Goal: Task Accomplishment & Management: Manage account settings

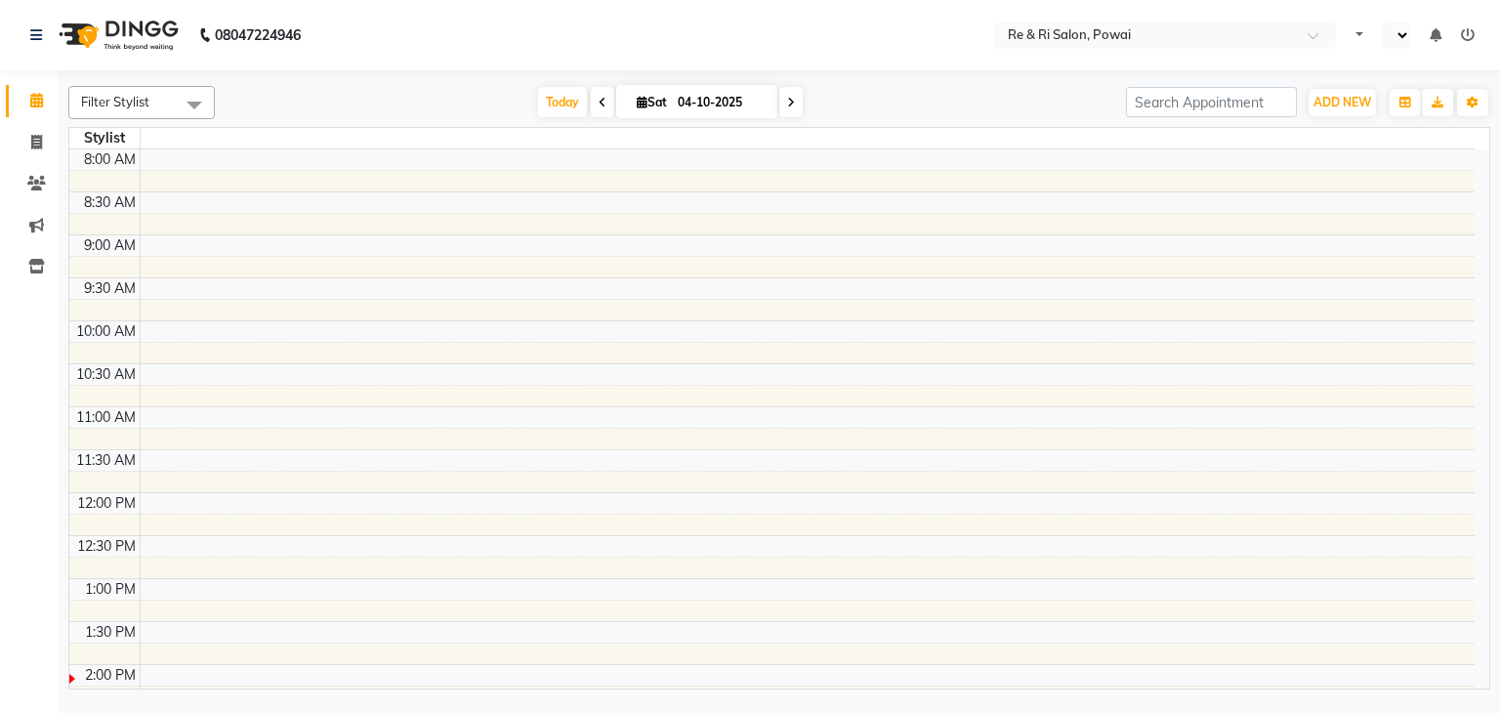
select select "en"
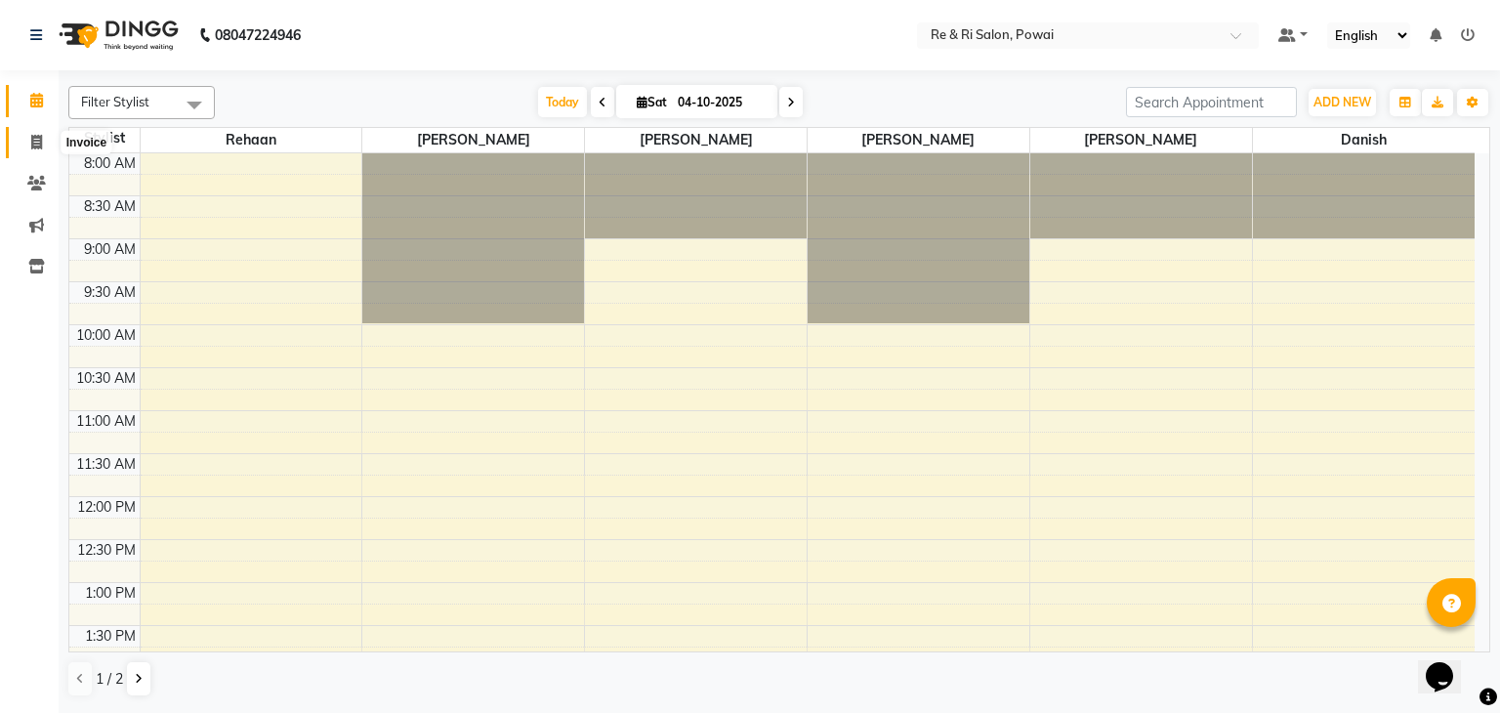
click at [37, 148] on icon at bounding box center [36, 142] width 11 height 15
select select "service"
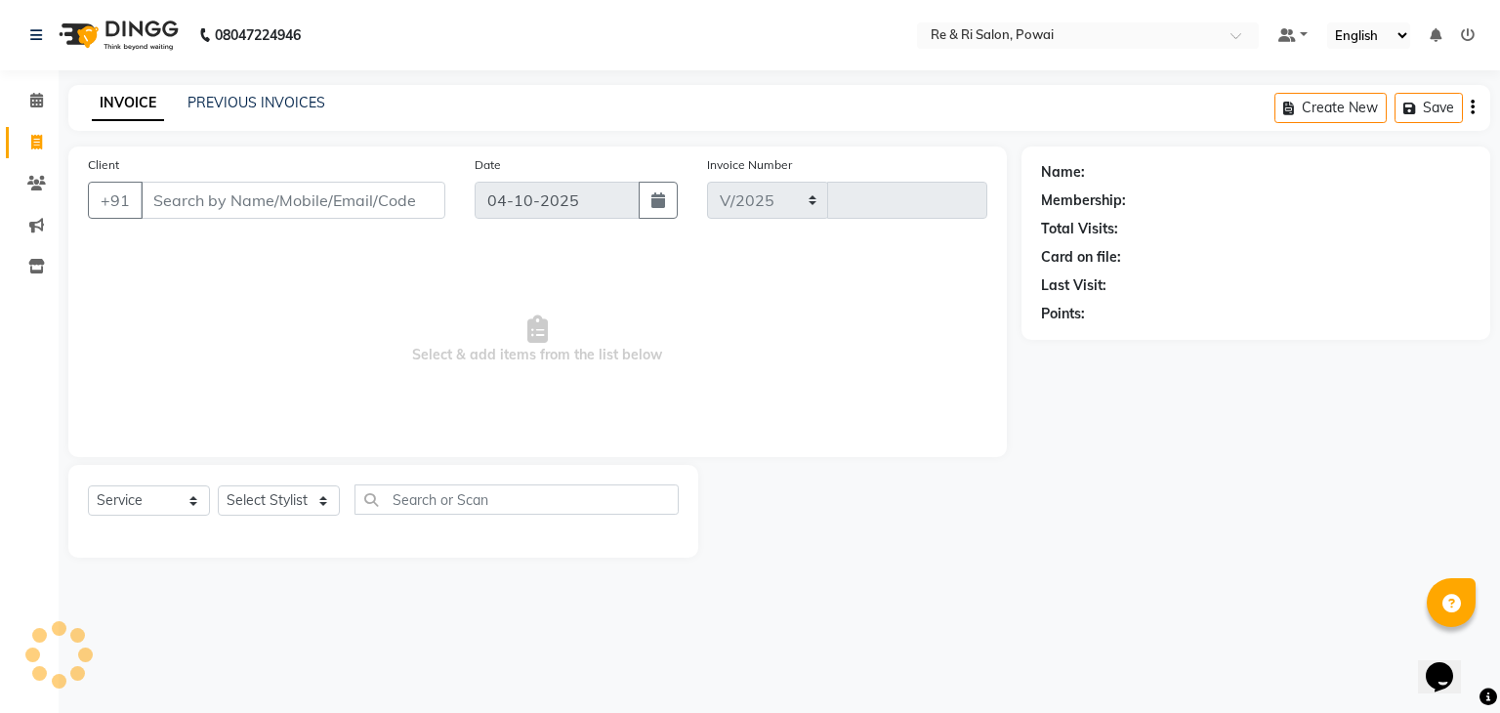
select select "5364"
type input "2533"
click at [272, 210] on input "Client" at bounding box center [293, 200] width 305 height 37
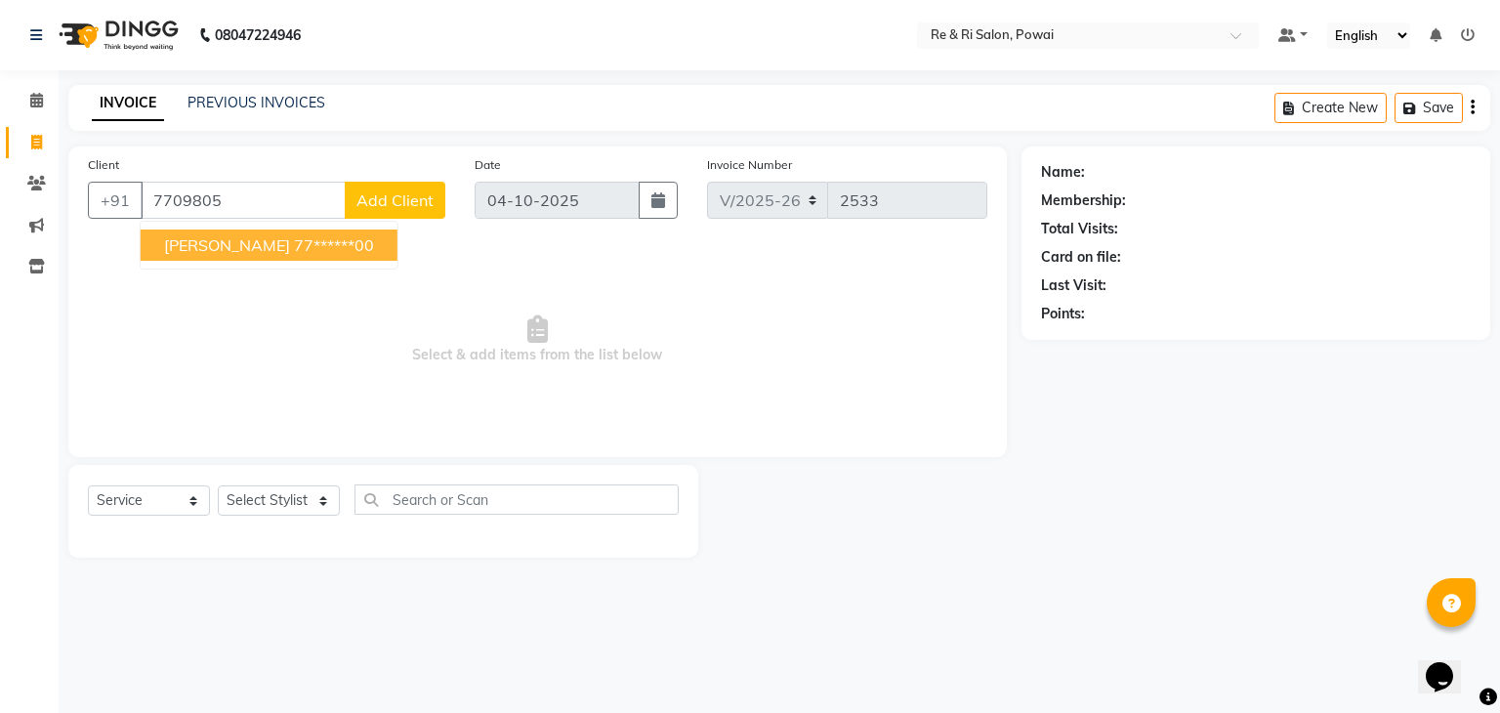
click at [273, 254] on span "[PERSON_NAME]" at bounding box center [227, 245] width 126 height 20
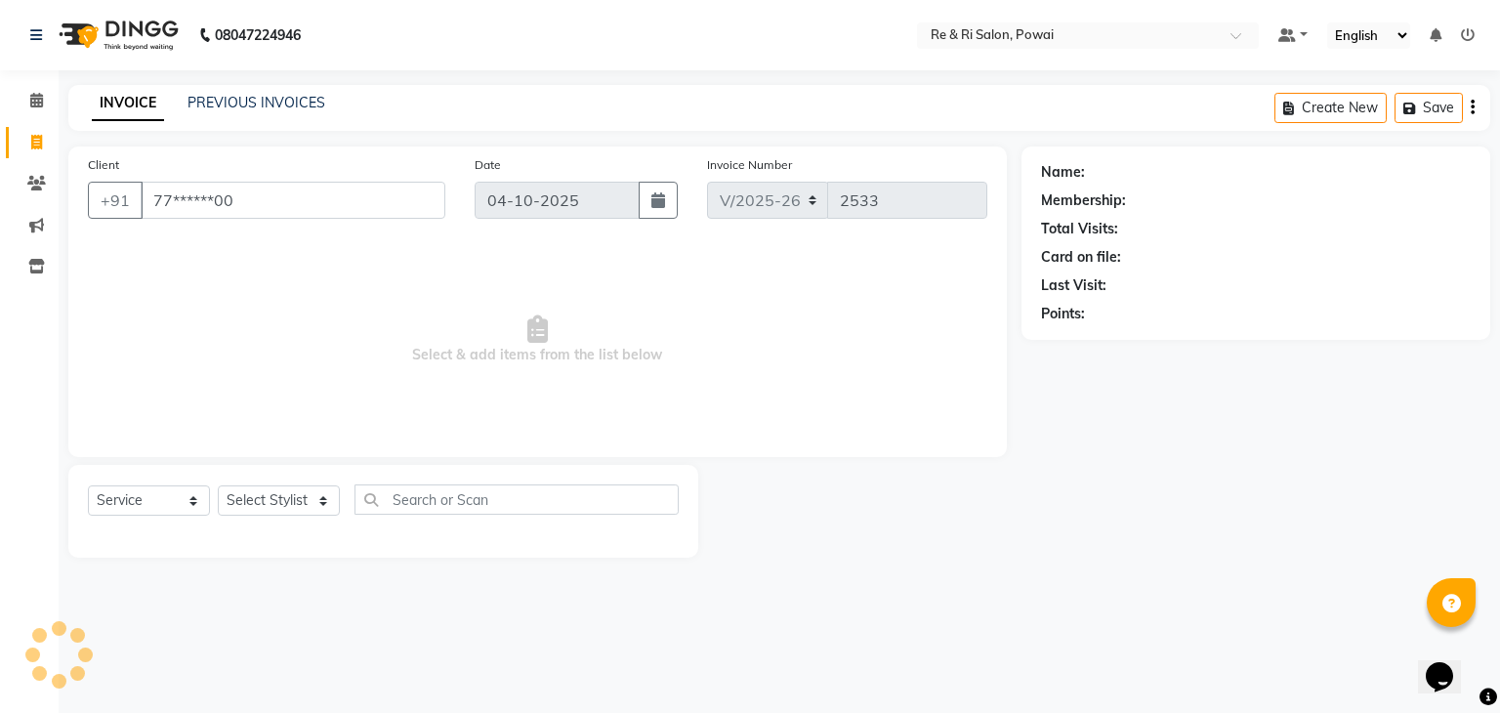
type input "77******00"
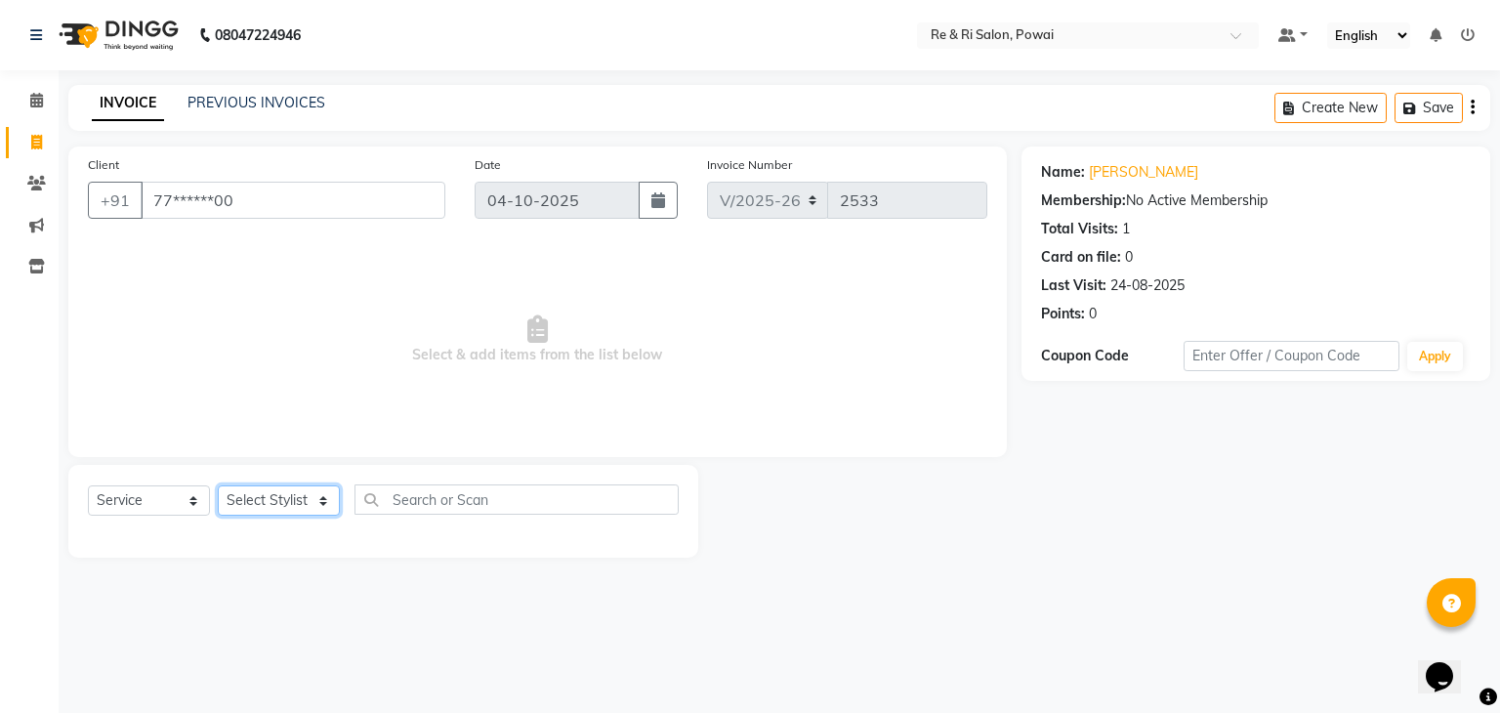
click at [246, 498] on select "Select Stylist [PERSON_NAME] Danish Poonam [PERSON_NAME] [PERSON_NAME] [PERSON_…" at bounding box center [279, 500] width 122 height 30
select select "90547"
click at [218, 486] on select "Select Stylist [PERSON_NAME] Danish Poonam [PERSON_NAME] [PERSON_NAME] [PERSON_…" at bounding box center [279, 500] width 122 height 30
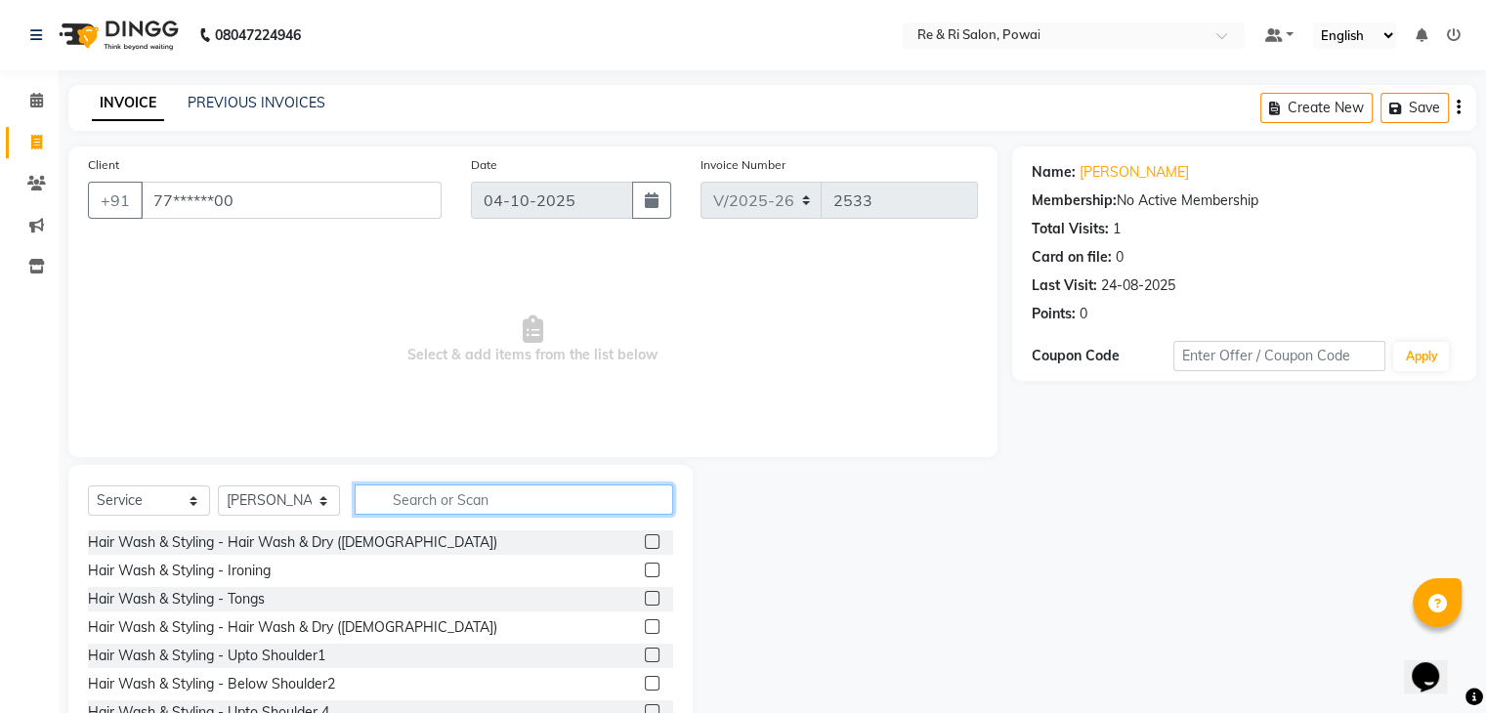
click at [455, 510] on input "text" at bounding box center [514, 500] width 318 height 30
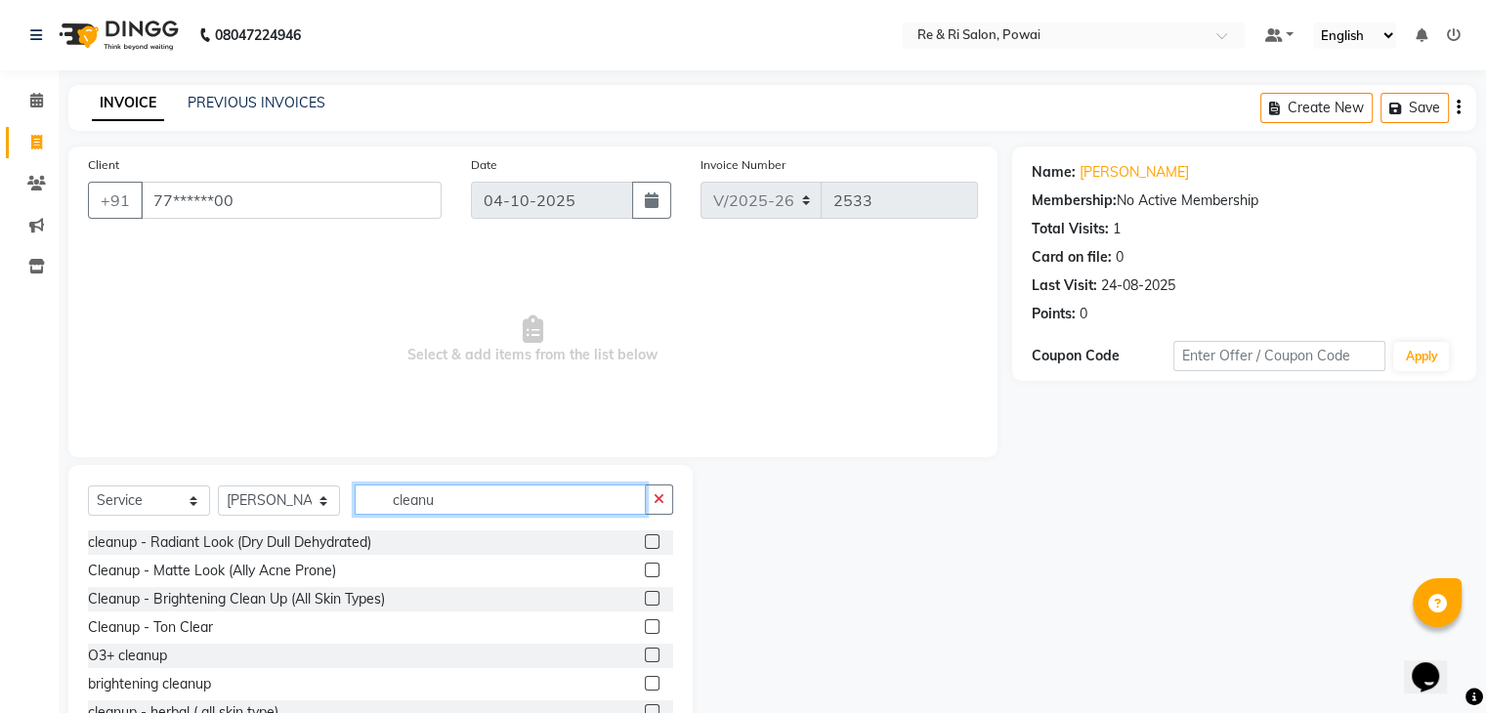
type input "cleanu"
click at [645, 602] on label at bounding box center [652, 598] width 15 height 15
click at [645, 602] on input "checkbox" at bounding box center [651, 599] width 13 height 13
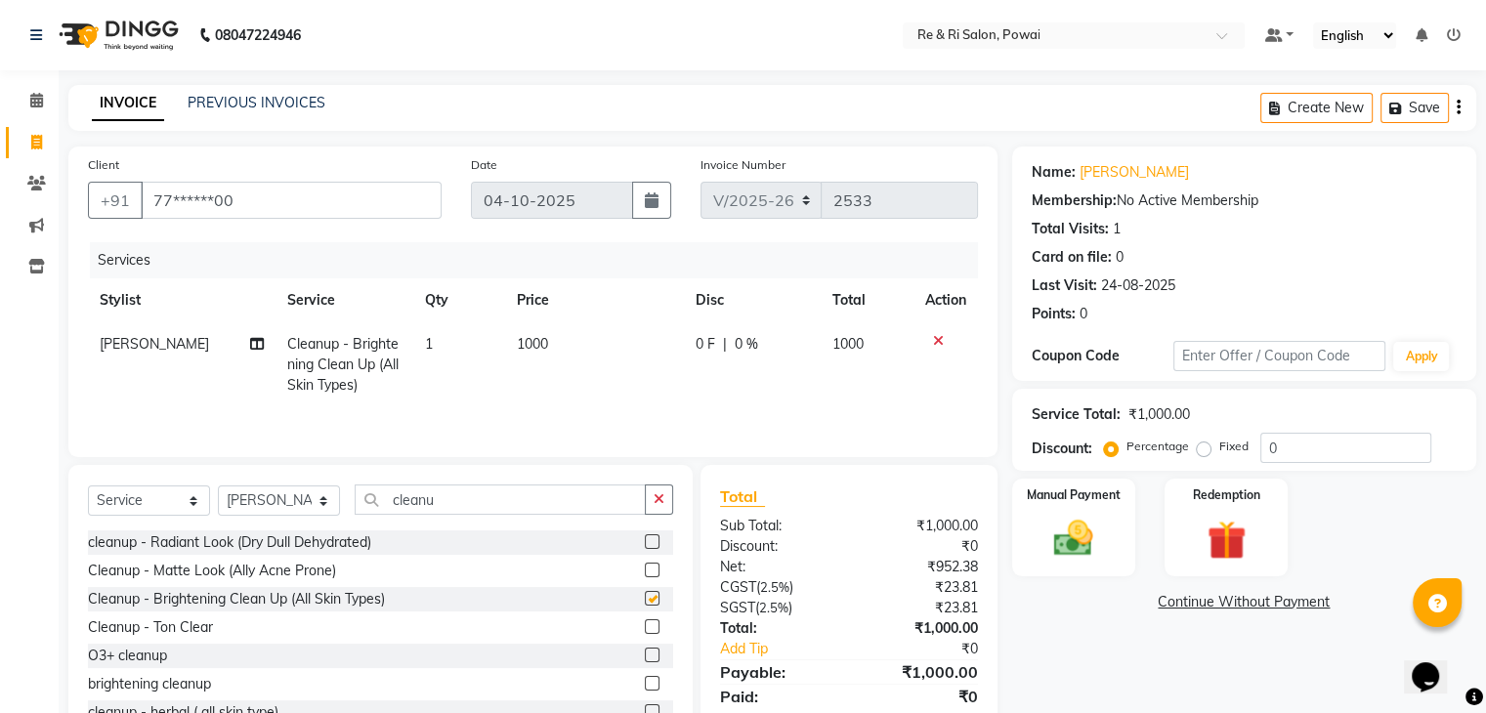
checkbox input "false"
click at [271, 505] on select "Select Stylist [PERSON_NAME] Danish Poonam [PERSON_NAME] [PERSON_NAME] [PERSON_…" at bounding box center [279, 500] width 122 height 30
select select "63988"
click at [218, 487] on select "Select Stylist [PERSON_NAME] Danish Poonam [PERSON_NAME] [PERSON_NAME] [PERSON_…" at bounding box center [279, 500] width 122 height 30
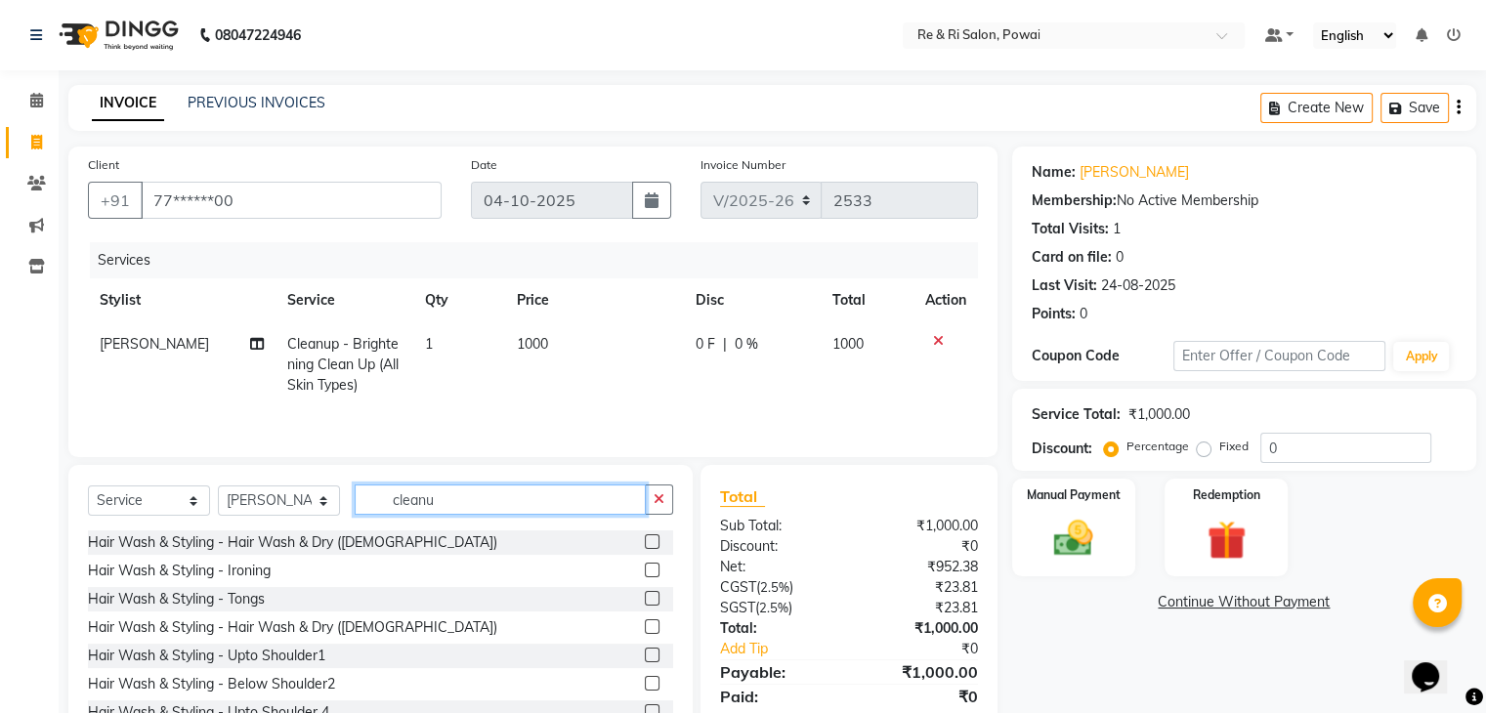
click at [438, 510] on input "cleanu" at bounding box center [500, 500] width 291 height 30
type input "g"
type input "h"
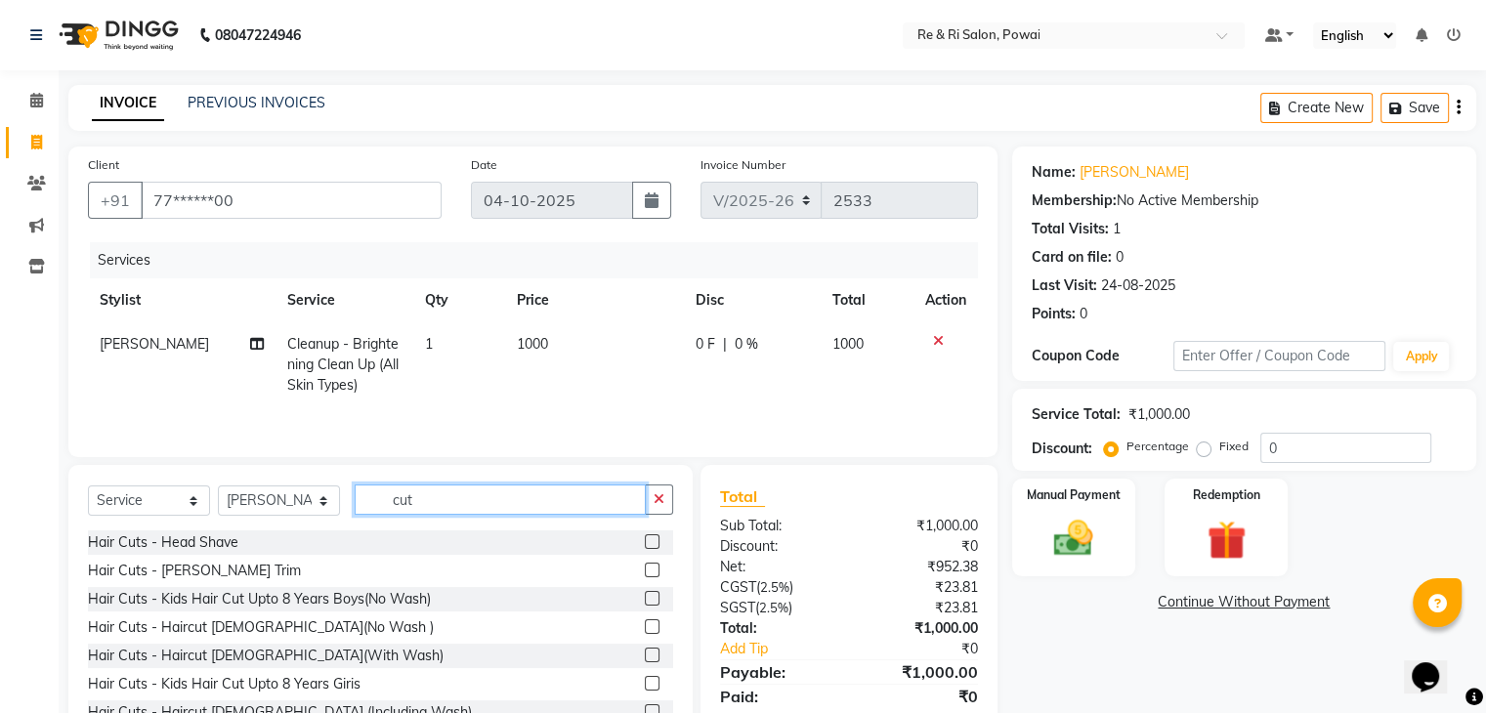
type input "cut"
click at [645, 622] on label at bounding box center [652, 626] width 15 height 15
click at [645, 622] on input "checkbox" at bounding box center [651, 627] width 13 height 13
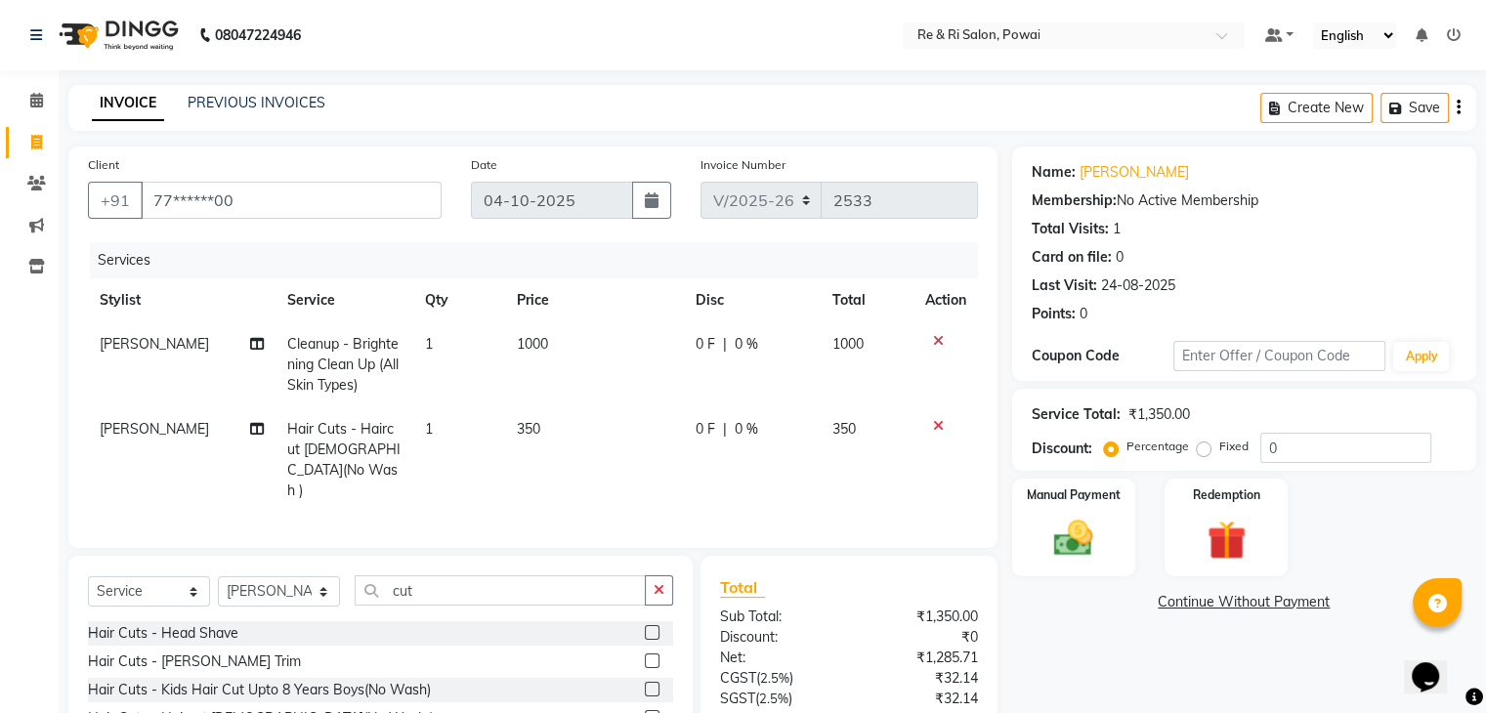
checkbox input "false"
click at [645, 654] on label at bounding box center [652, 661] width 15 height 15
click at [645, 655] on input "checkbox" at bounding box center [651, 661] width 13 height 13
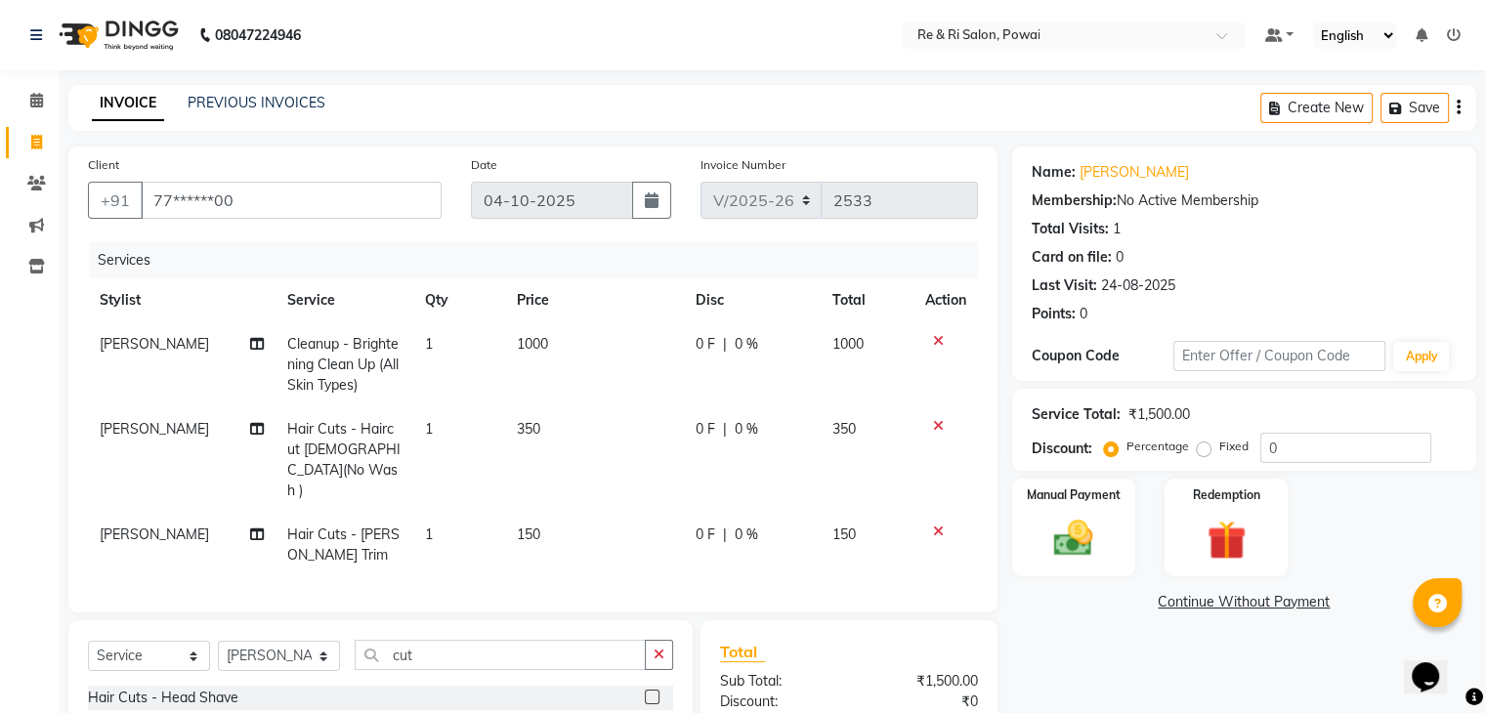
checkbox input "false"
click at [691, 435] on td "0 F | 0 %" at bounding box center [752, 460] width 137 height 106
select select "63988"
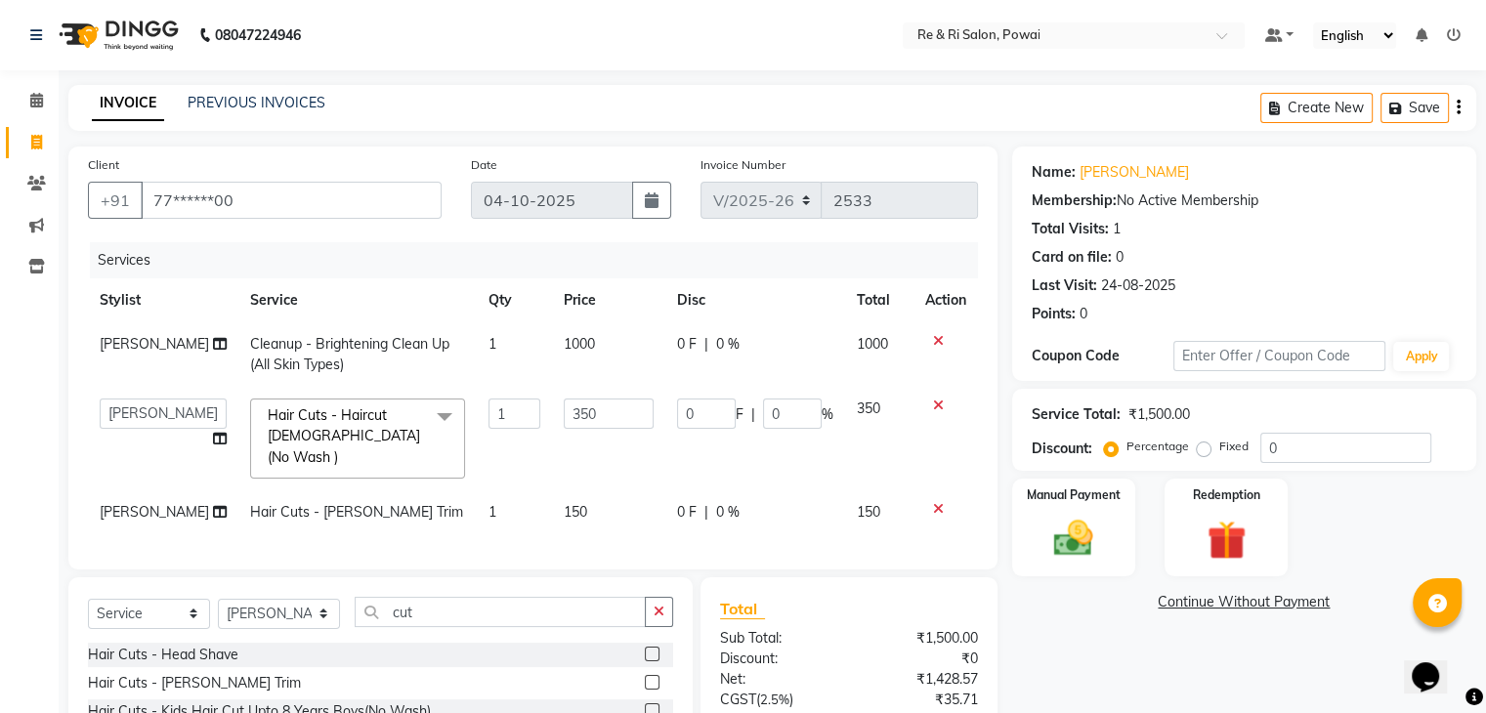
click at [691, 435] on td "0 F | 0 %" at bounding box center [755, 439] width 180 height 104
click at [691, 420] on input "0" at bounding box center [706, 414] width 59 height 30
type input "0100"
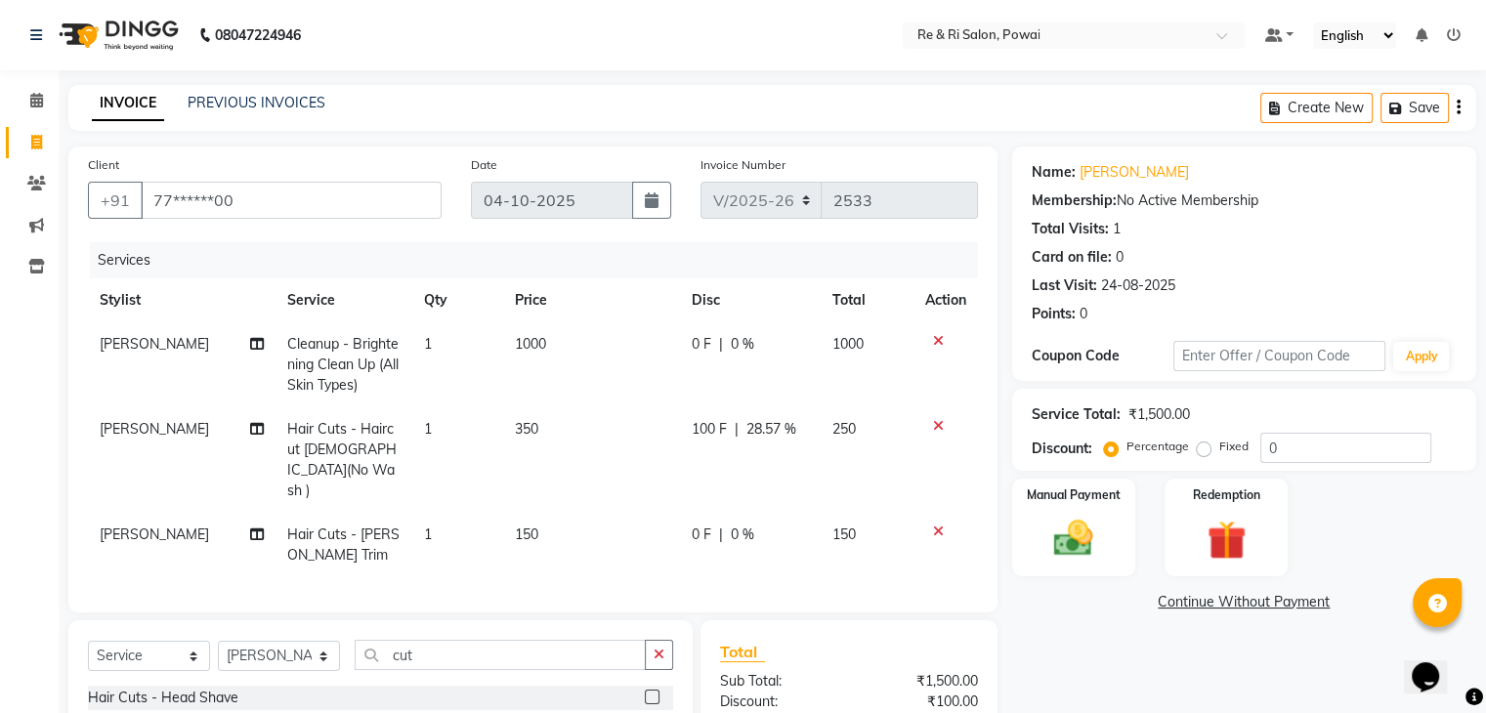
click at [646, 461] on td "350" at bounding box center [591, 460] width 177 height 106
select select "63988"
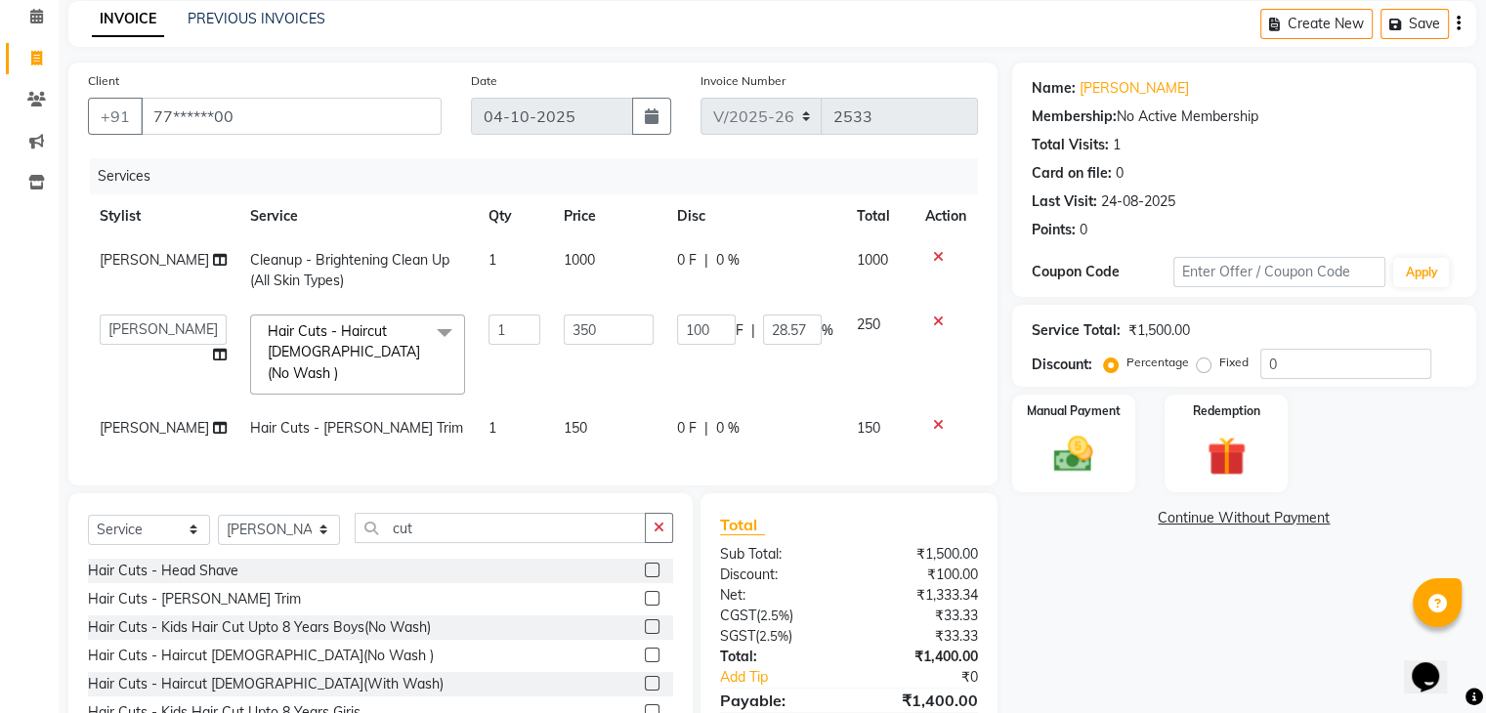
scroll to position [102, 0]
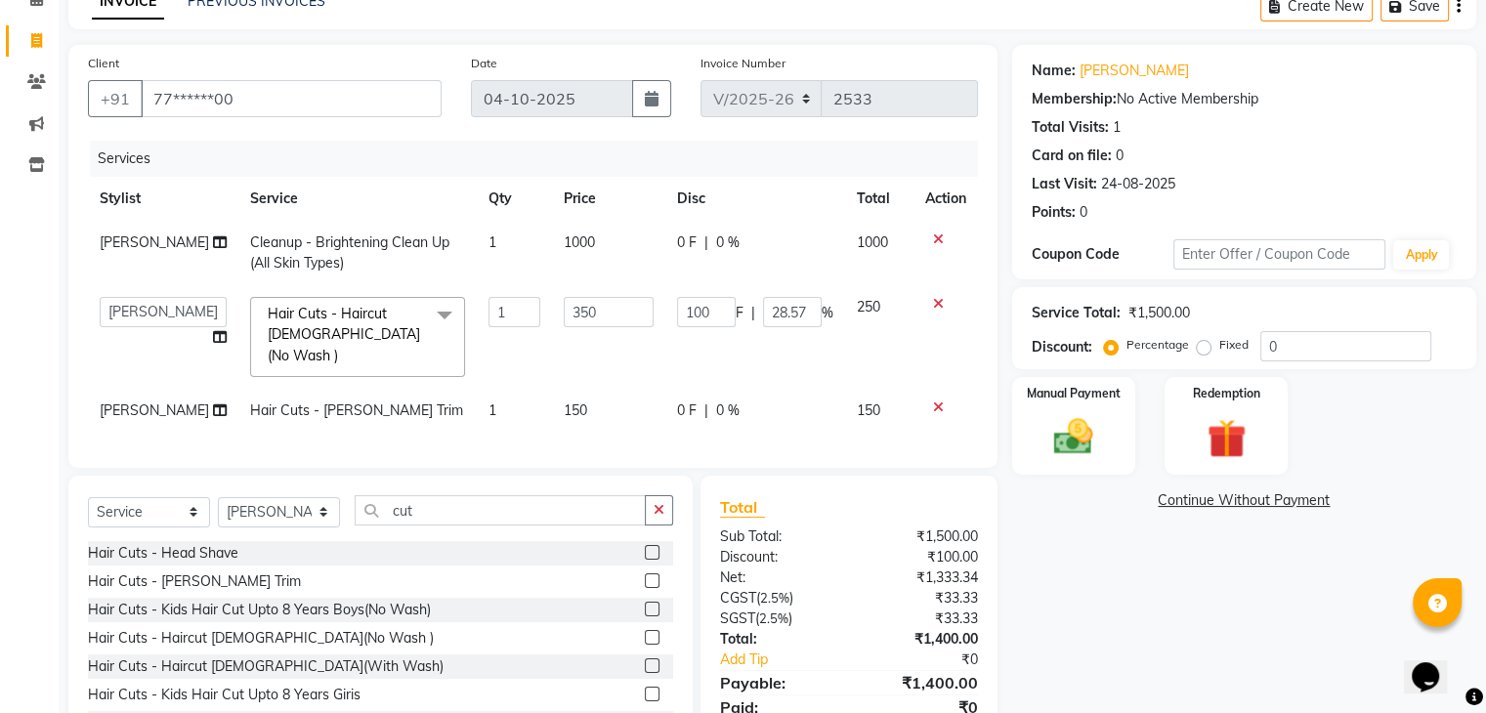
click at [677, 249] on span "0 F" at bounding box center [687, 242] width 20 height 21
select select "90547"
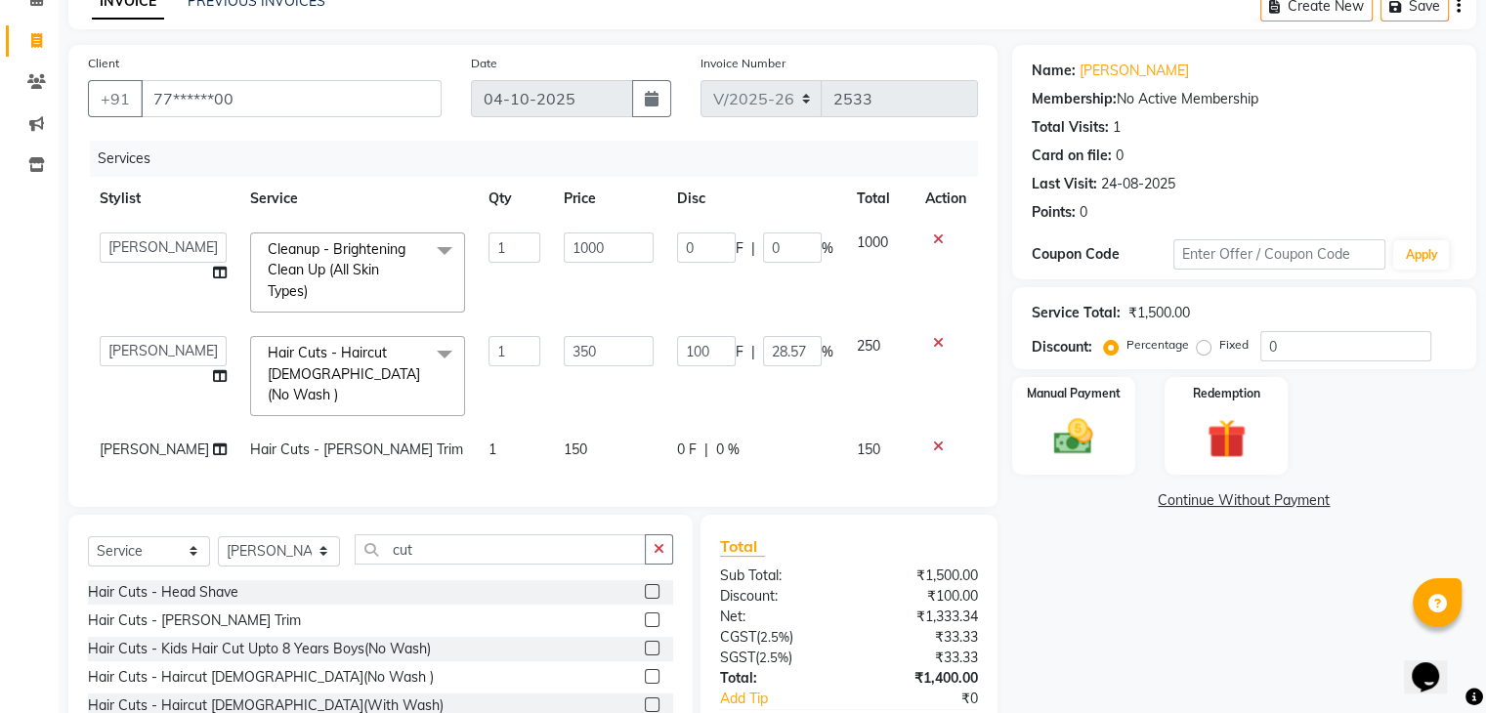
click at [677, 249] on input "0" at bounding box center [706, 247] width 59 height 30
type input "100"
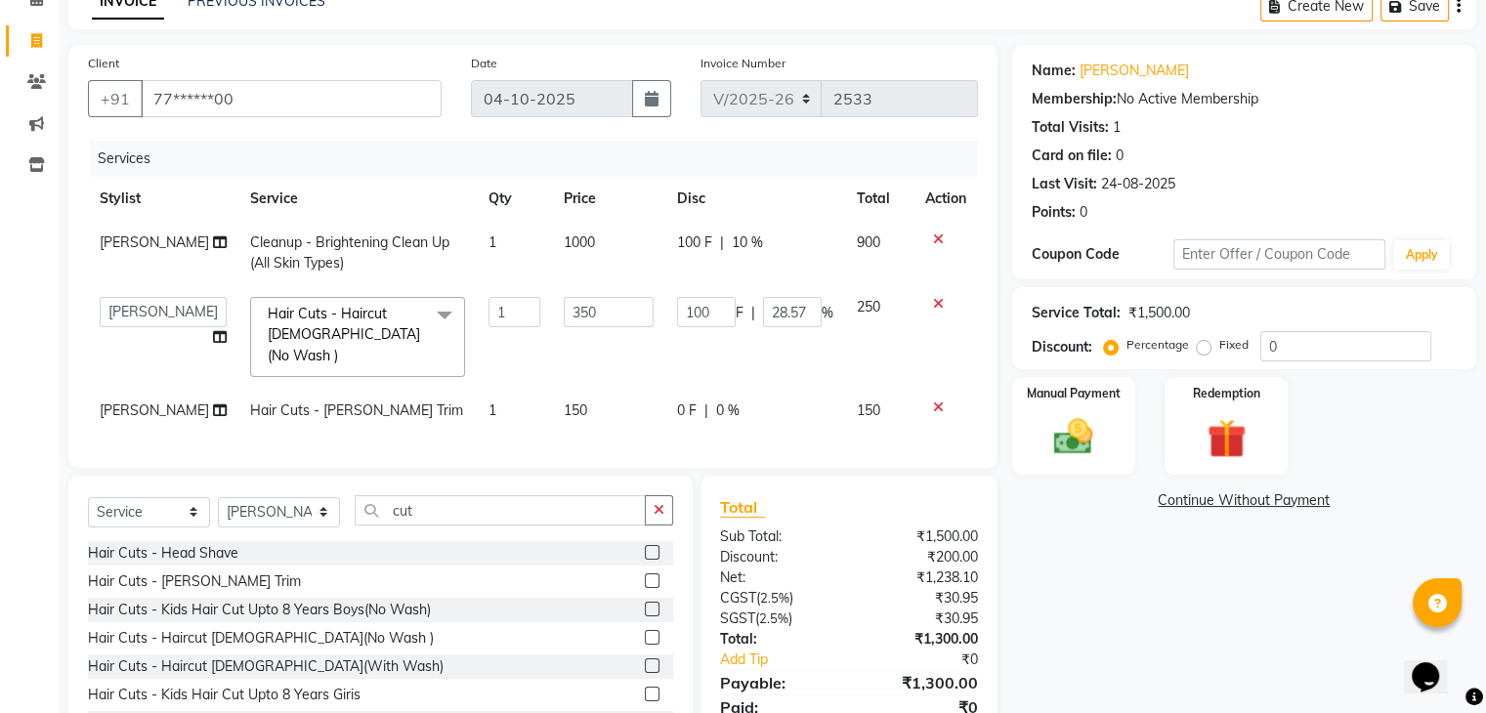
click at [673, 306] on tbody "Ayesha Cleanup - Brightening Clean Up (All Skin Types) 1 1000 100 F | 10 % 900 …" at bounding box center [533, 327] width 890 height 212
click at [1066, 423] on img at bounding box center [1072, 437] width 65 height 47
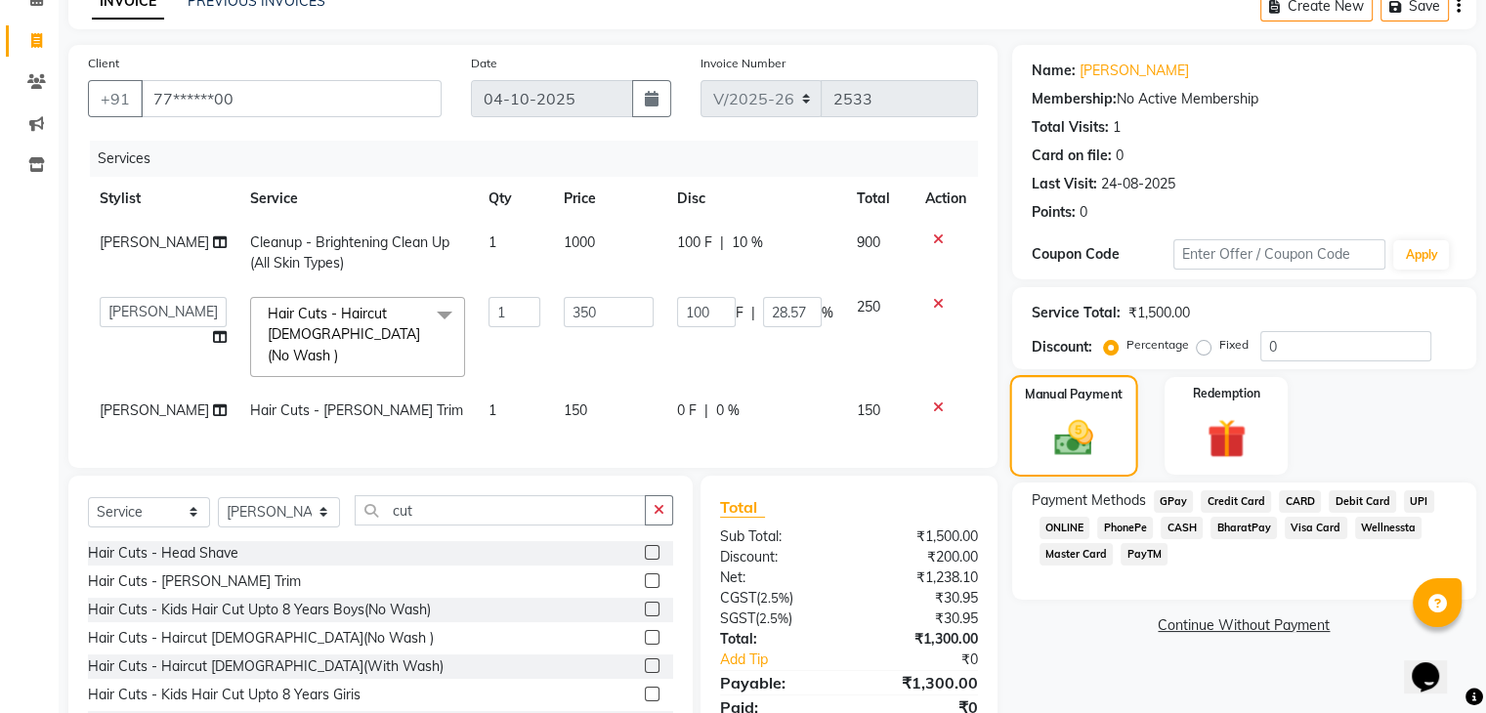
scroll to position [176, 0]
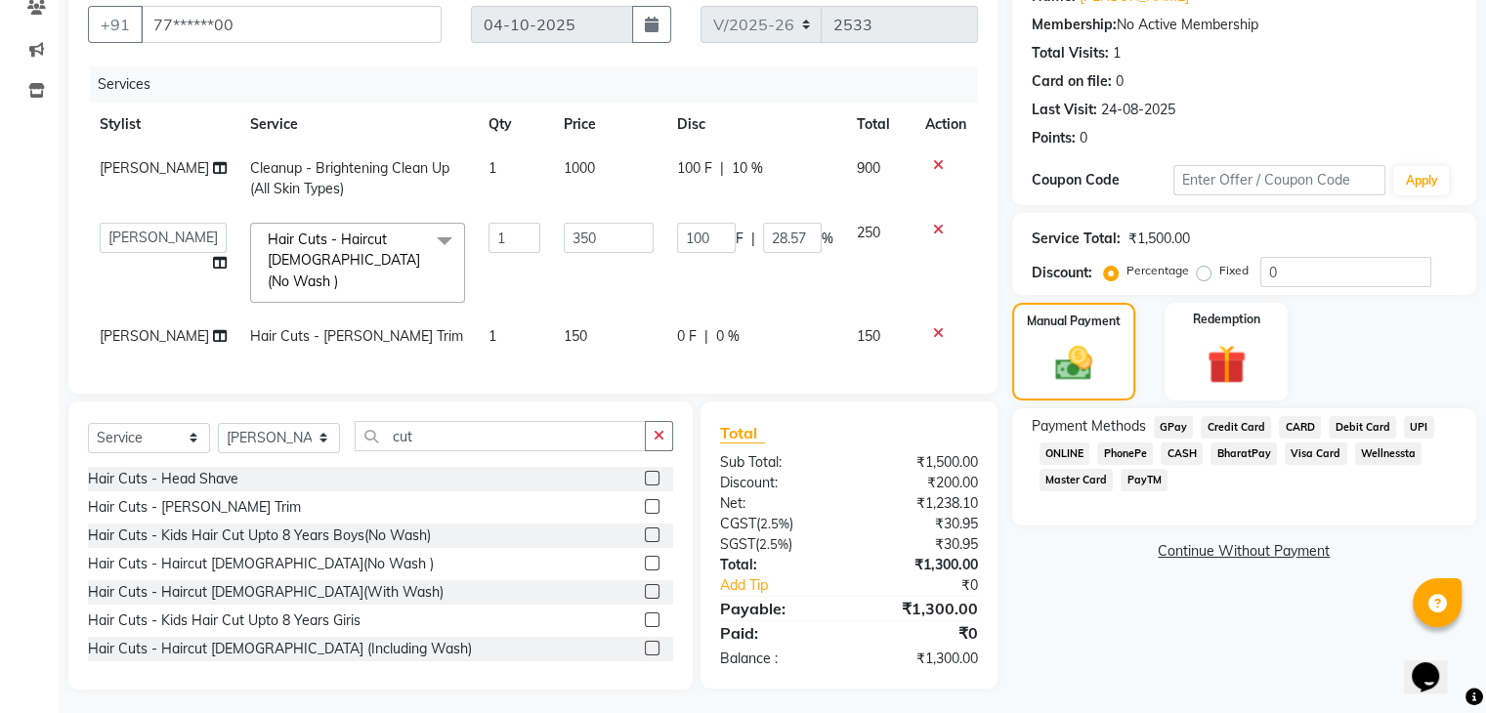
click at [1167, 424] on span "GPay" at bounding box center [1174, 427] width 40 height 22
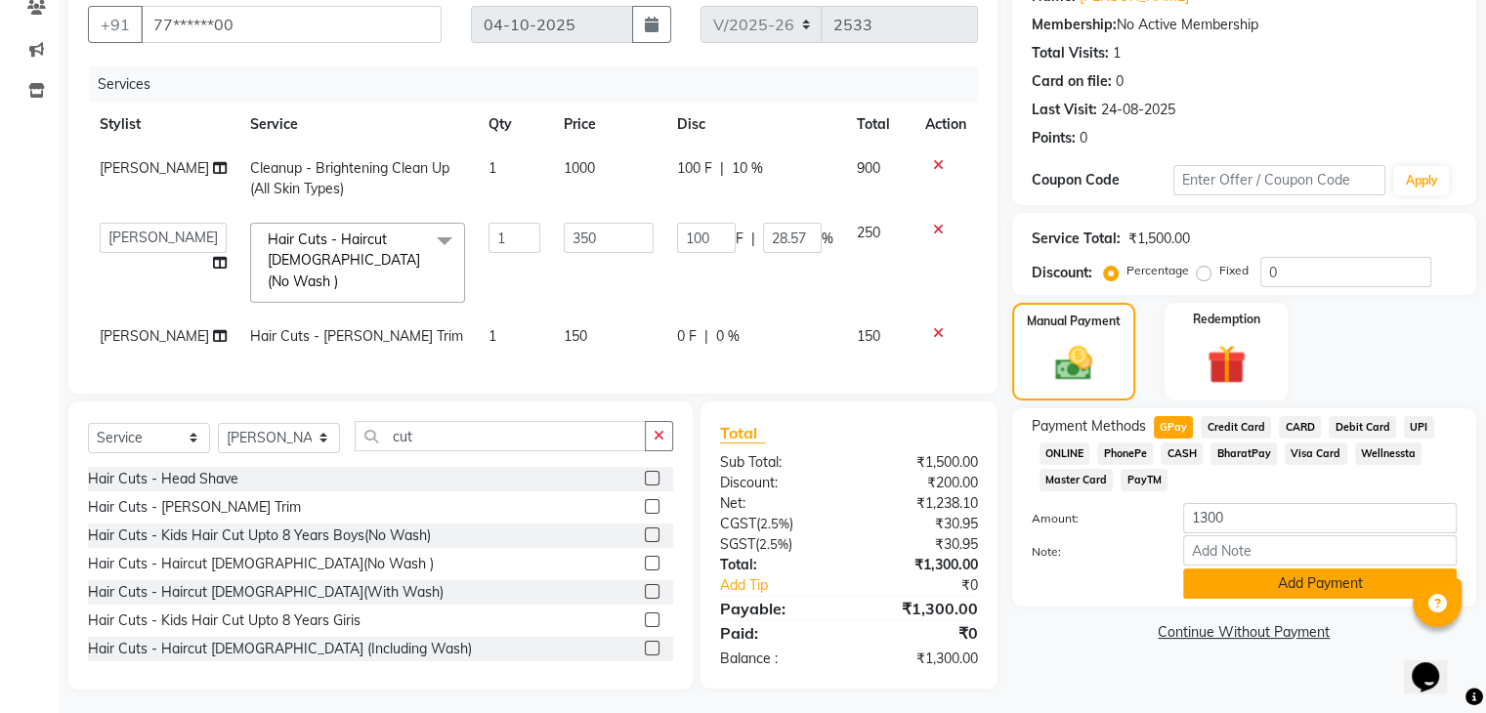
click at [1254, 584] on button "Add Payment" at bounding box center [1320, 584] width 274 height 30
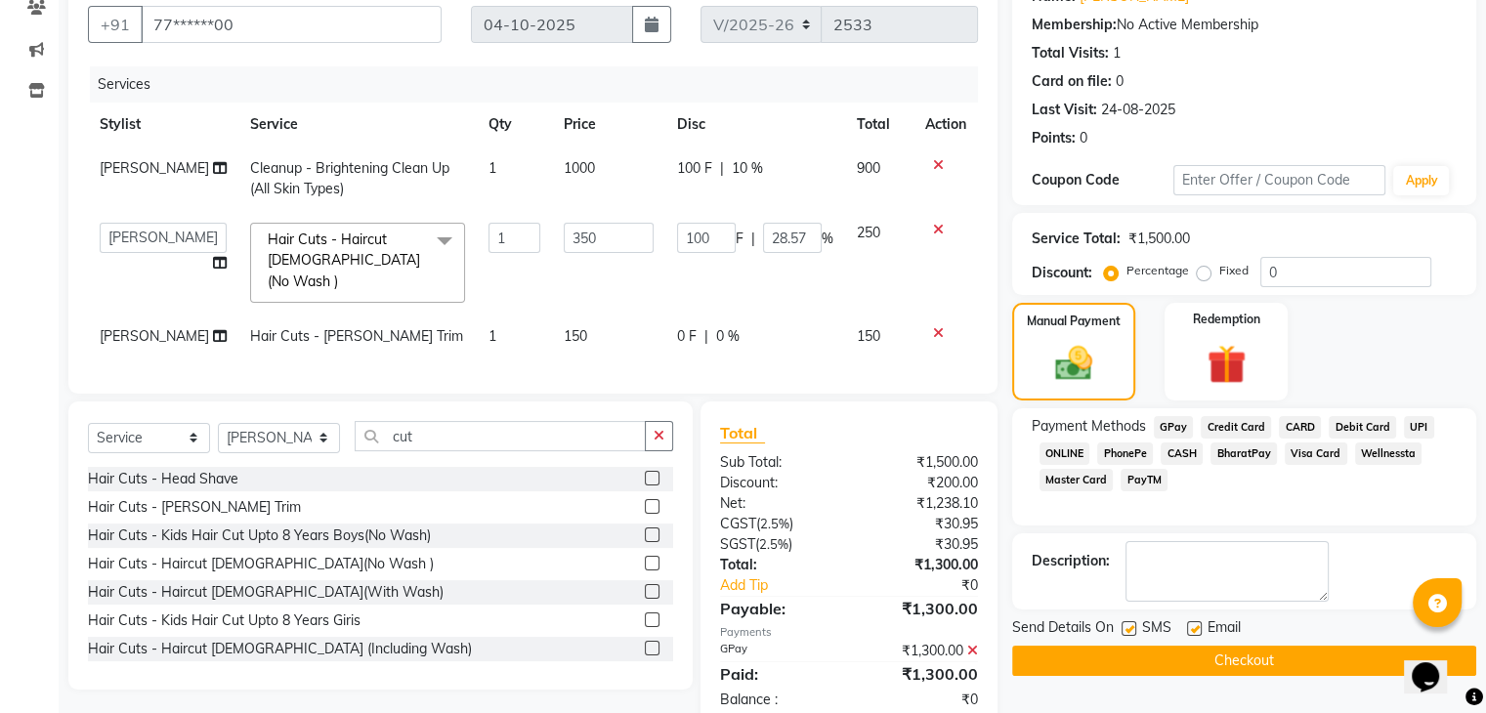
scroll to position [216, 0]
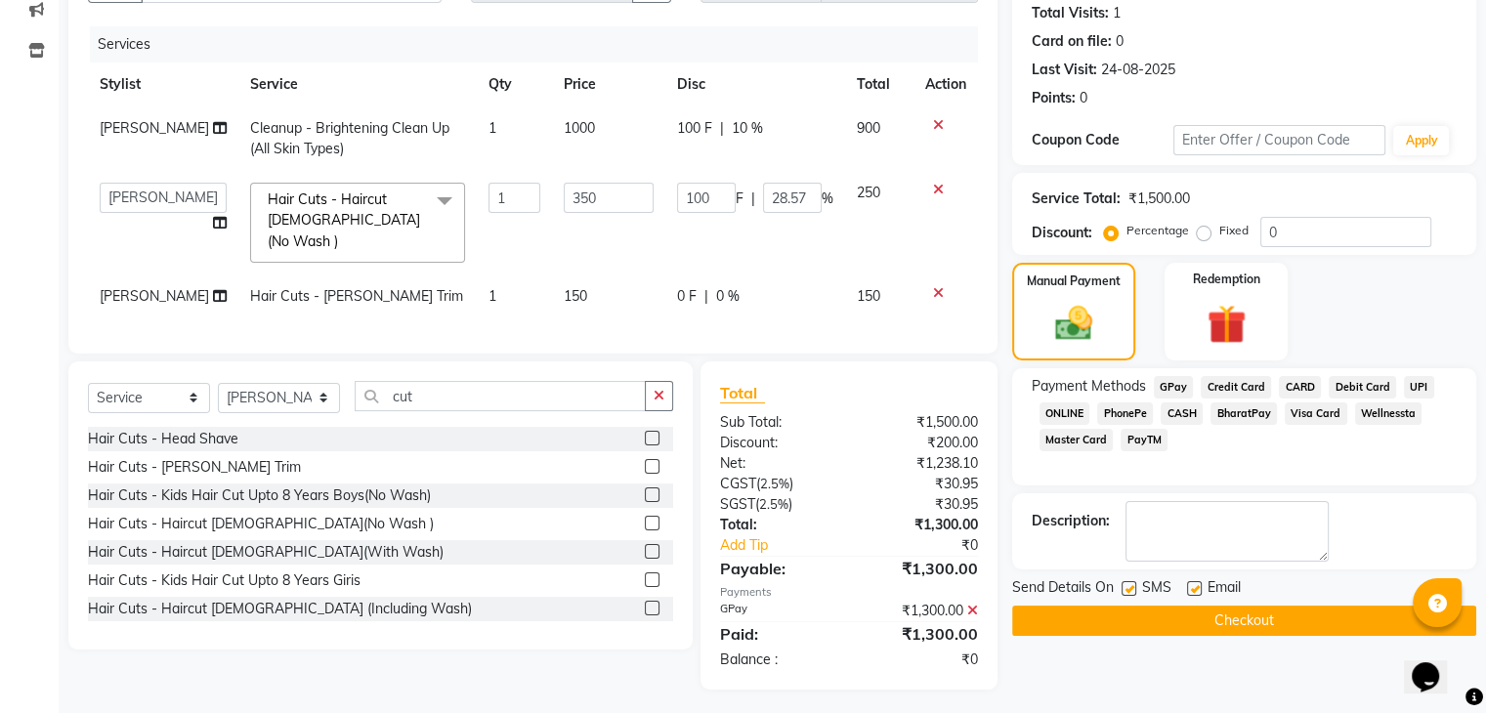
click at [1127, 584] on label at bounding box center [1128, 588] width 15 height 15
click at [1127, 584] on input "checkbox" at bounding box center [1127, 589] width 13 height 13
checkbox input "false"
click at [1188, 583] on label at bounding box center [1194, 588] width 15 height 15
click at [1188, 583] on input "checkbox" at bounding box center [1193, 589] width 13 height 13
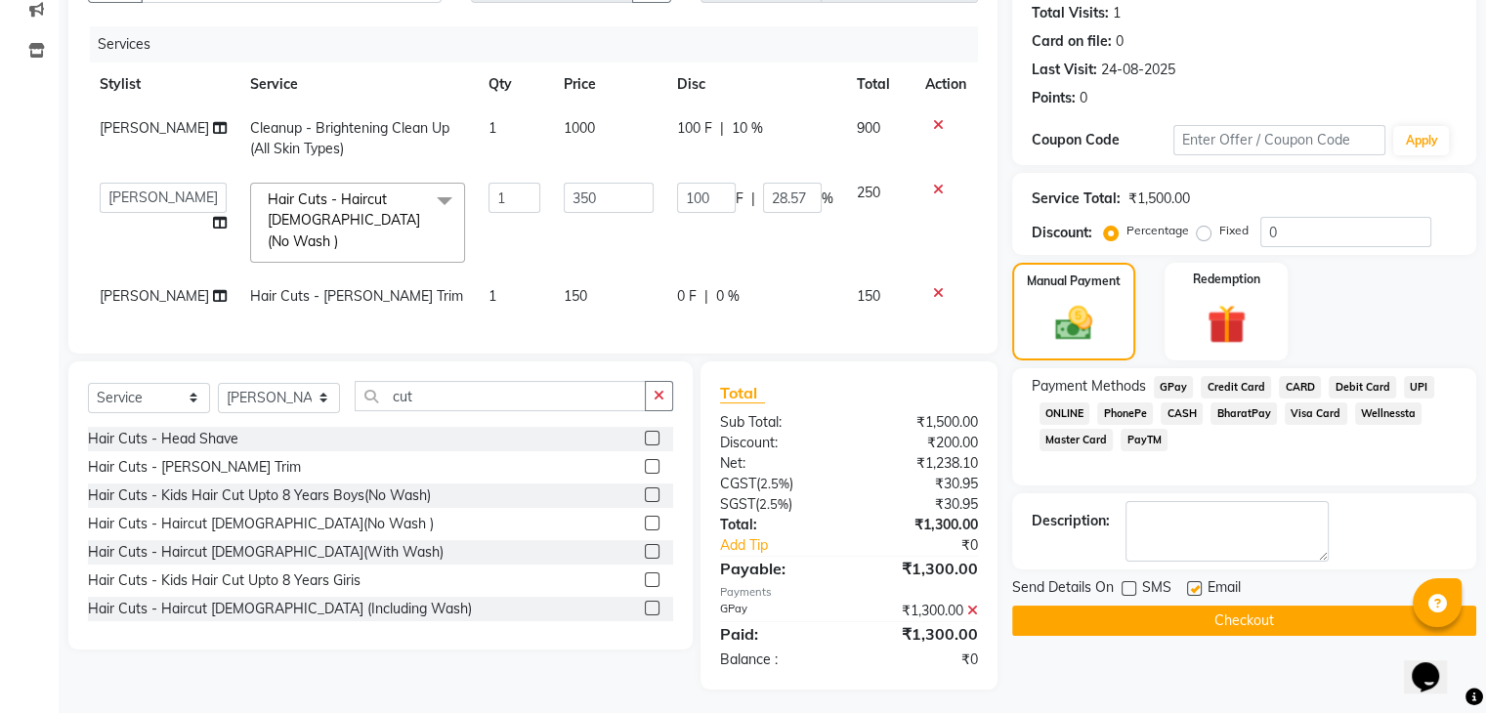
checkbox input "false"
click at [1172, 616] on button "Checkout" at bounding box center [1244, 621] width 464 height 30
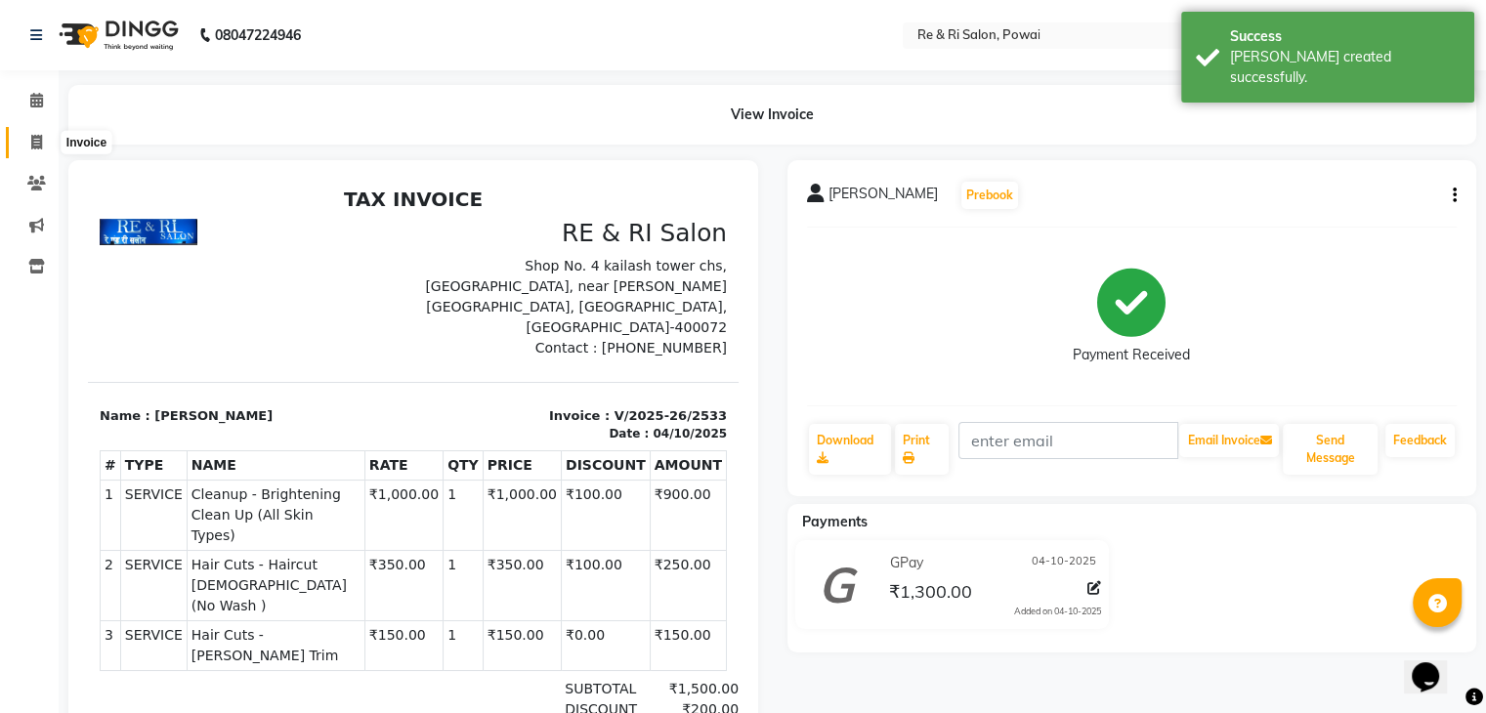
click at [38, 142] on icon at bounding box center [36, 142] width 11 height 15
select select "service"
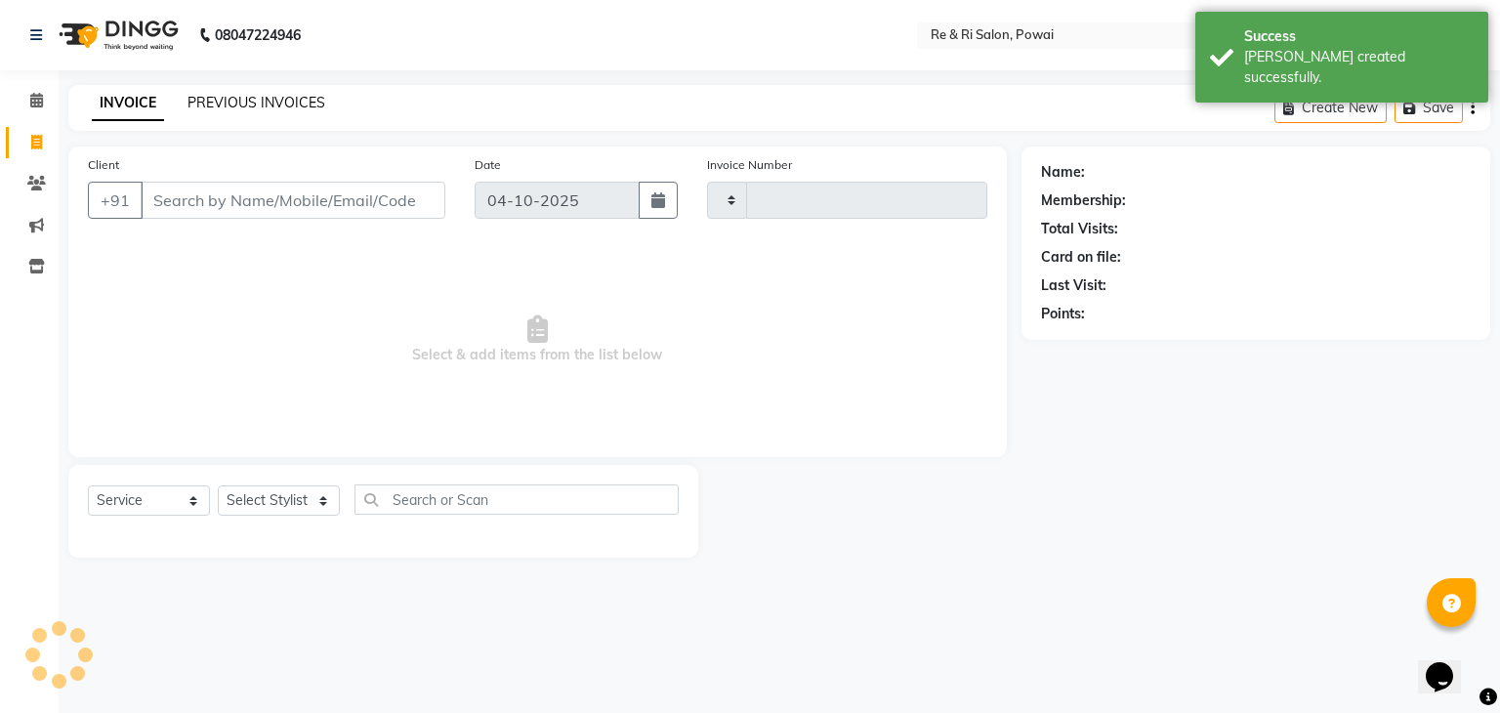
type input "2534"
select select "5364"
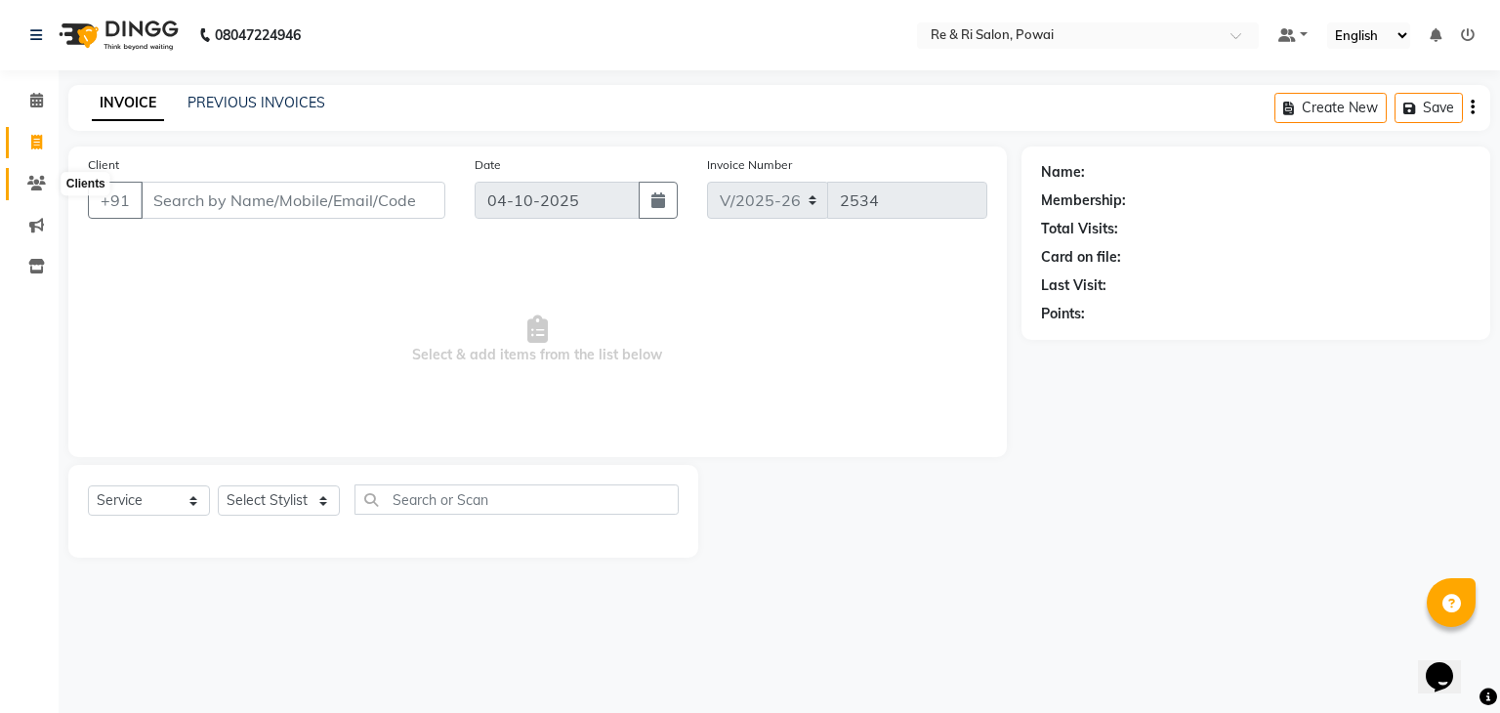
click at [38, 181] on icon at bounding box center [36, 183] width 19 height 15
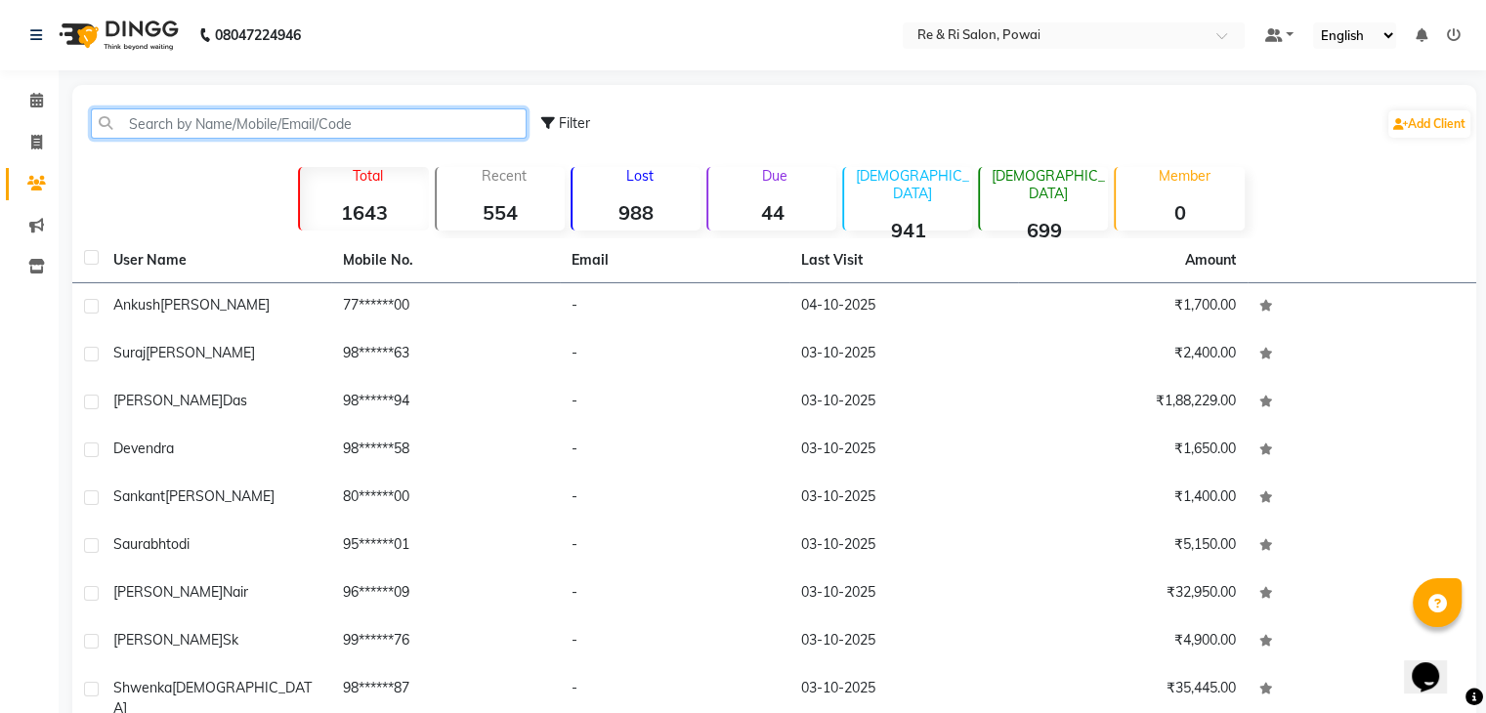
click at [215, 115] on input "text" at bounding box center [309, 123] width 436 height 30
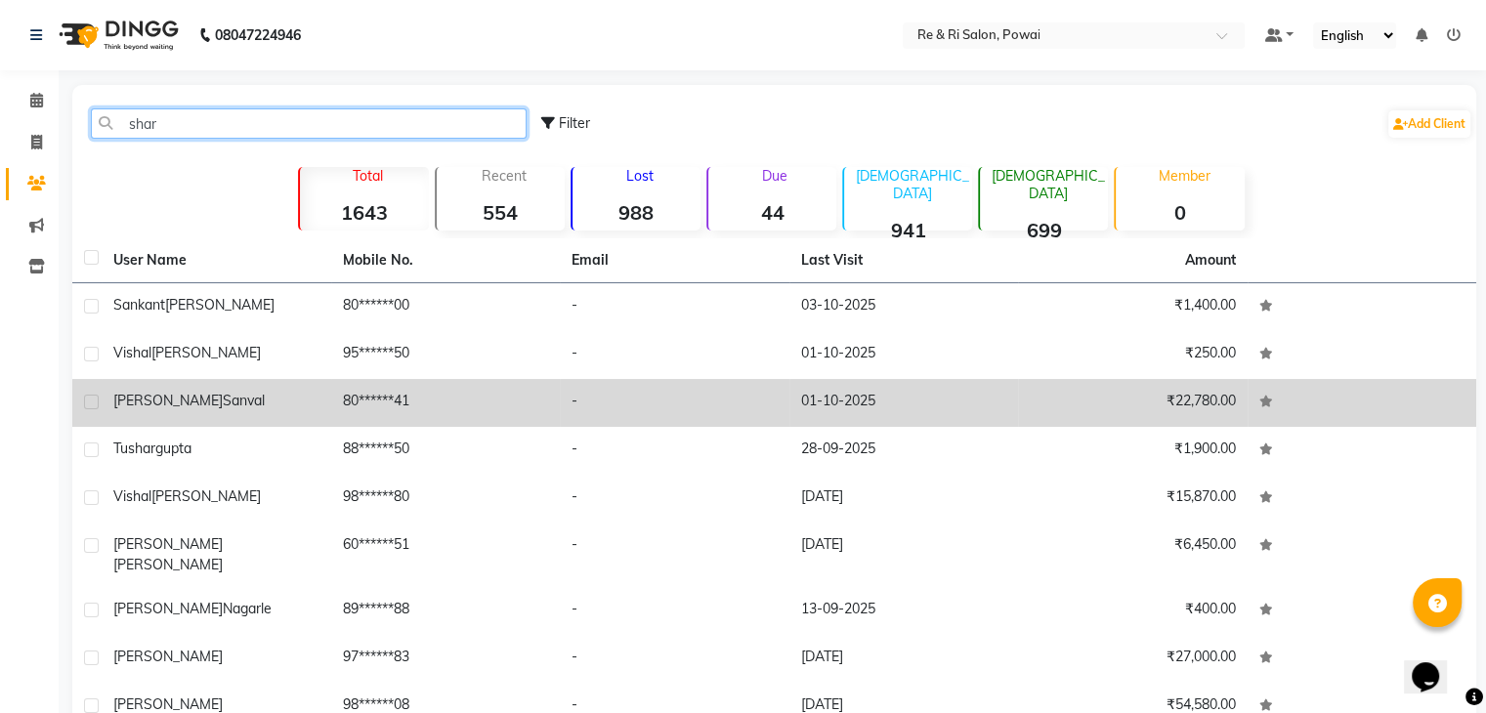
type input "shar"
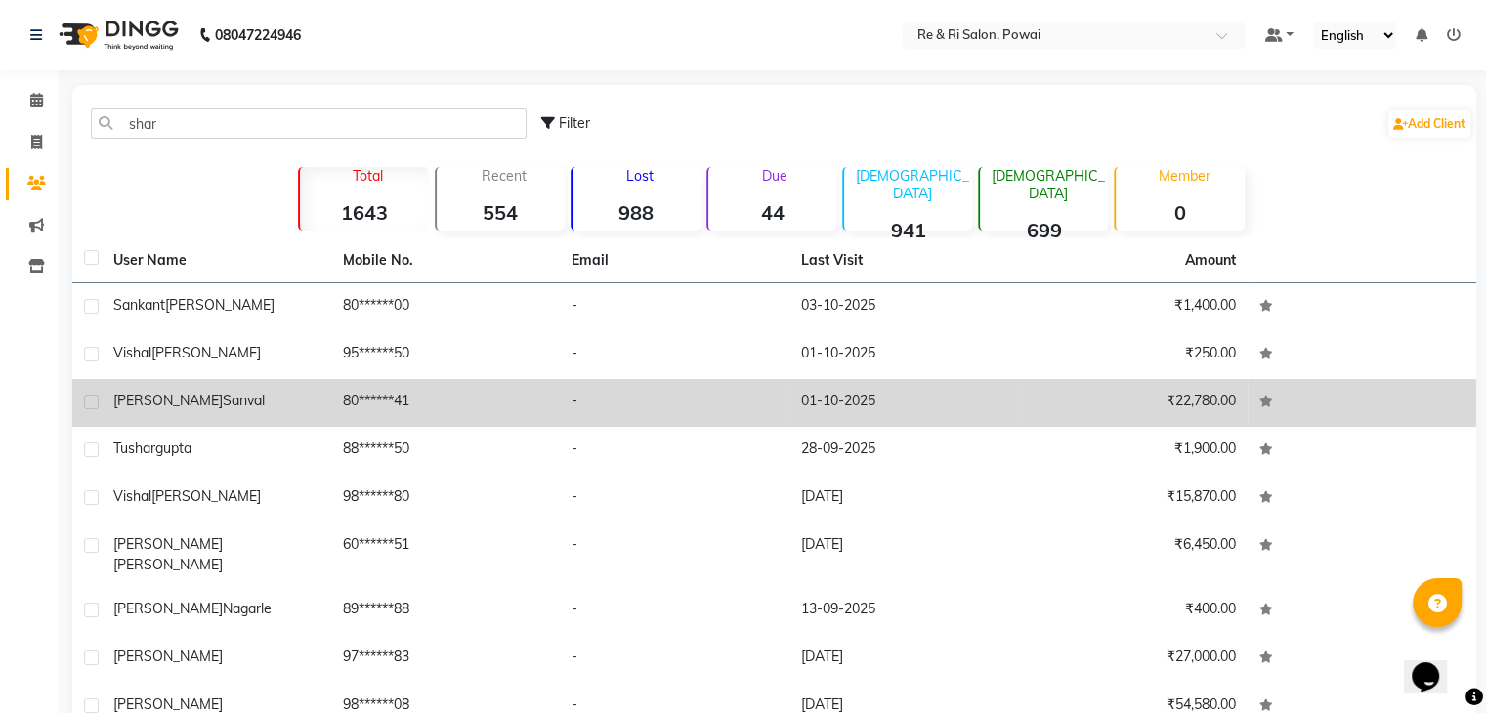
click at [212, 388] on td "[PERSON_NAME]" at bounding box center [217, 403] width 230 height 48
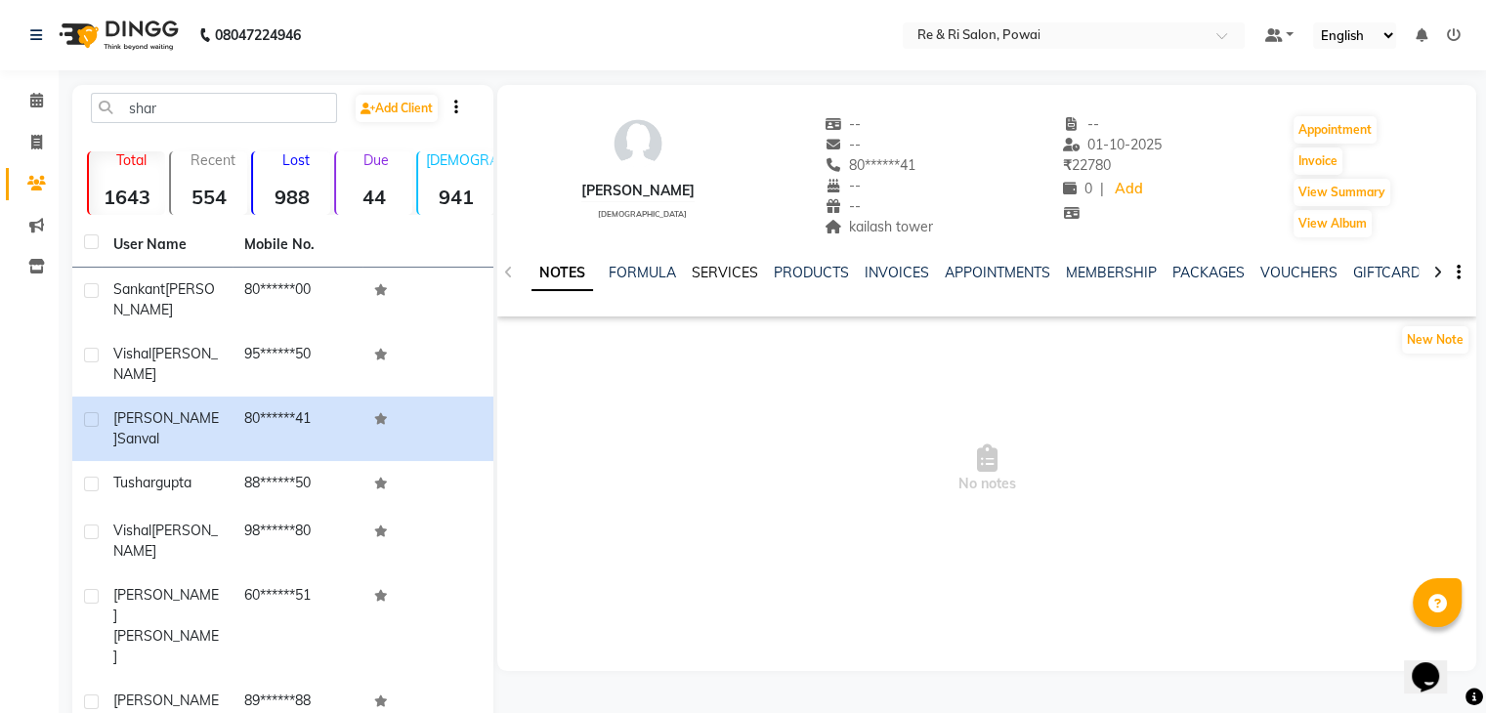
click at [726, 270] on link "SERVICES" at bounding box center [725, 273] width 66 height 18
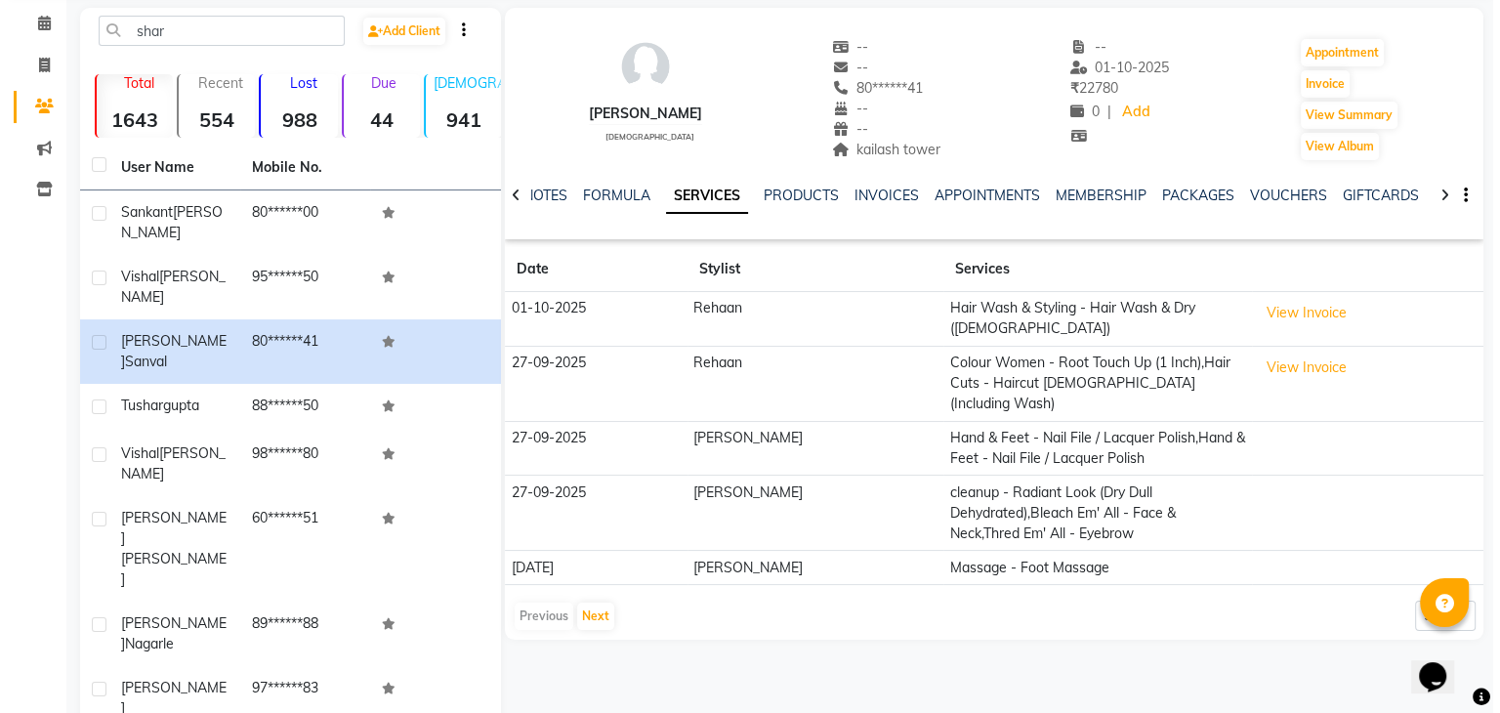
scroll to position [82, 0]
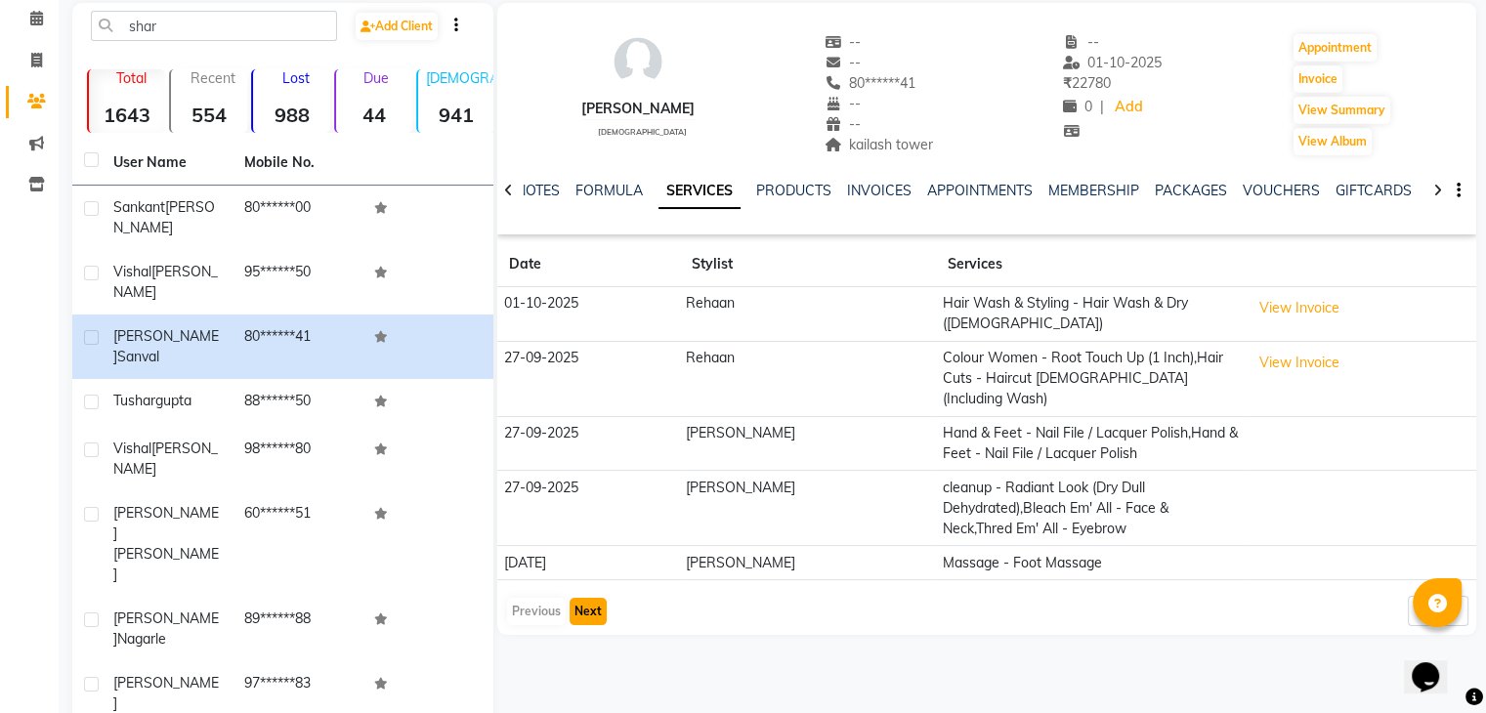
click at [582, 598] on button "Next" at bounding box center [588, 611] width 37 height 27
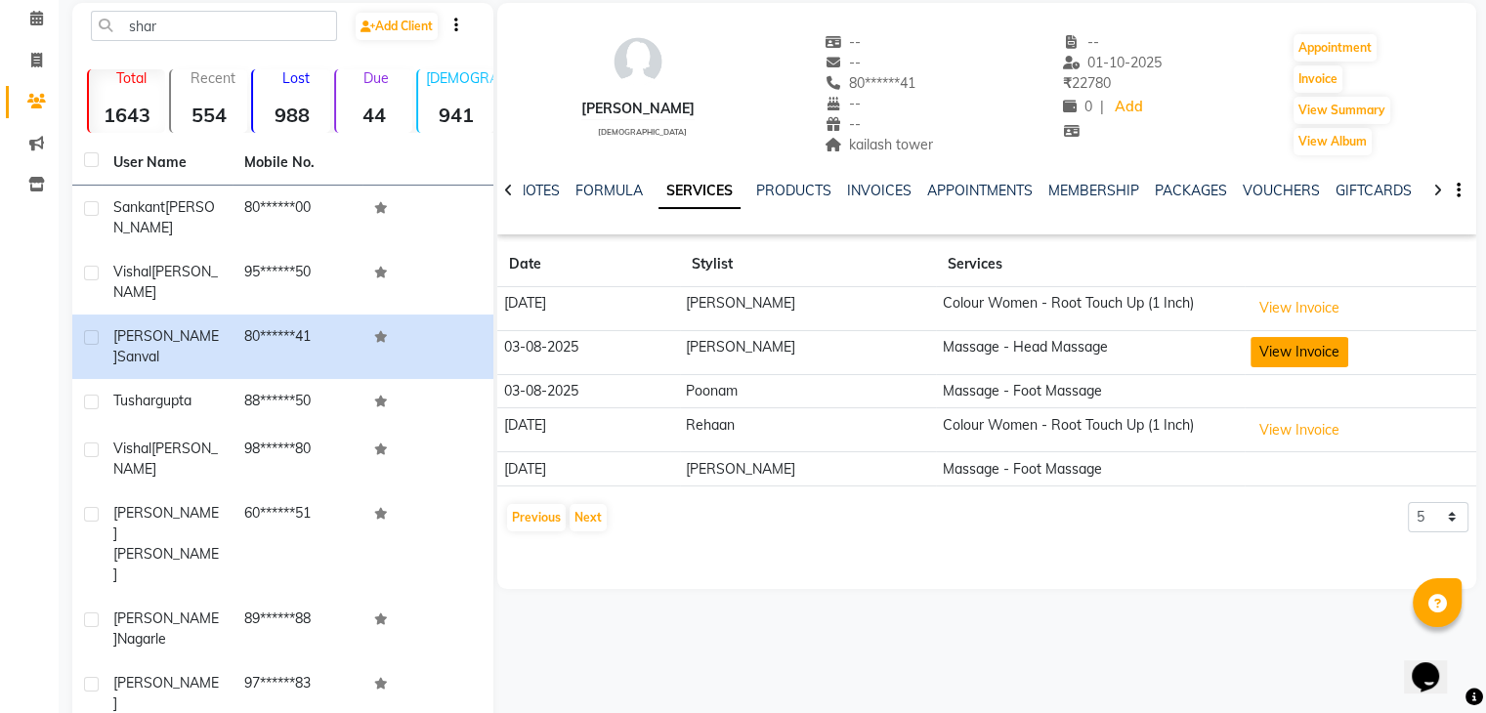
click at [1281, 346] on button "View Invoice" at bounding box center [1299, 352] width 98 height 30
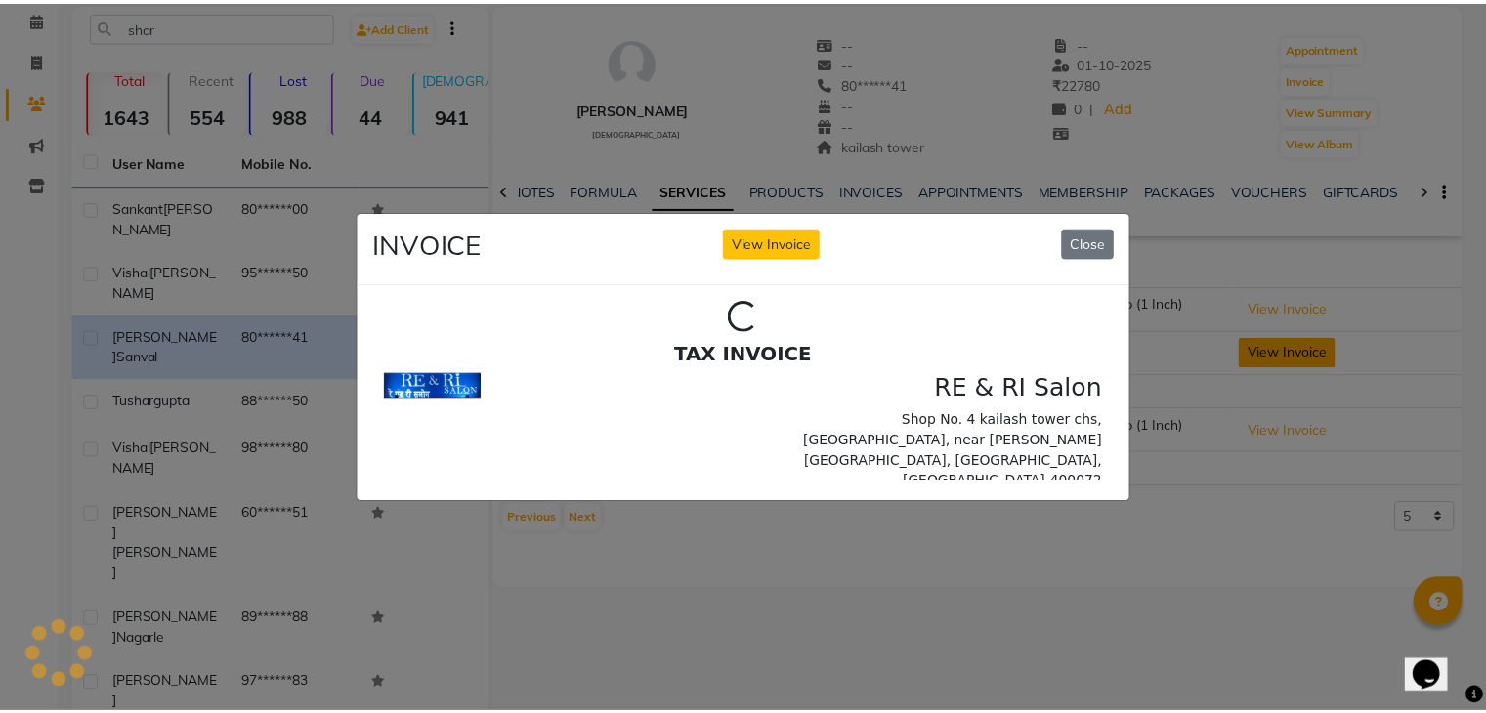
scroll to position [0, 0]
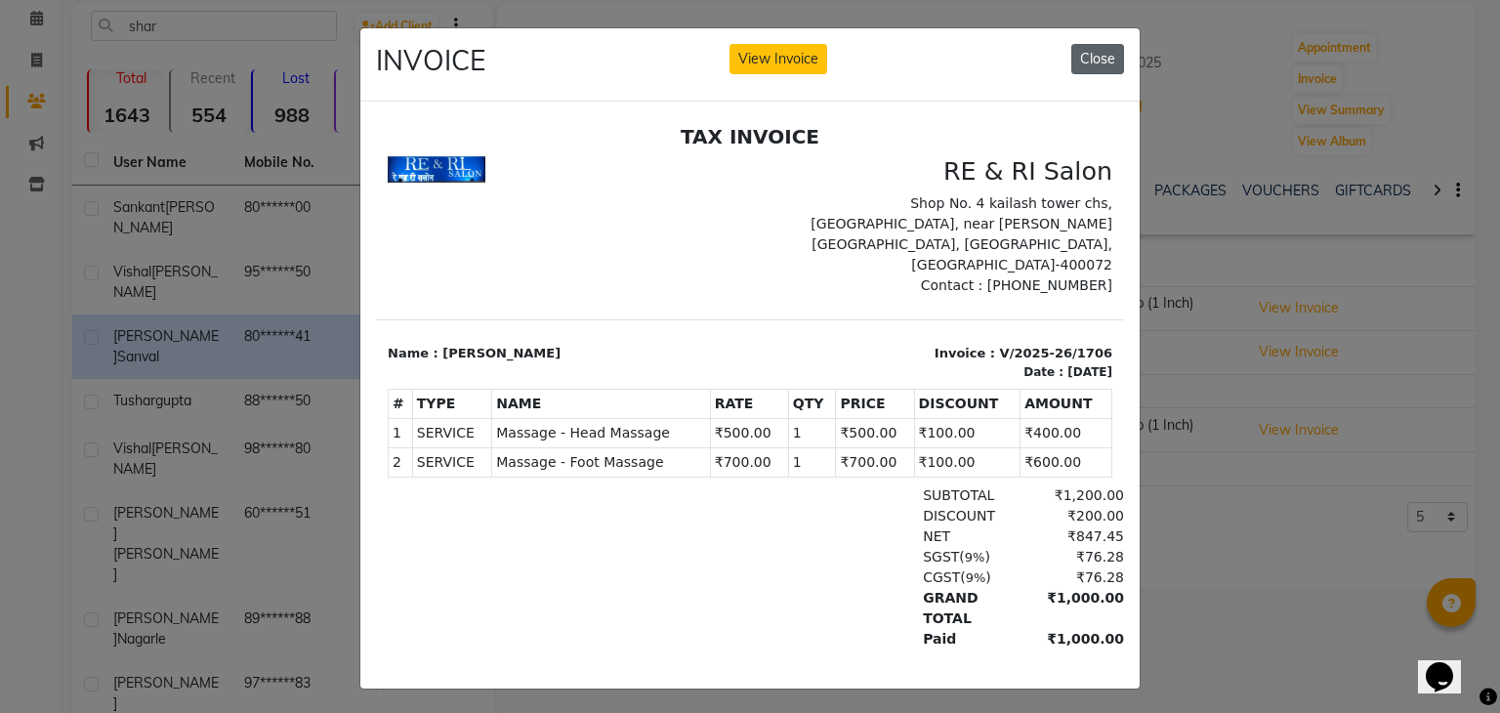
click at [1083, 53] on button "Close" at bounding box center [1098, 59] width 53 height 30
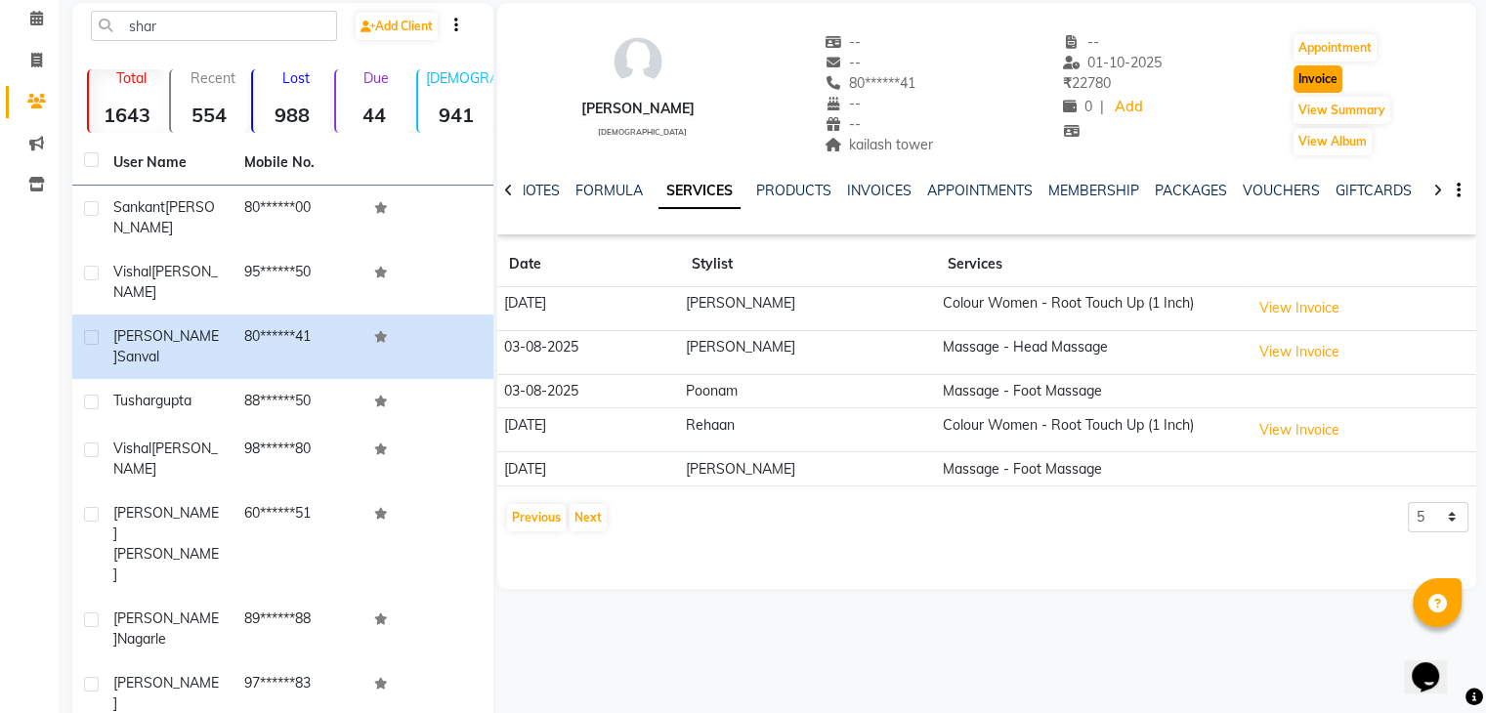
click at [1330, 75] on button "Invoice" at bounding box center [1317, 78] width 49 height 27
select select "service"
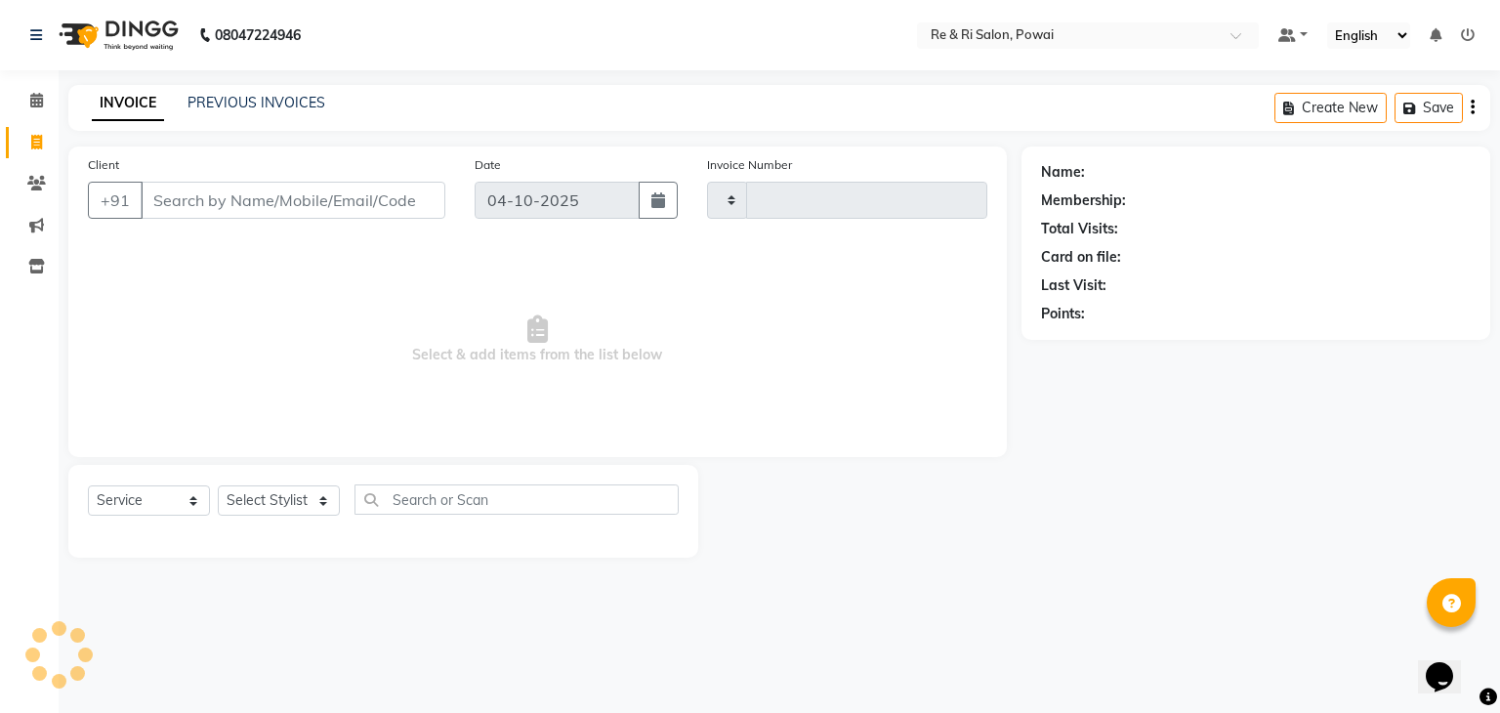
type input "2534"
select select "5364"
type input "80******41"
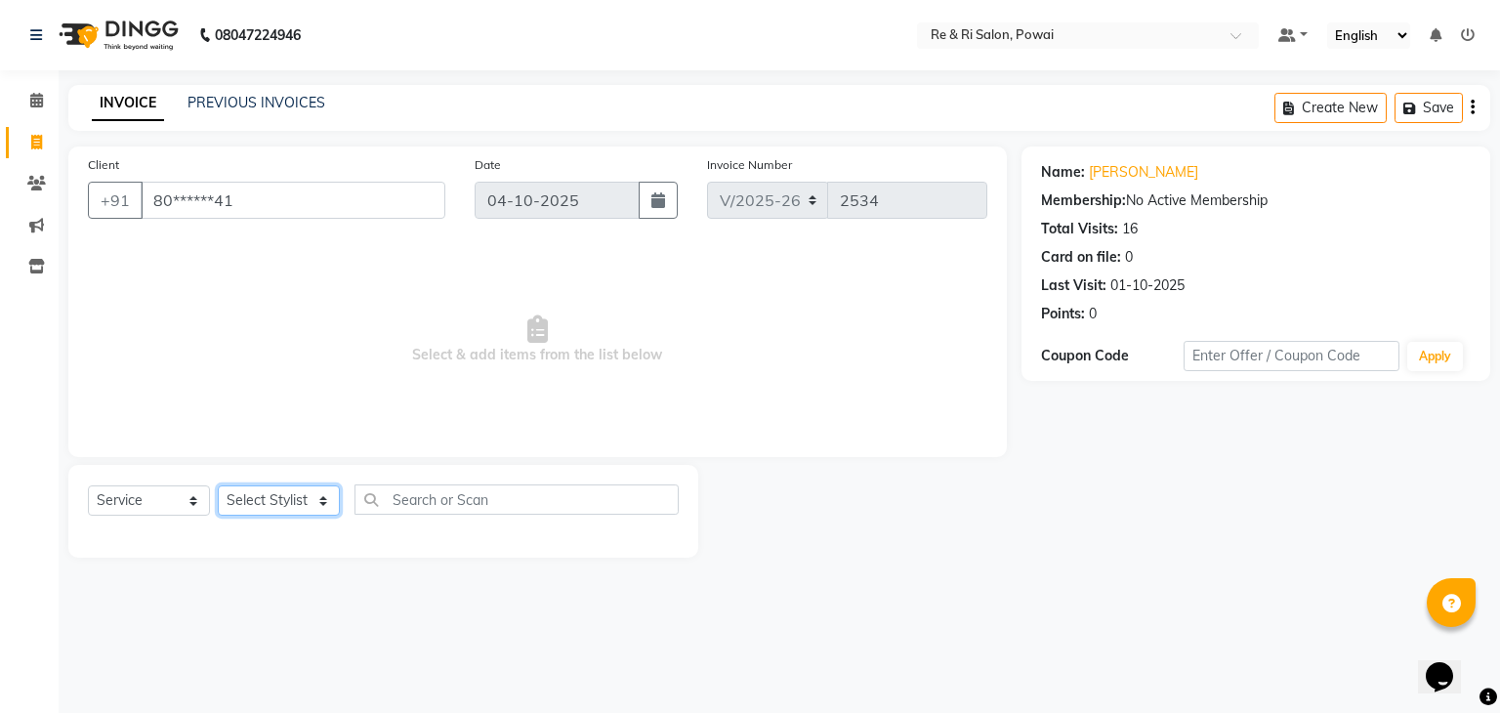
click at [236, 497] on select "Select Stylist [PERSON_NAME] Danish Poonam [PERSON_NAME] [PERSON_NAME] [PERSON_…" at bounding box center [279, 500] width 122 height 30
select select "63988"
click at [218, 486] on select "Select Stylist [PERSON_NAME] Danish Poonam [PERSON_NAME] [PERSON_NAME] [PERSON_…" at bounding box center [279, 500] width 122 height 30
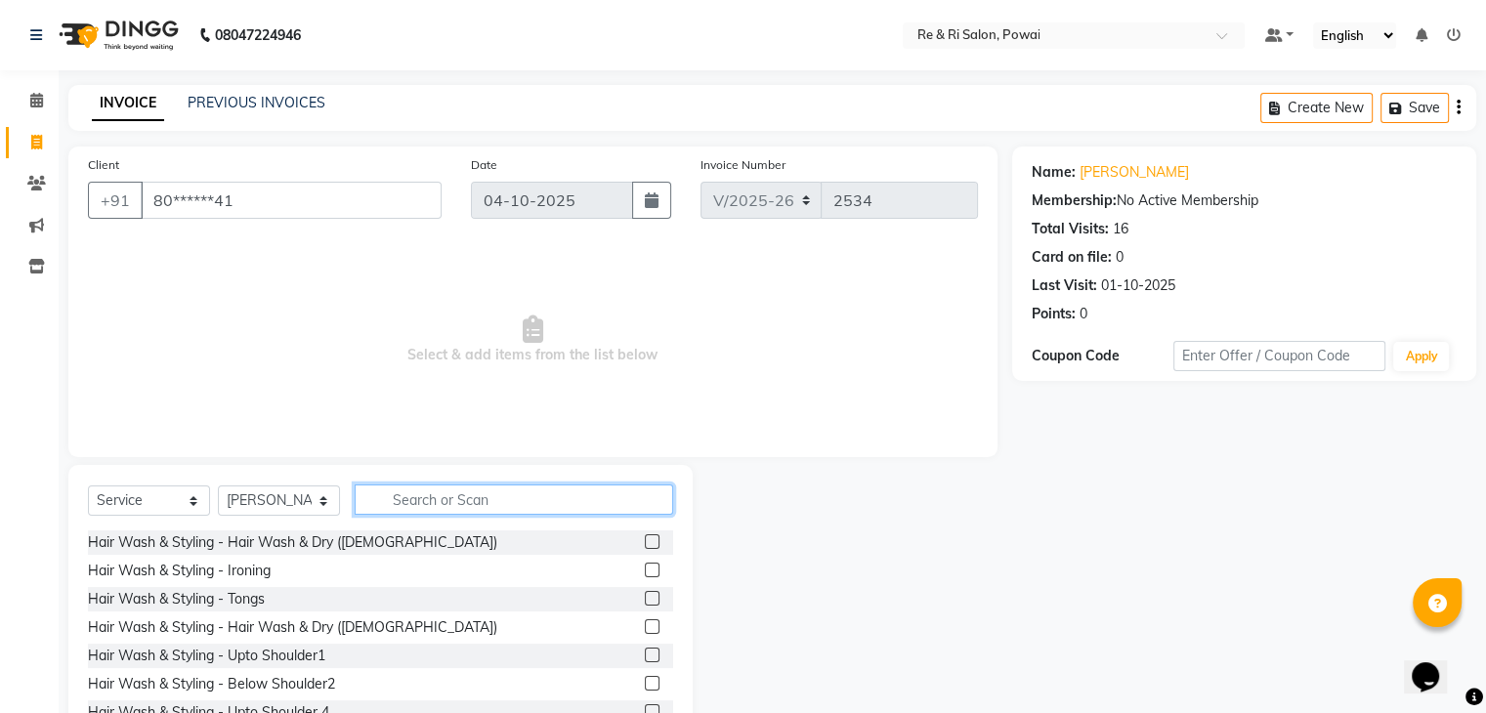
click at [453, 486] on input "text" at bounding box center [514, 500] width 318 height 30
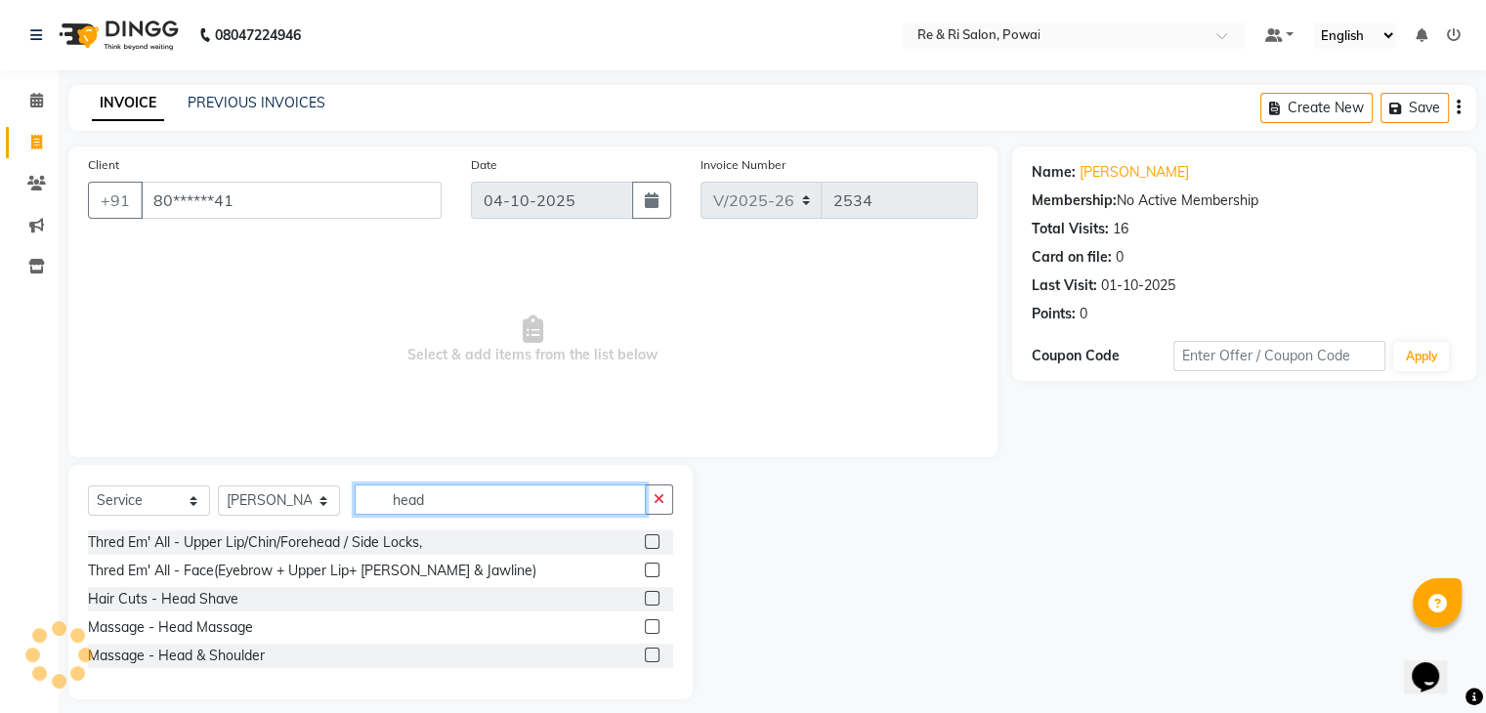
type input "head"
click at [651, 628] on label at bounding box center [652, 626] width 15 height 15
click at [651, 628] on input "checkbox" at bounding box center [651, 627] width 13 height 13
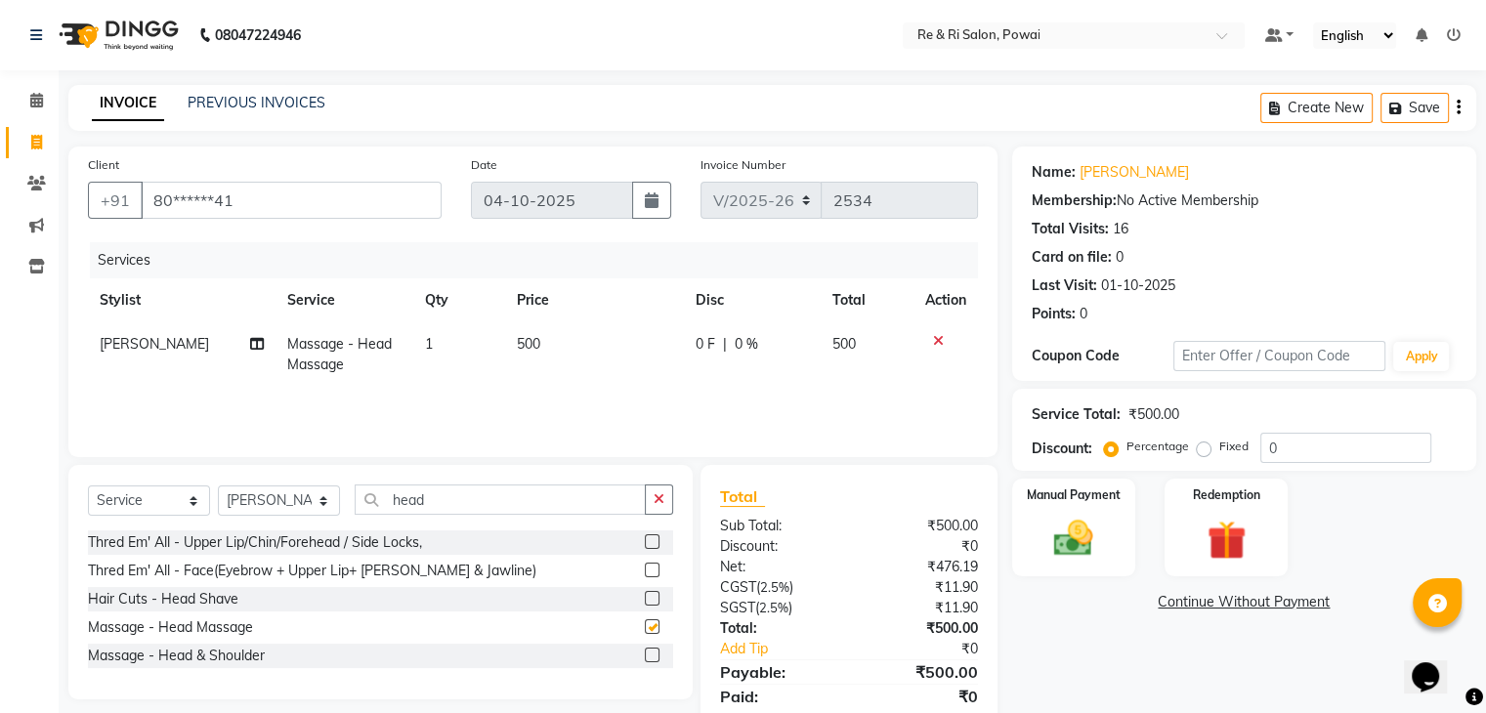
checkbox input "false"
click at [434, 497] on input "head" at bounding box center [500, 500] width 291 height 30
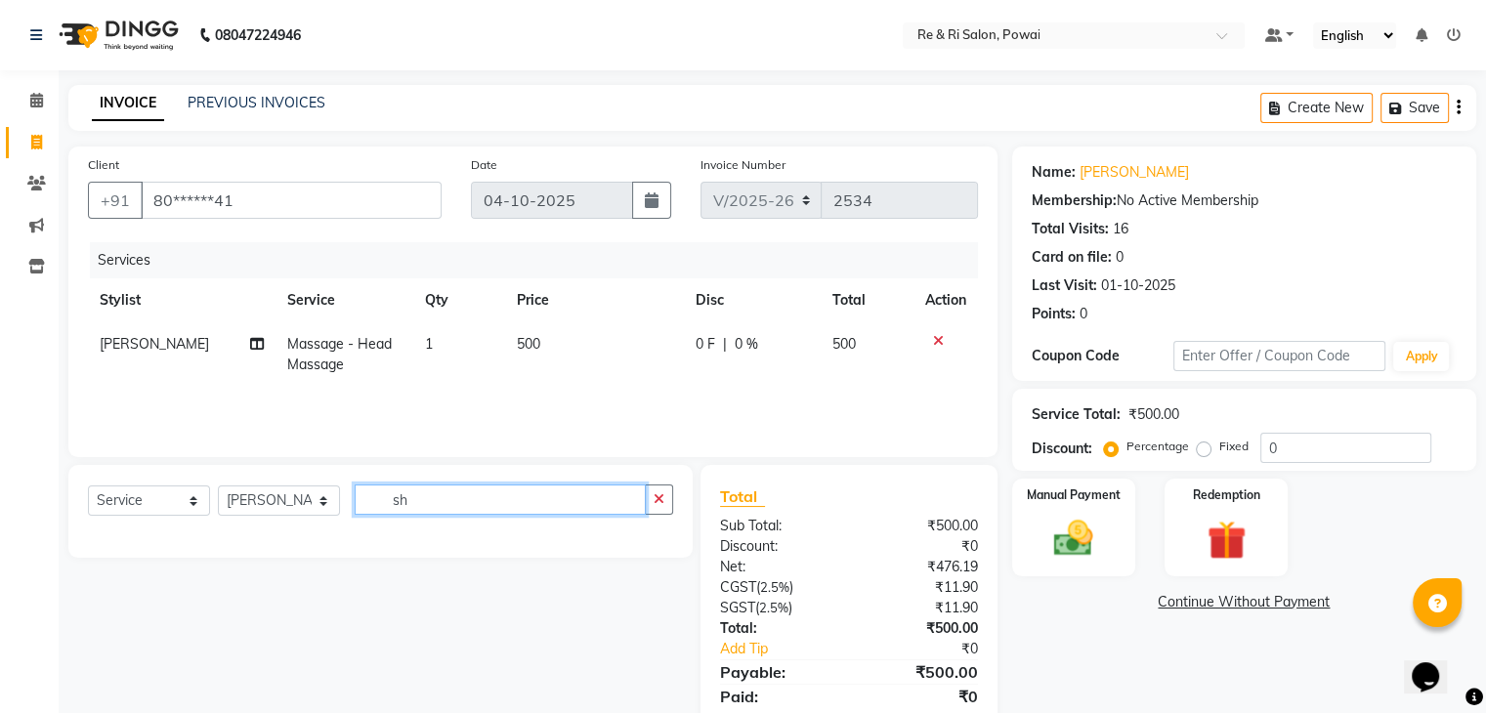
type input "s"
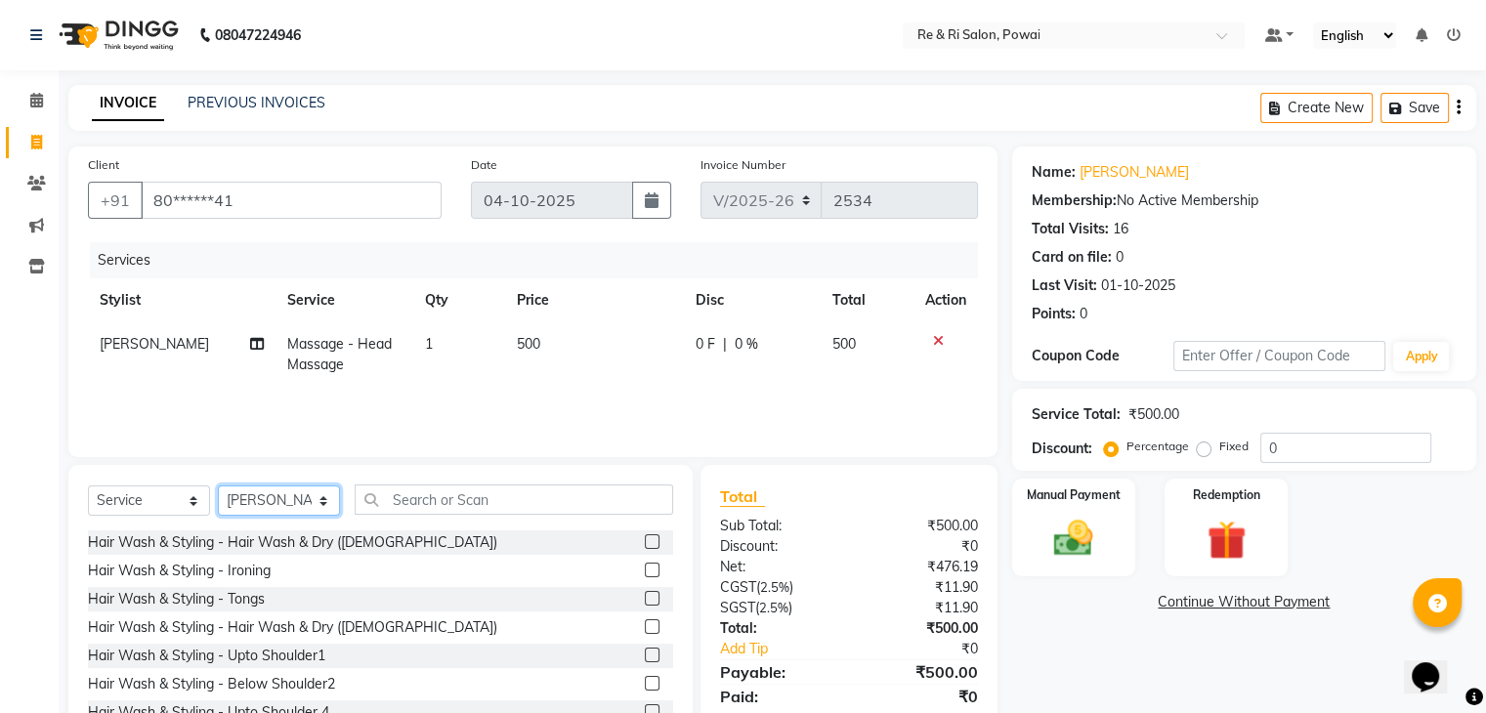
click at [295, 505] on select "Select Stylist [PERSON_NAME] Danish Poonam [PERSON_NAME] [PERSON_NAME] [PERSON_…" at bounding box center [279, 500] width 122 height 30
select select "36183"
click at [218, 486] on select "Select Stylist [PERSON_NAME] Danish Poonam [PERSON_NAME] [PERSON_NAME] [PERSON_…" at bounding box center [279, 500] width 122 height 30
click at [450, 517] on div "Select Service Product Membership Package Voucher Prepaid Gift Card Select Styl…" at bounding box center [380, 508] width 585 height 46
click at [447, 501] on input "text" at bounding box center [514, 500] width 318 height 30
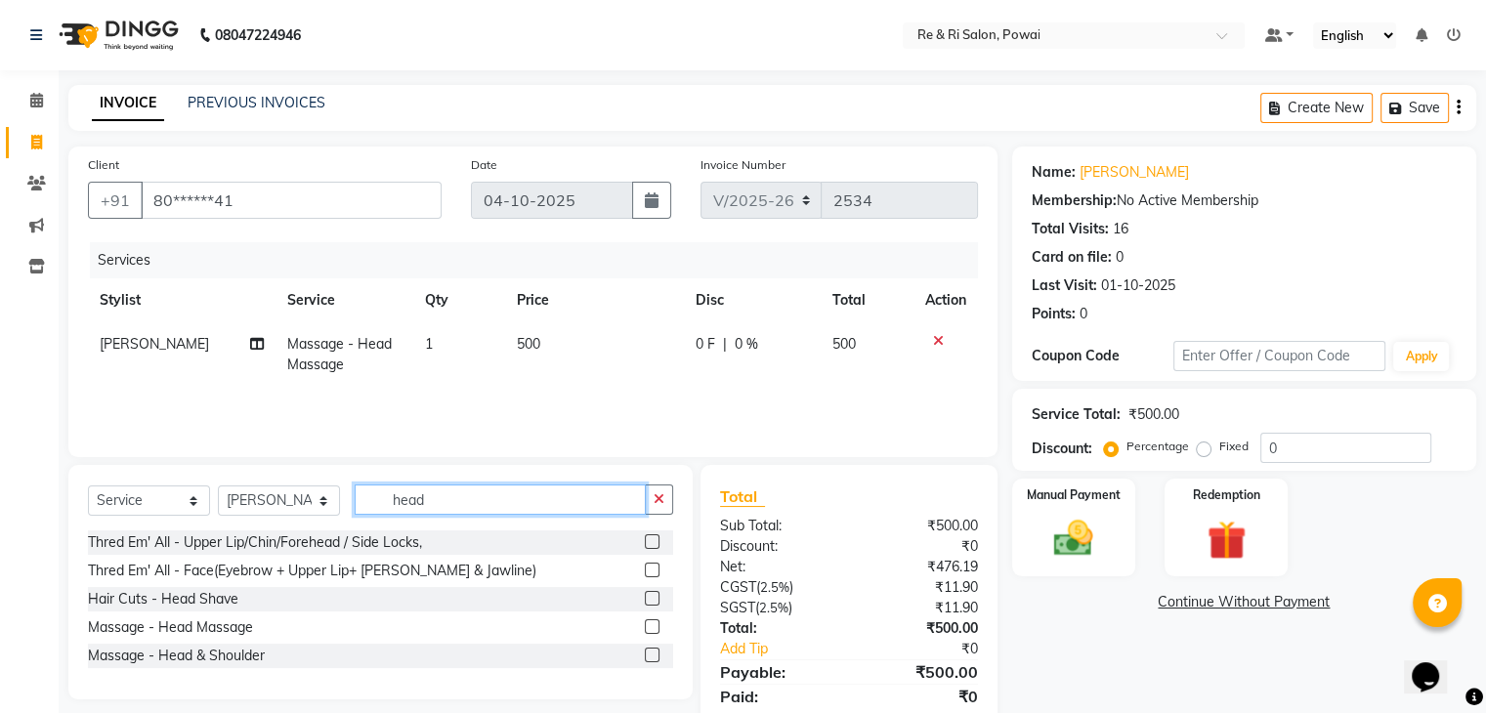
type input "head"
click at [654, 627] on label at bounding box center [652, 626] width 15 height 15
click at [654, 627] on input "checkbox" at bounding box center [651, 627] width 13 height 13
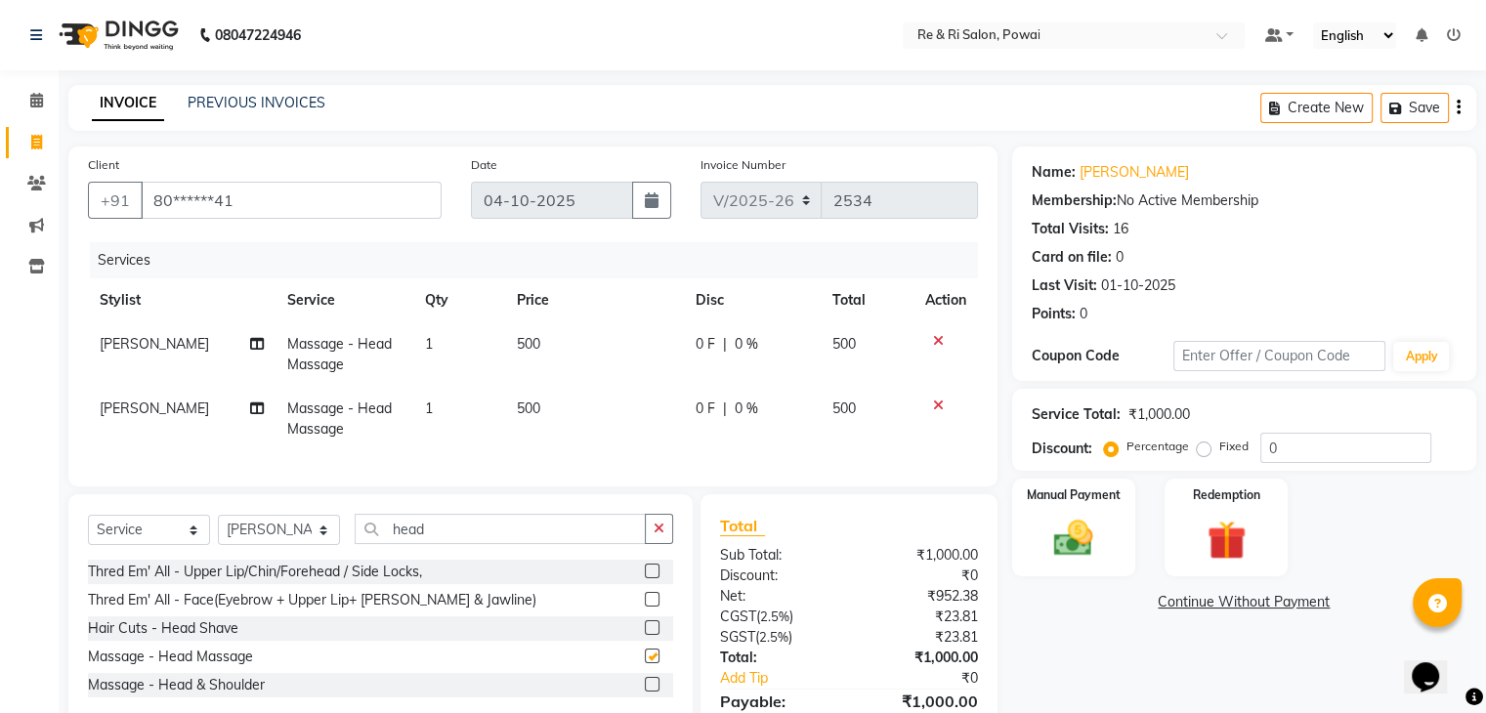
checkbox input "false"
click at [696, 340] on span "0 F" at bounding box center [706, 344] width 20 height 21
select select "63988"
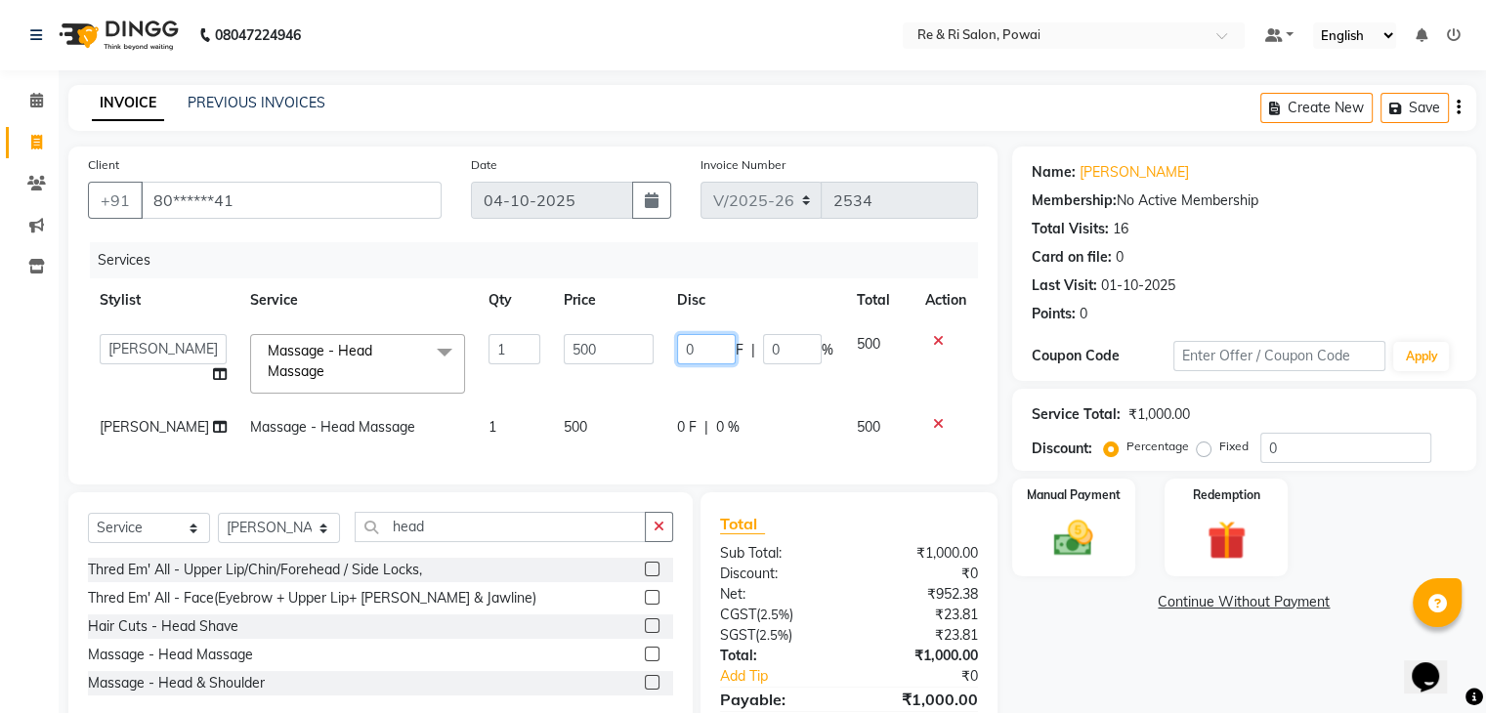
click at [696, 340] on input "0" at bounding box center [706, 349] width 59 height 30
type input "100"
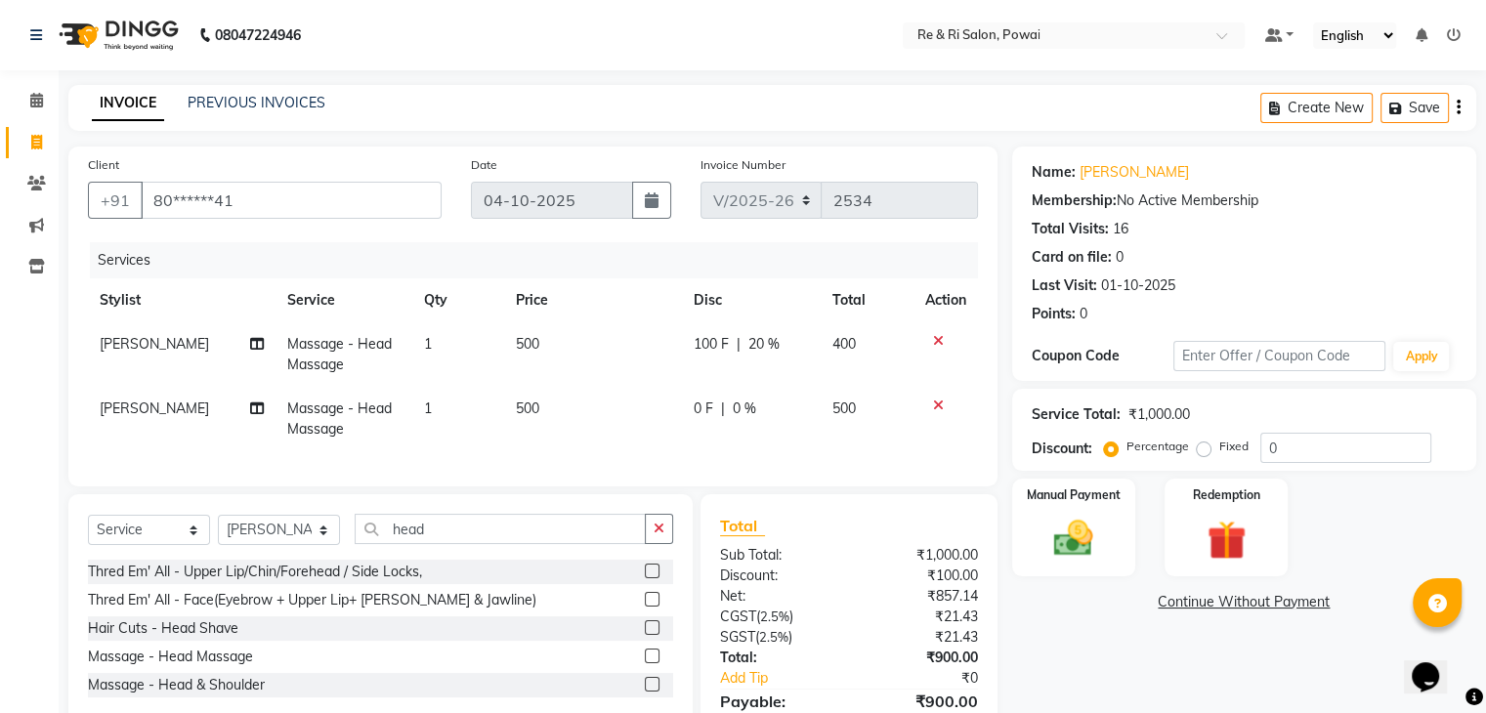
click at [682, 429] on td "0 F | 0 %" at bounding box center [751, 419] width 139 height 64
select select "36183"
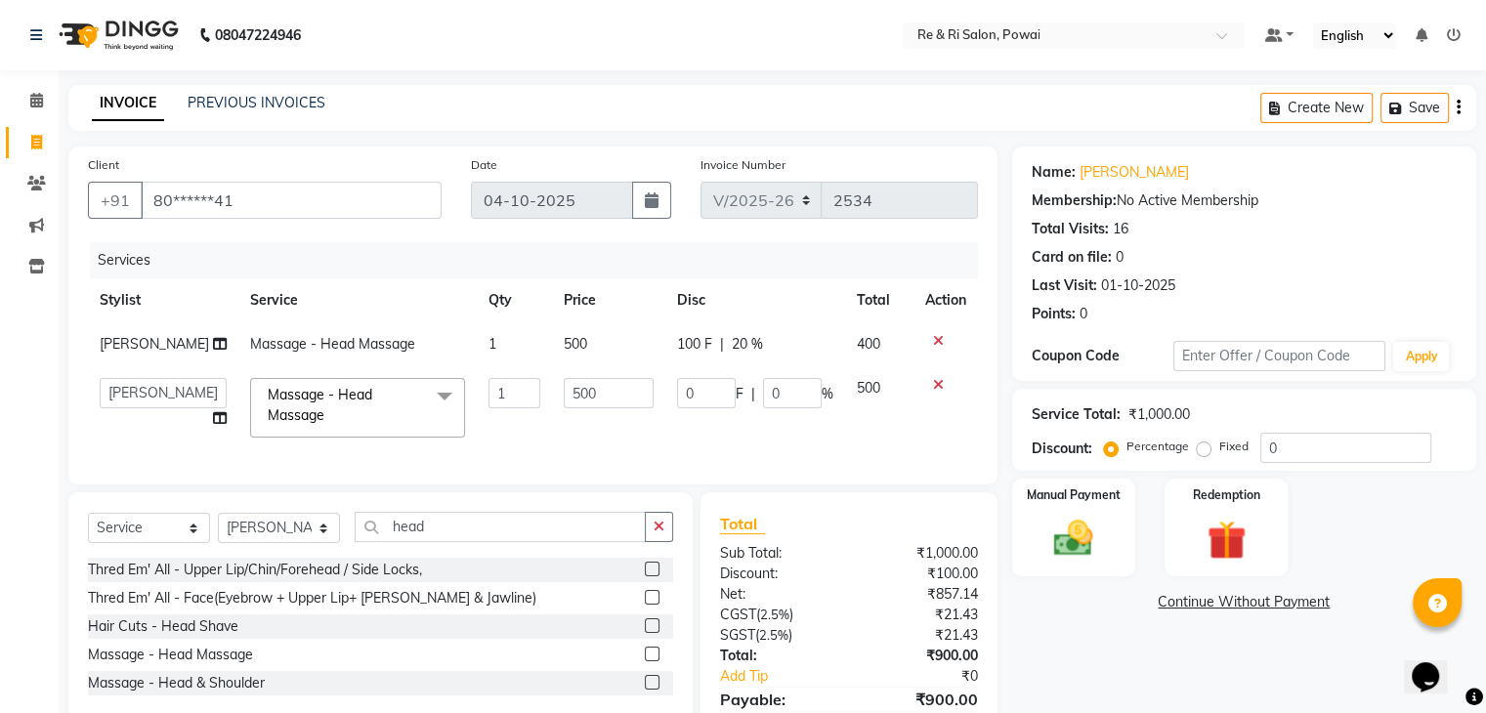
click at [679, 429] on td "0 F | 0 %" at bounding box center [755, 407] width 180 height 83
click at [692, 400] on input "0" at bounding box center [706, 393] width 59 height 30
type input "0100"
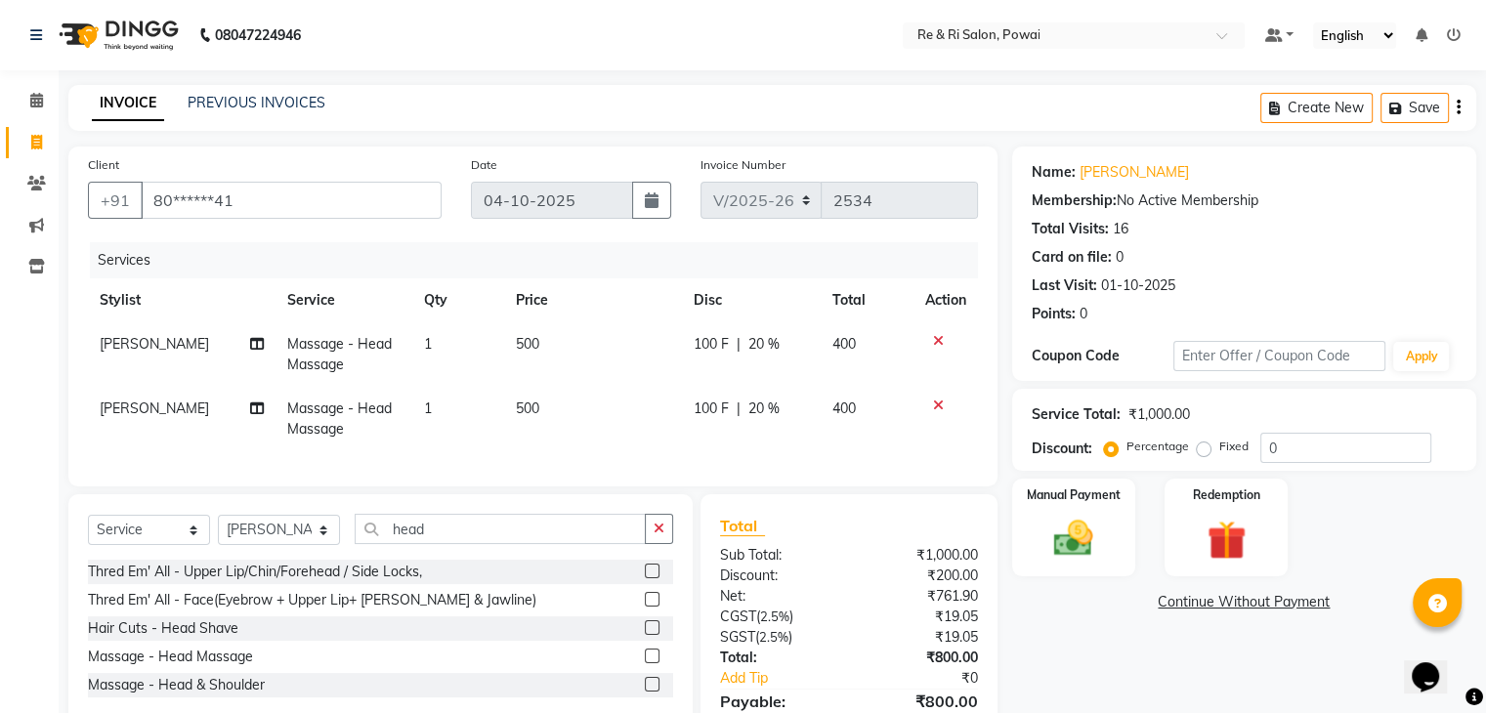
click at [755, 427] on td "100 F | 20 %" at bounding box center [751, 419] width 139 height 64
select select "36183"
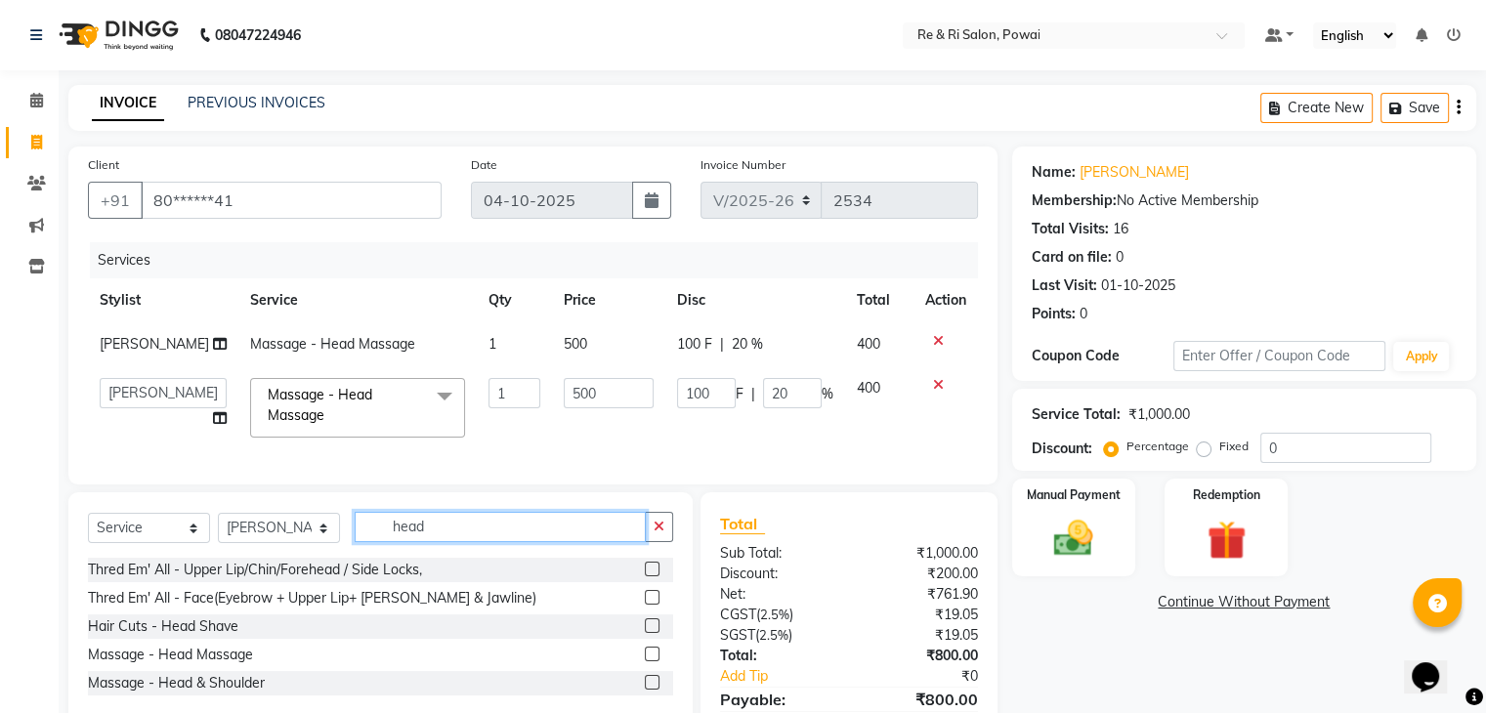
click at [471, 528] on input "head" at bounding box center [500, 527] width 291 height 30
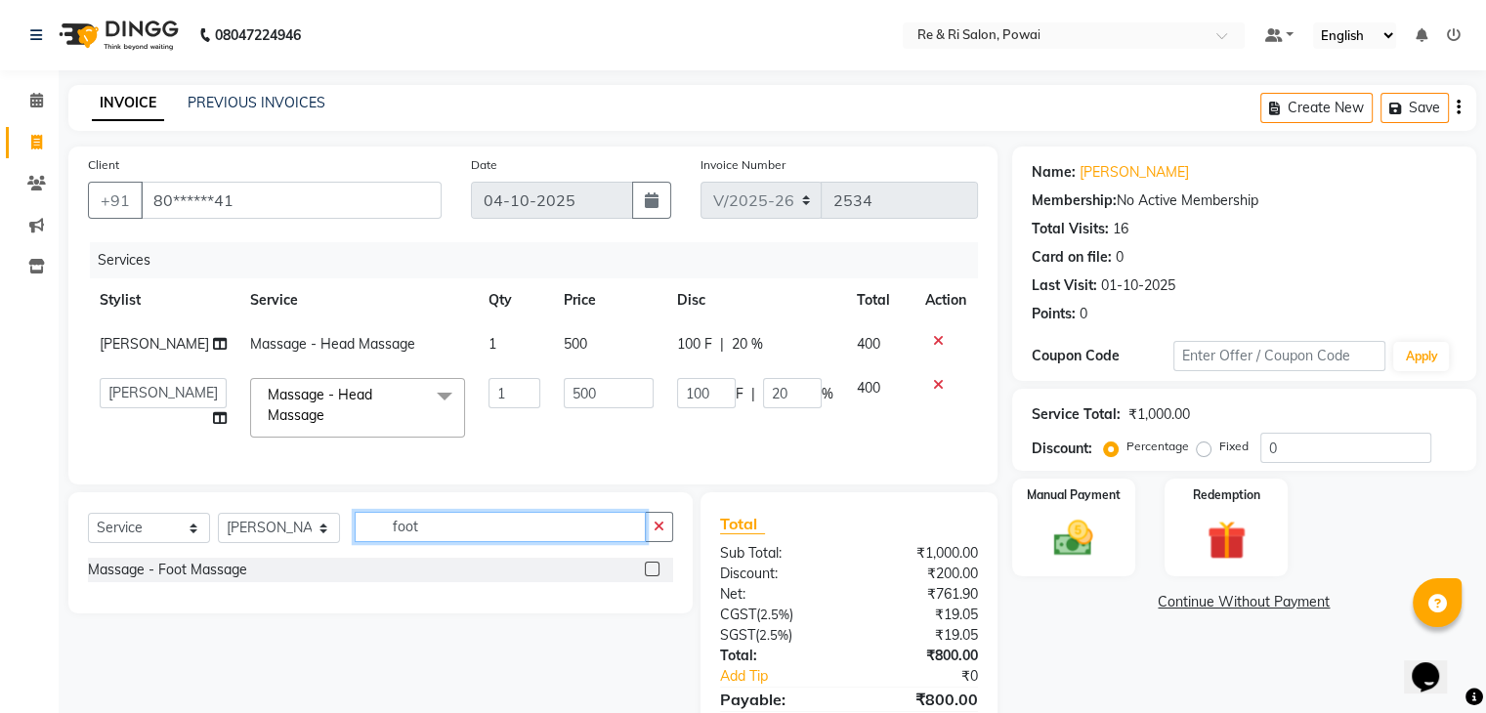
type input "foot"
click at [650, 576] on label at bounding box center [652, 569] width 15 height 15
click at [650, 576] on input "checkbox" at bounding box center [651, 570] width 13 height 13
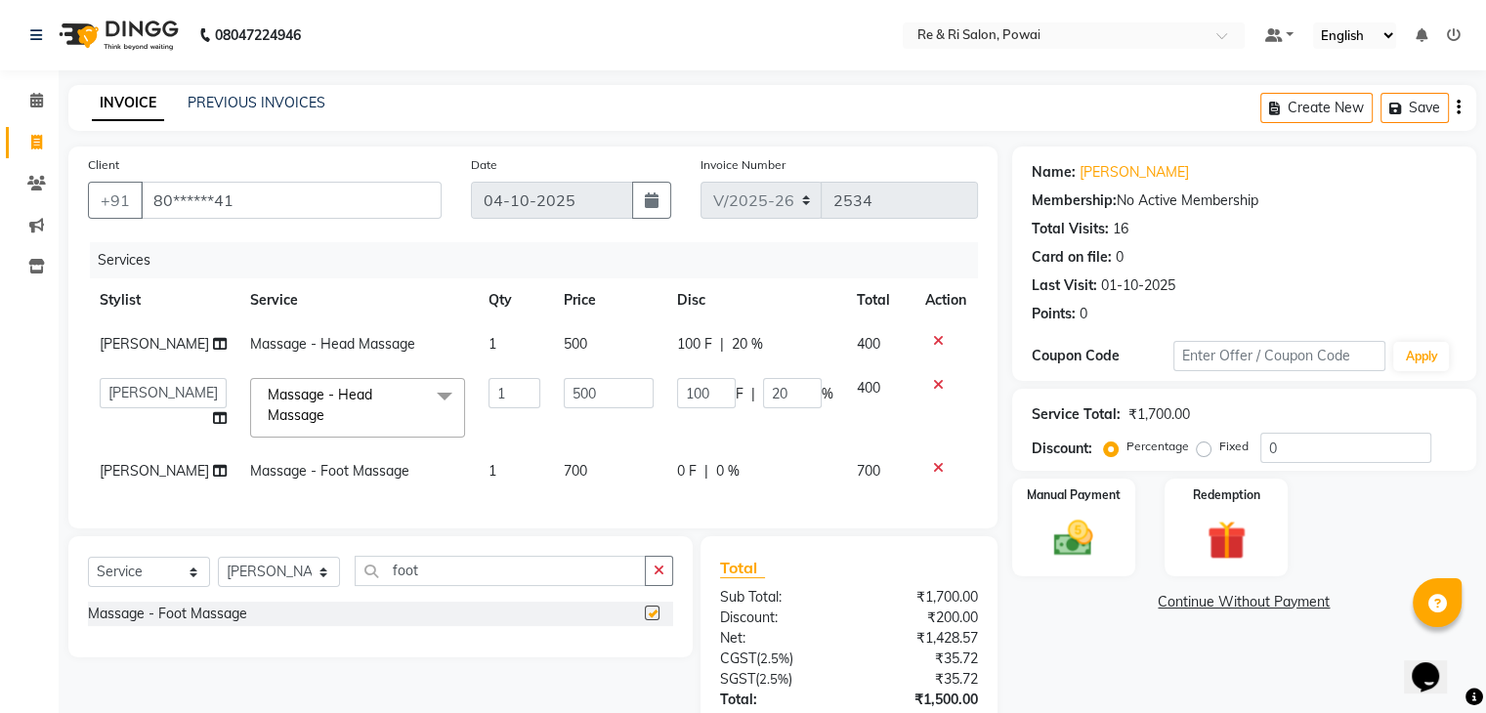
checkbox input "false"
click at [677, 467] on span "0 F" at bounding box center [687, 471] width 20 height 21
select select "36183"
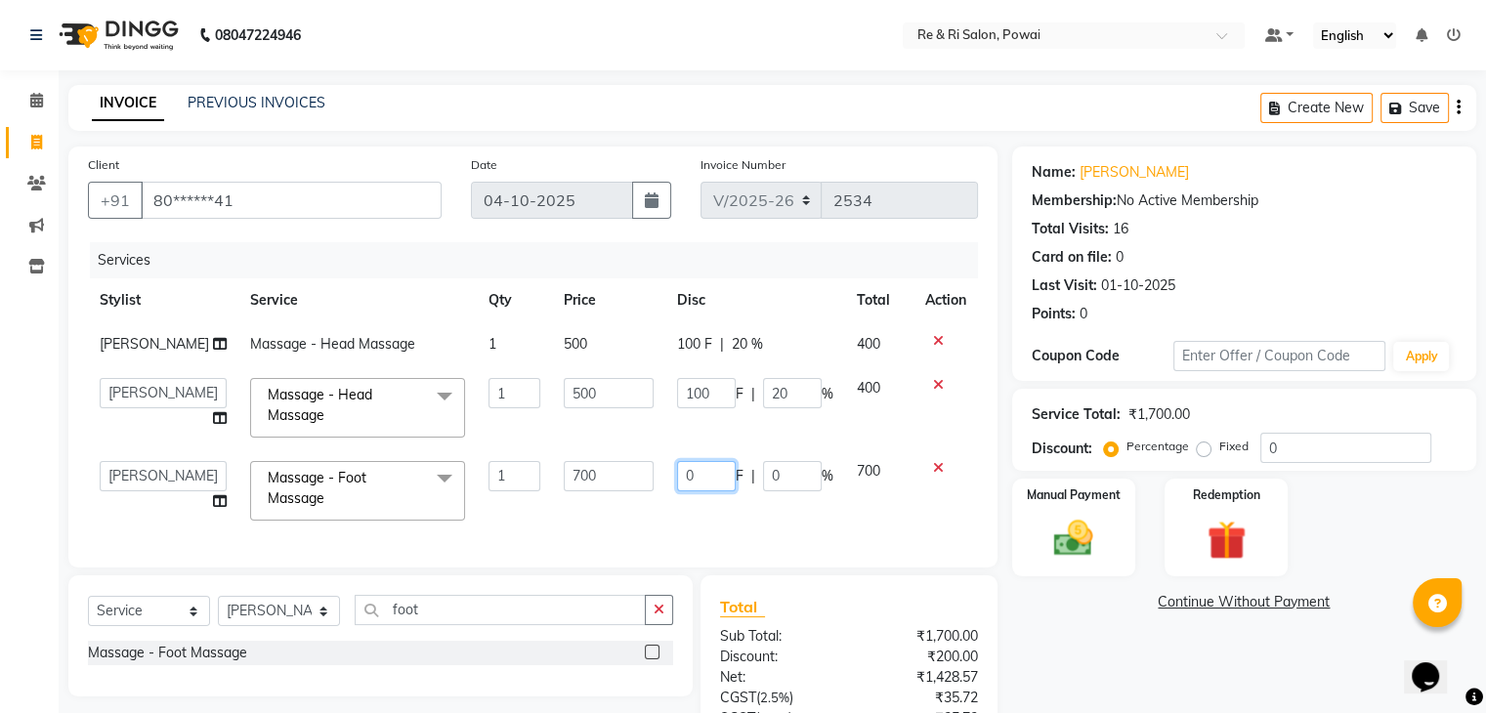
click at [677, 467] on input "0" at bounding box center [706, 476] width 59 height 30
type input "100"
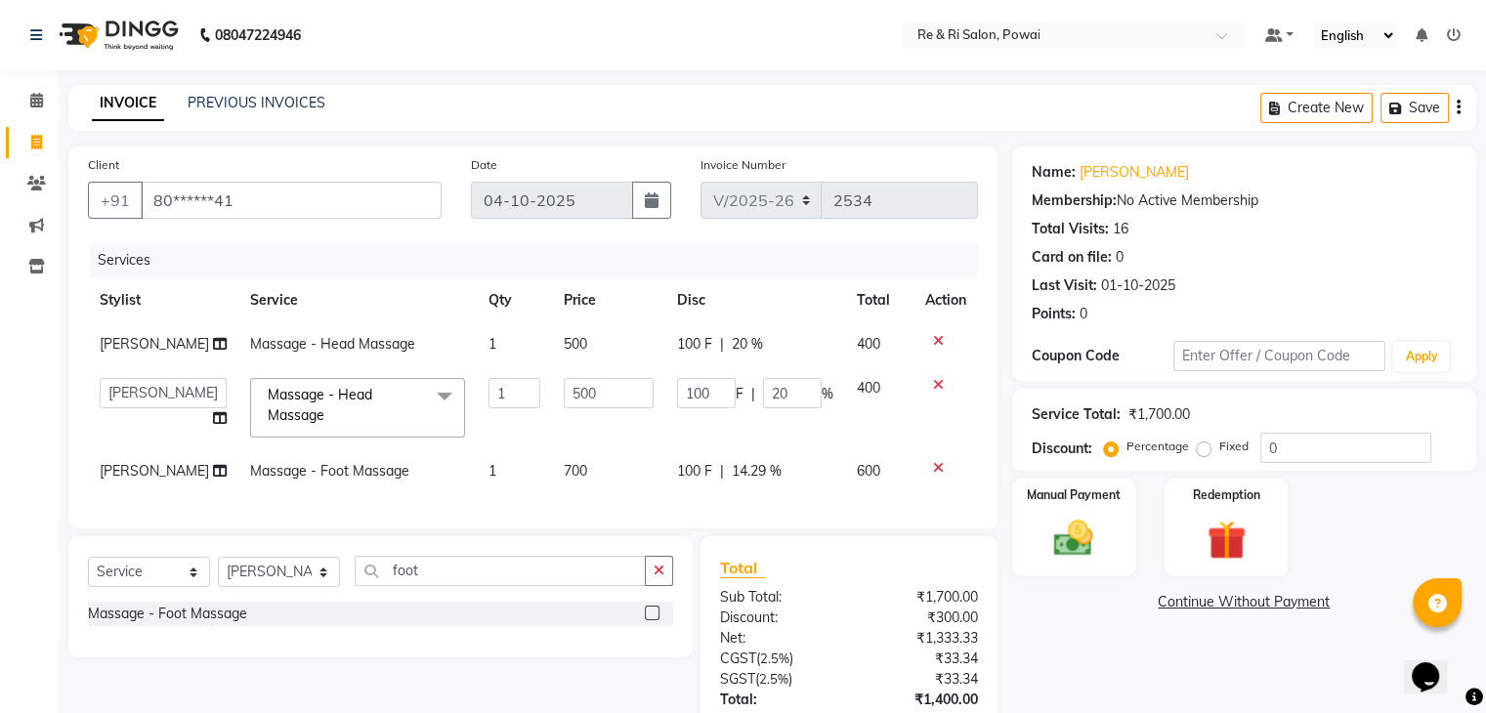
click at [612, 509] on div "Services Stylist Service Qty Price Disc Total Action Salman Massage - Head Mass…" at bounding box center [533, 375] width 890 height 267
click at [1068, 542] on img at bounding box center [1072, 539] width 65 height 47
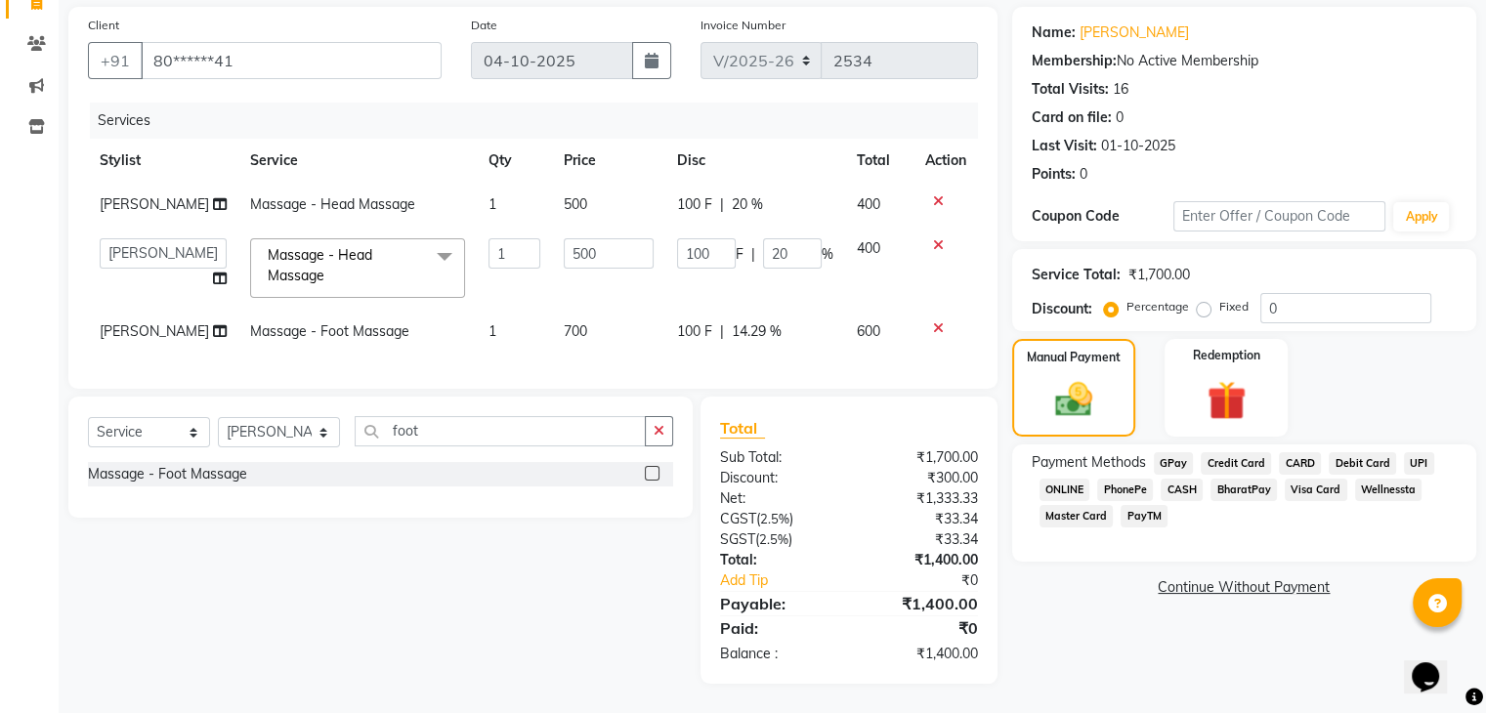
click at [679, 321] on span "100 F" at bounding box center [694, 331] width 35 height 21
select select "36183"
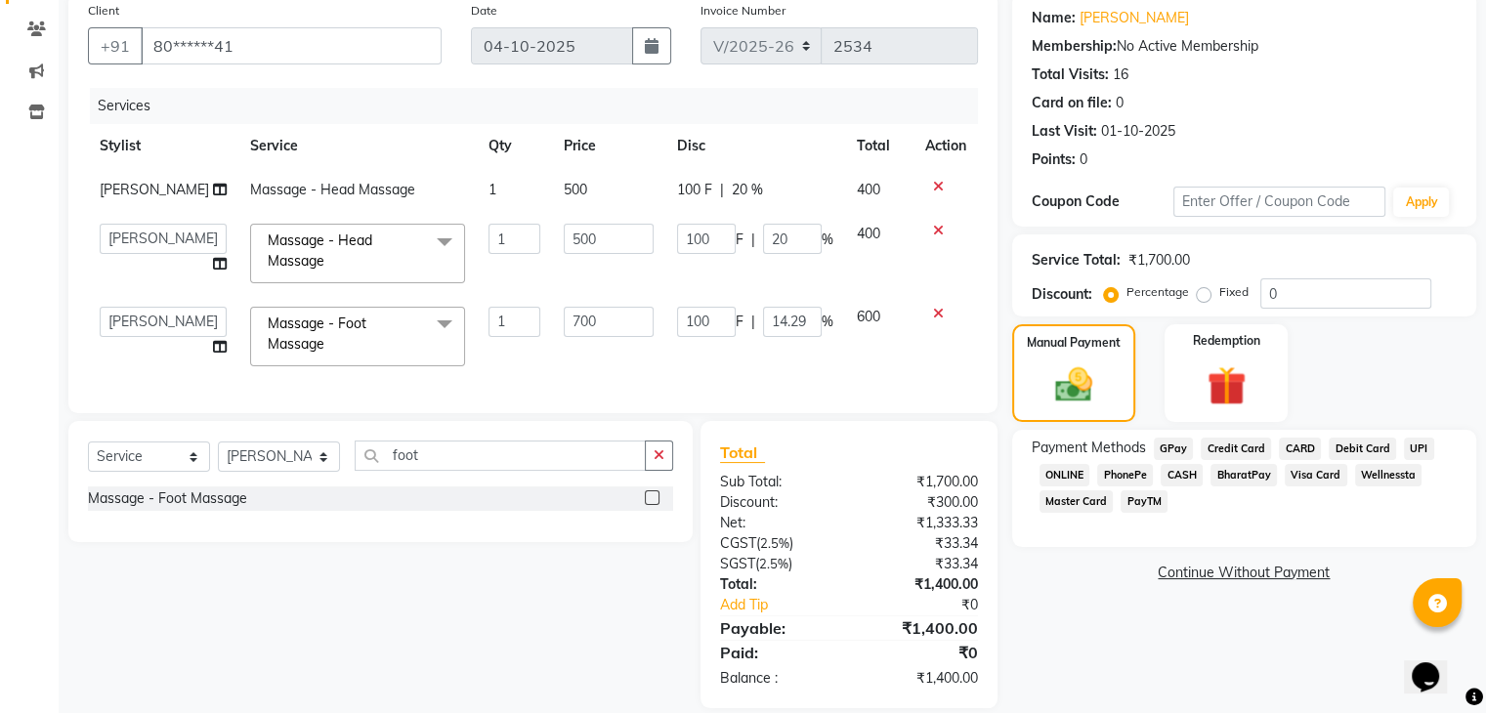
click at [679, 316] on input "100" at bounding box center [706, 322] width 59 height 30
type input "200"
click at [547, 381] on div "Client +91 80******41 Date [DATE] Invoice Number V/2025 V/[PHONE_NUMBER] Servic…" at bounding box center [532, 202] width 929 height 421
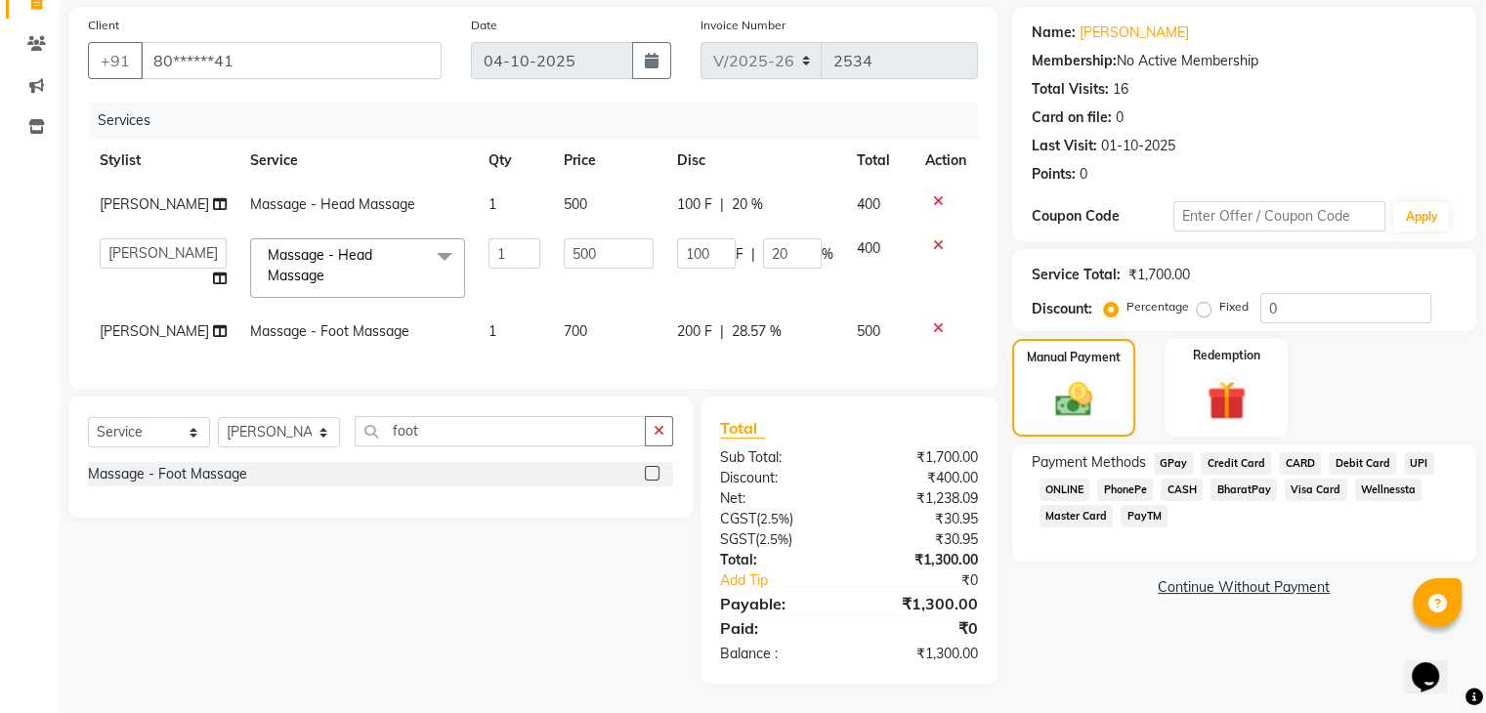
click at [1176, 452] on span "GPay" at bounding box center [1174, 463] width 40 height 22
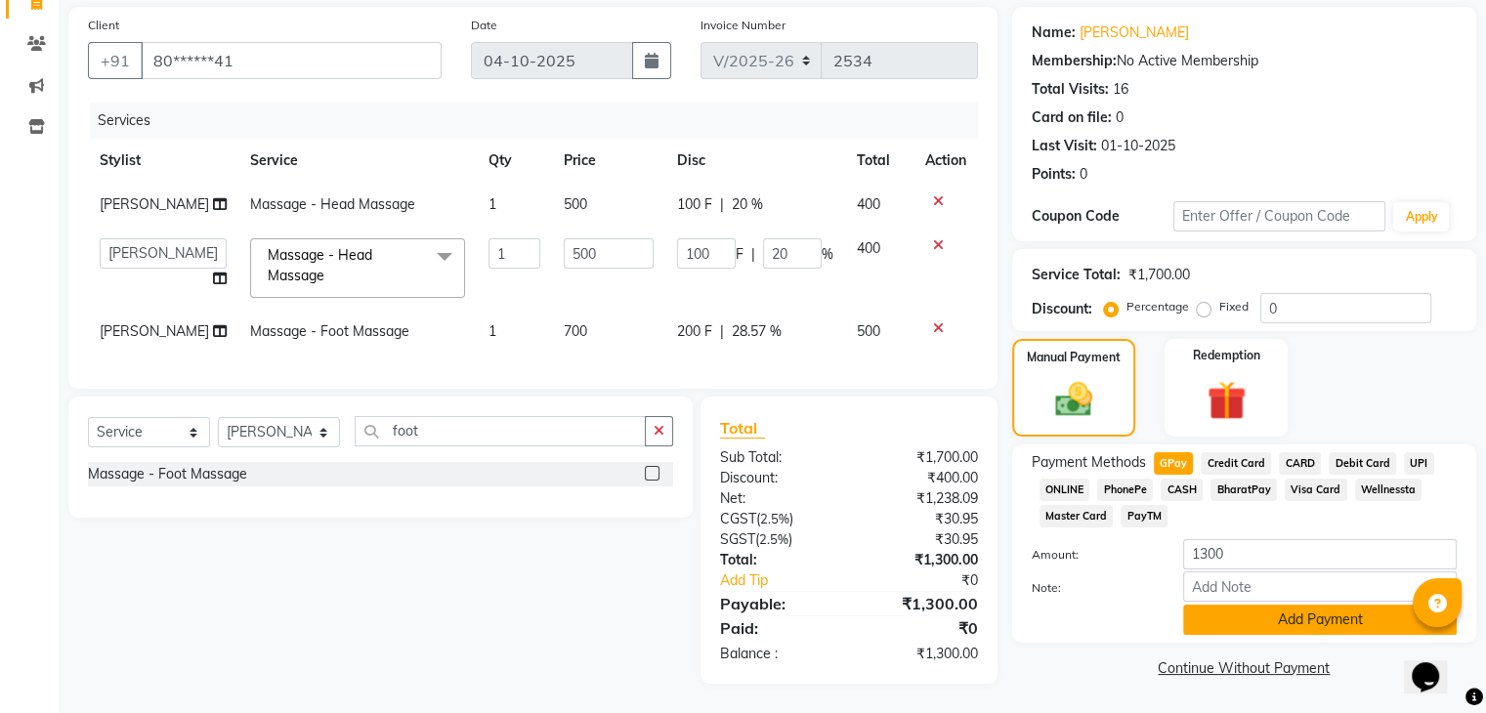
click at [1215, 620] on button "Add Payment" at bounding box center [1320, 620] width 274 height 30
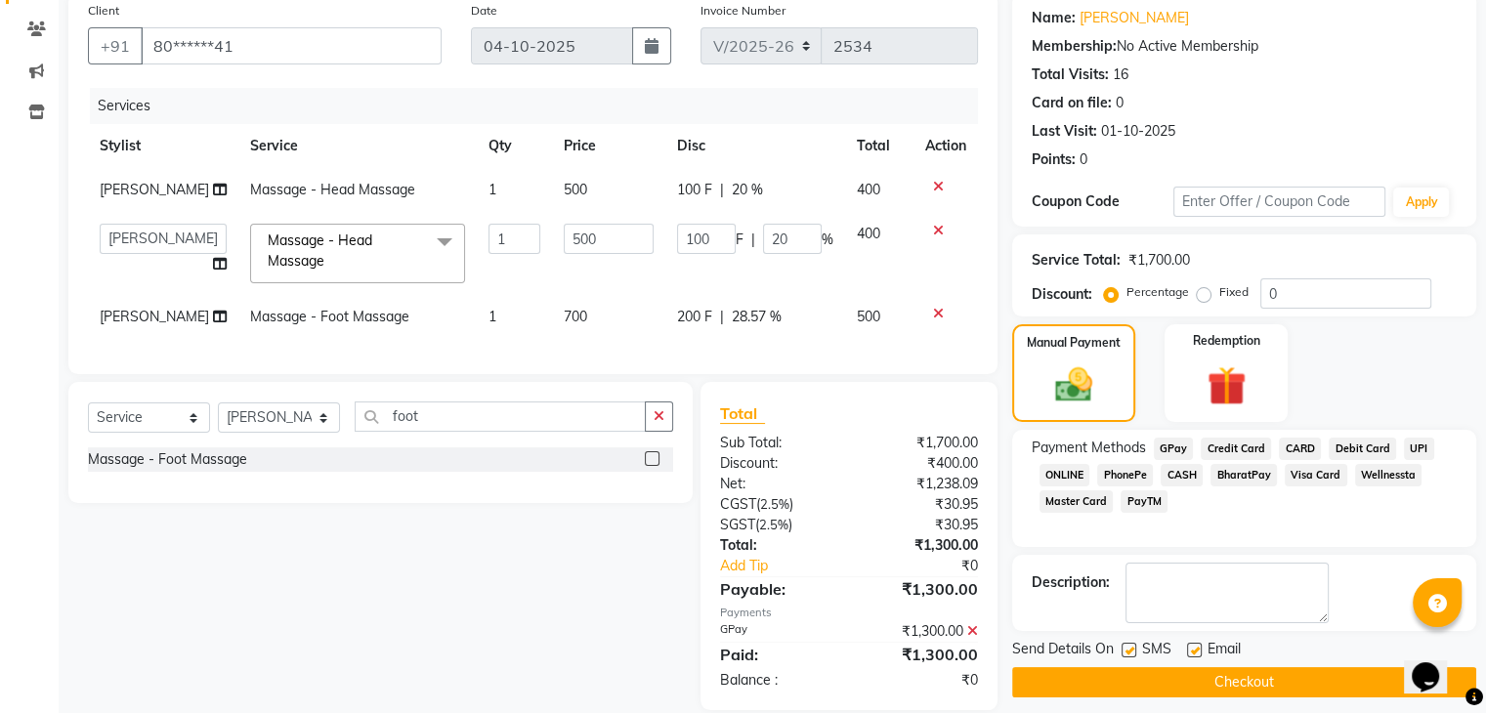
scroll to position [195, 0]
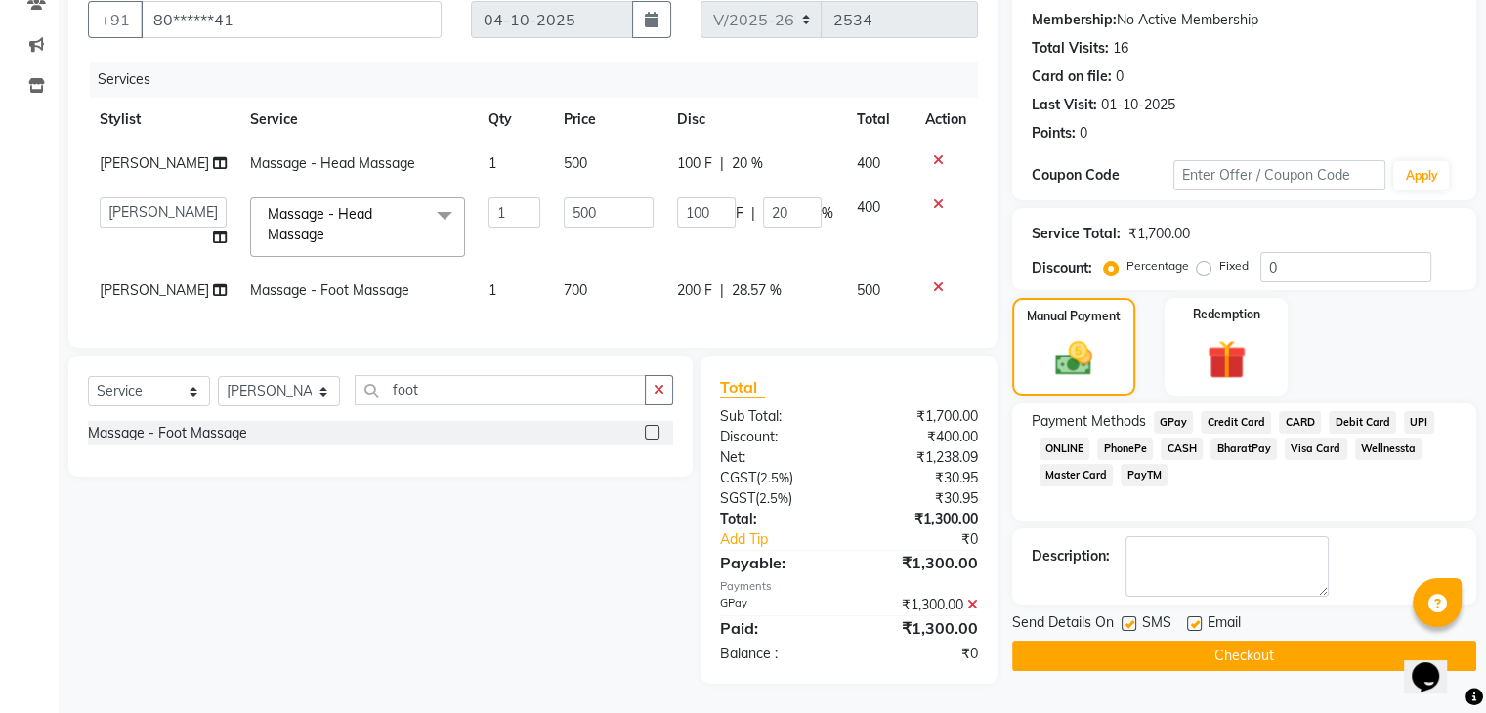
click at [1129, 616] on label at bounding box center [1128, 623] width 15 height 15
click at [1129, 618] on input "checkbox" at bounding box center [1127, 624] width 13 height 13
checkbox input "false"
click at [1192, 616] on label at bounding box center [1194, 623] width 15 height 15
click at [1192, 618] on input "checkbox" at bounding box center [1193, 624] width 13 height 13
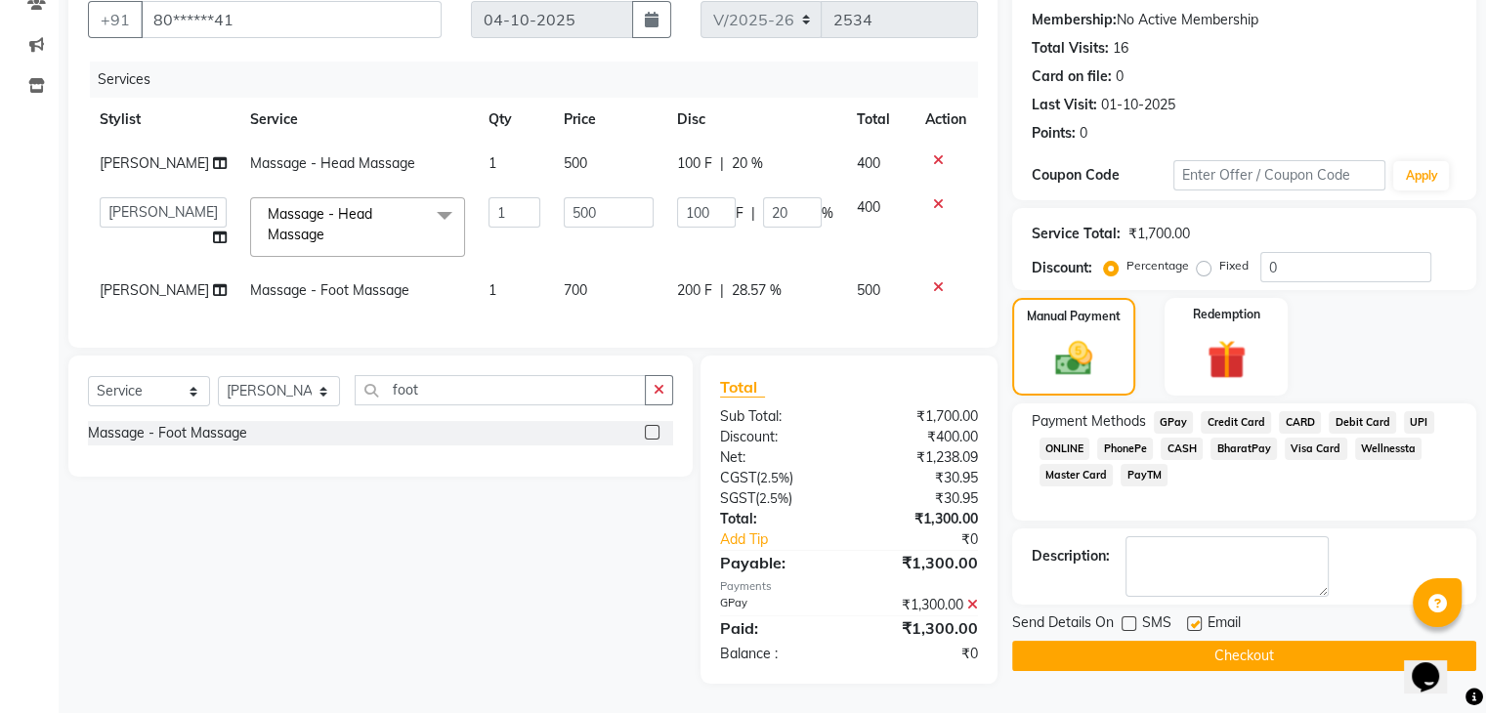
checkbox input "false"
click at [1176, 641] on button "Checkout" at bounding box center [1244, 656] width 464 height 30
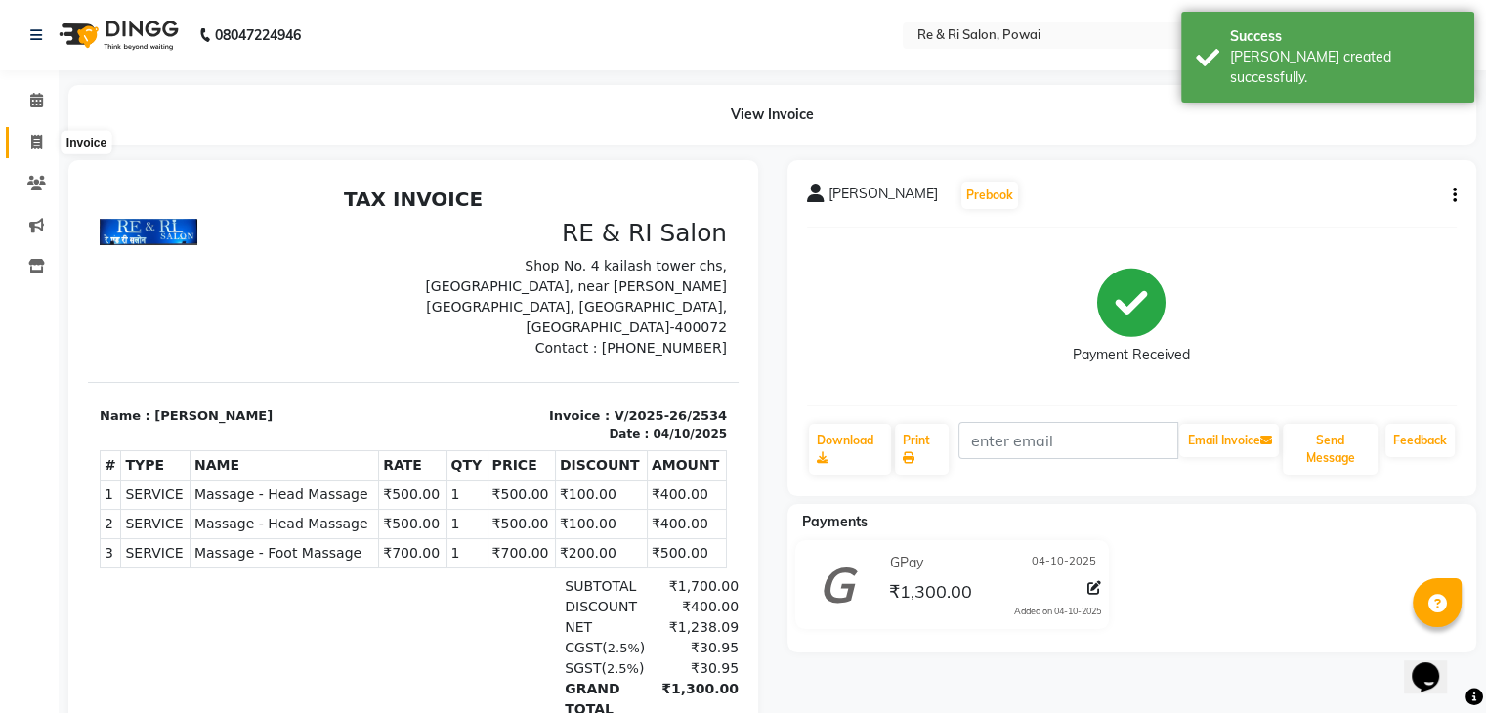
click at [38, 140] on icon at bounding box center [36, 142] width 11 height 15
select select "service"
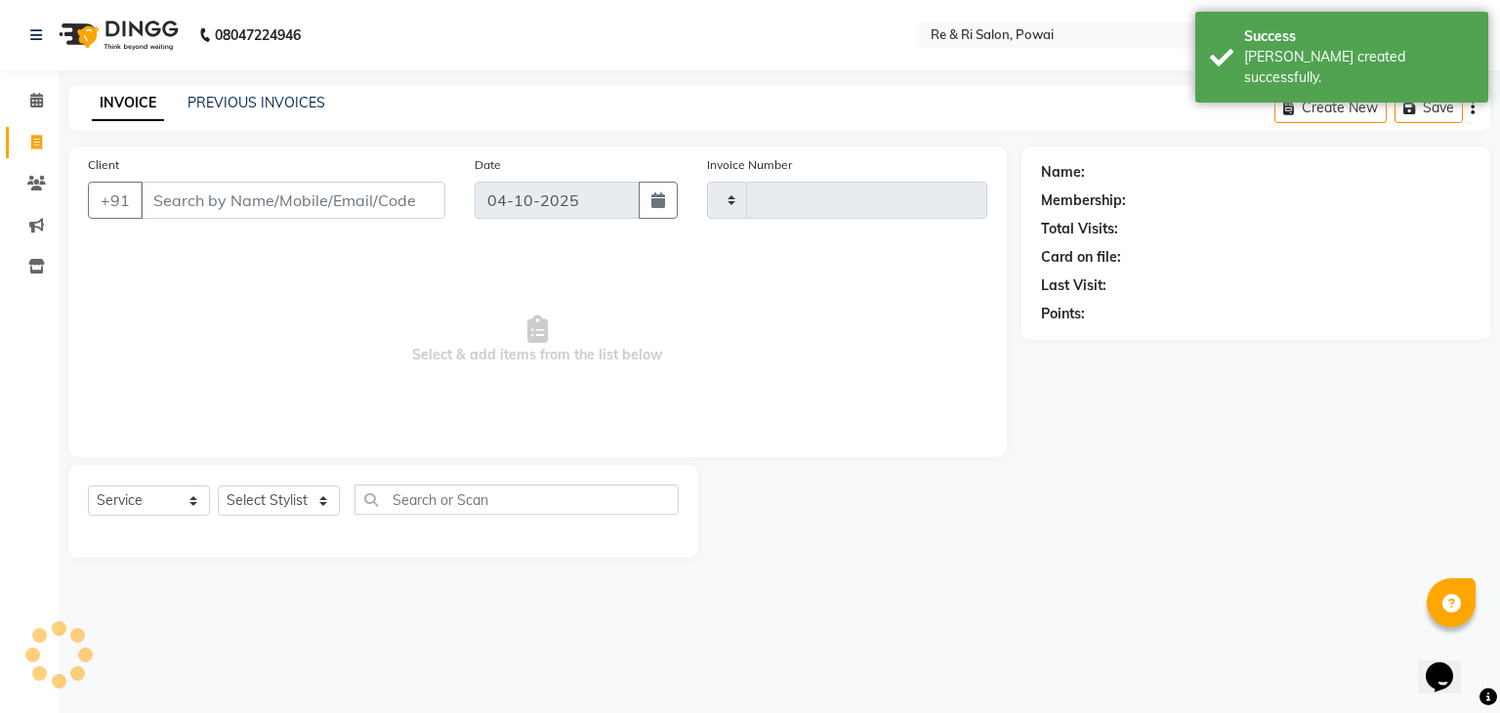
type input "2535"
select select "5364"
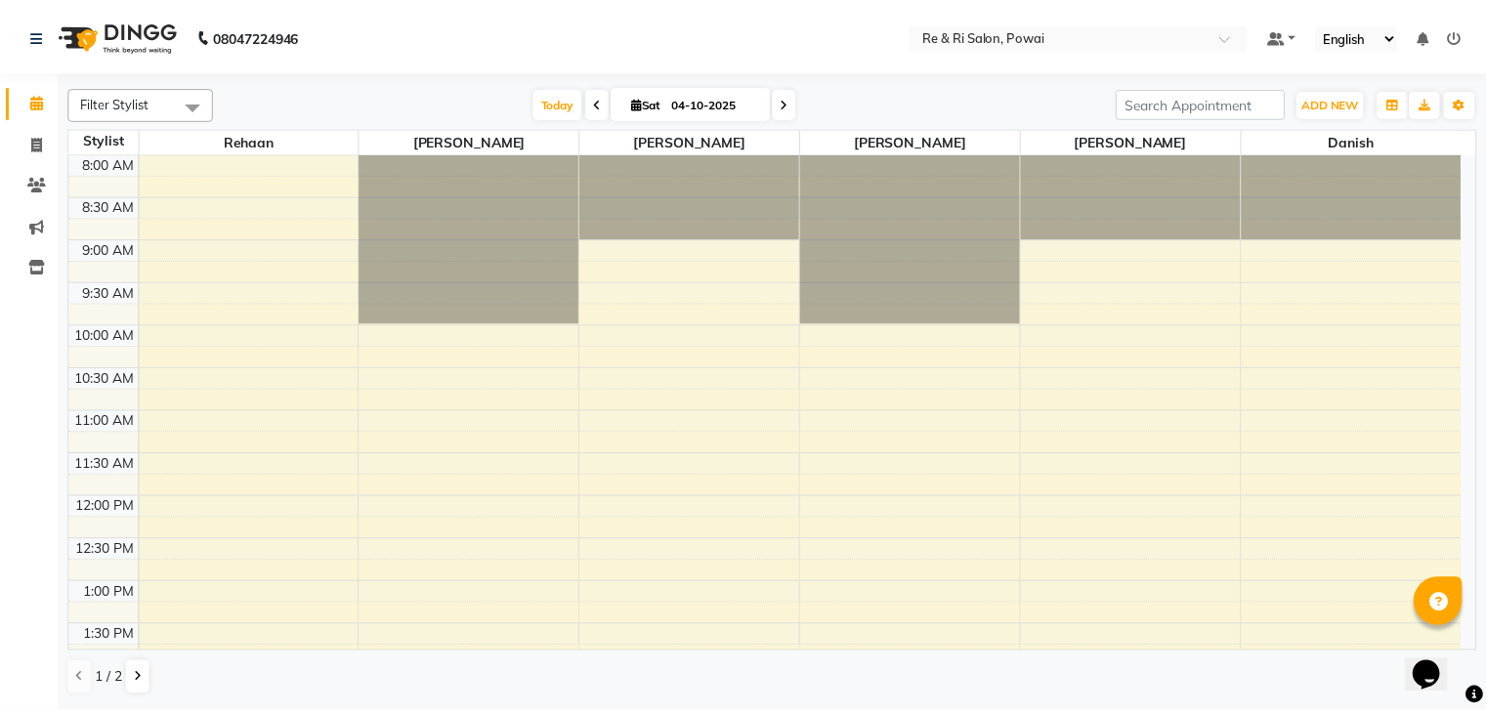
scroll to position [342, 0]
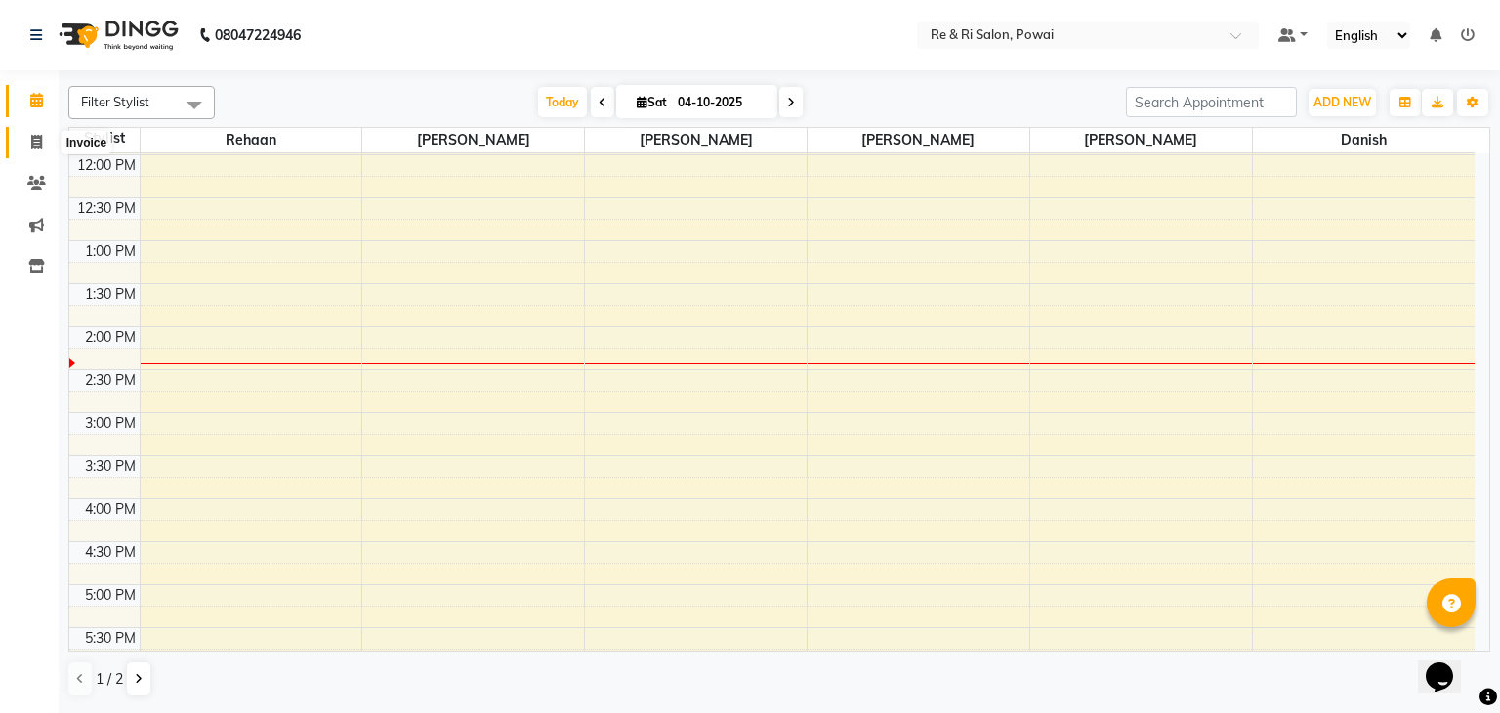
click at [39, 147] on icon at bounding box center [36, 142] width 11 height 15
select select "5364"
select select "service"
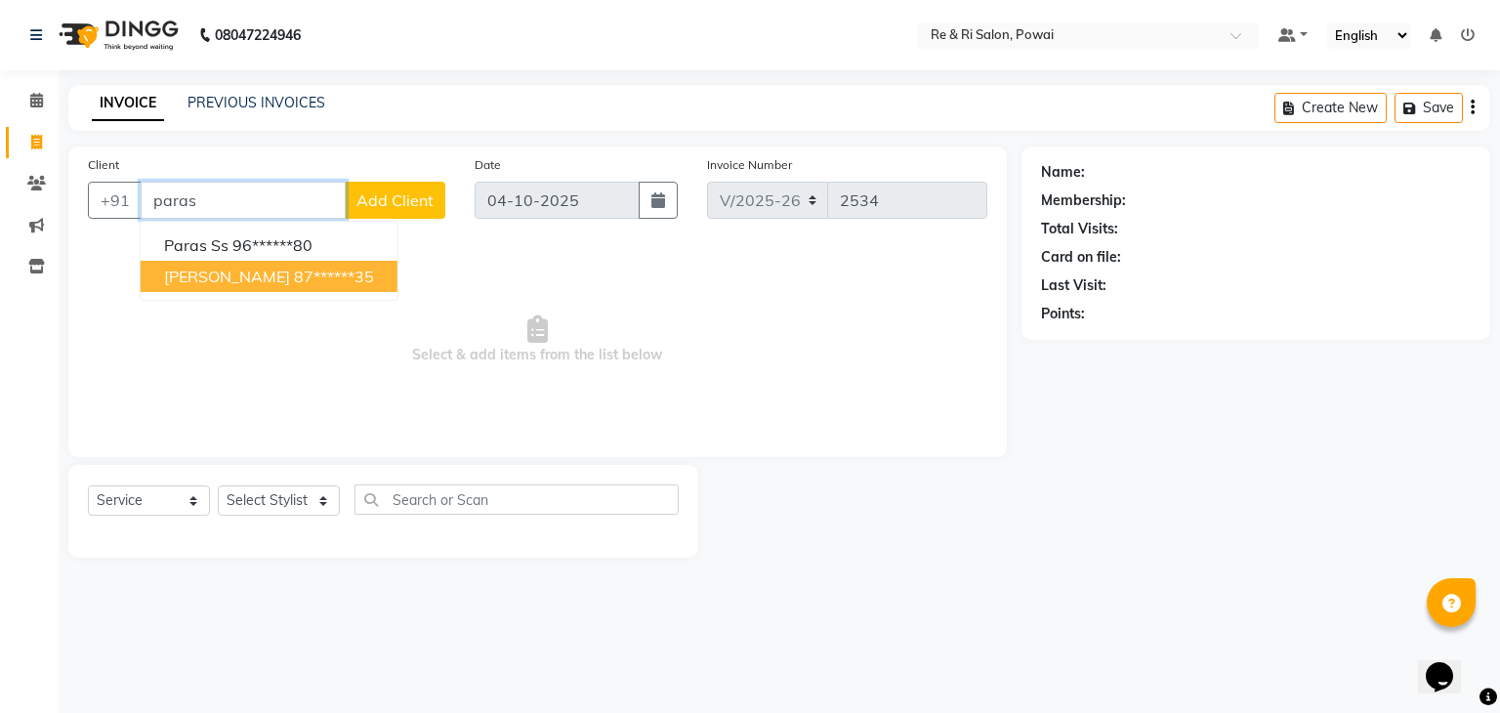
click at [203, 281] on span "paras panchal" at bounding box center [227, 277] width 126 height 20
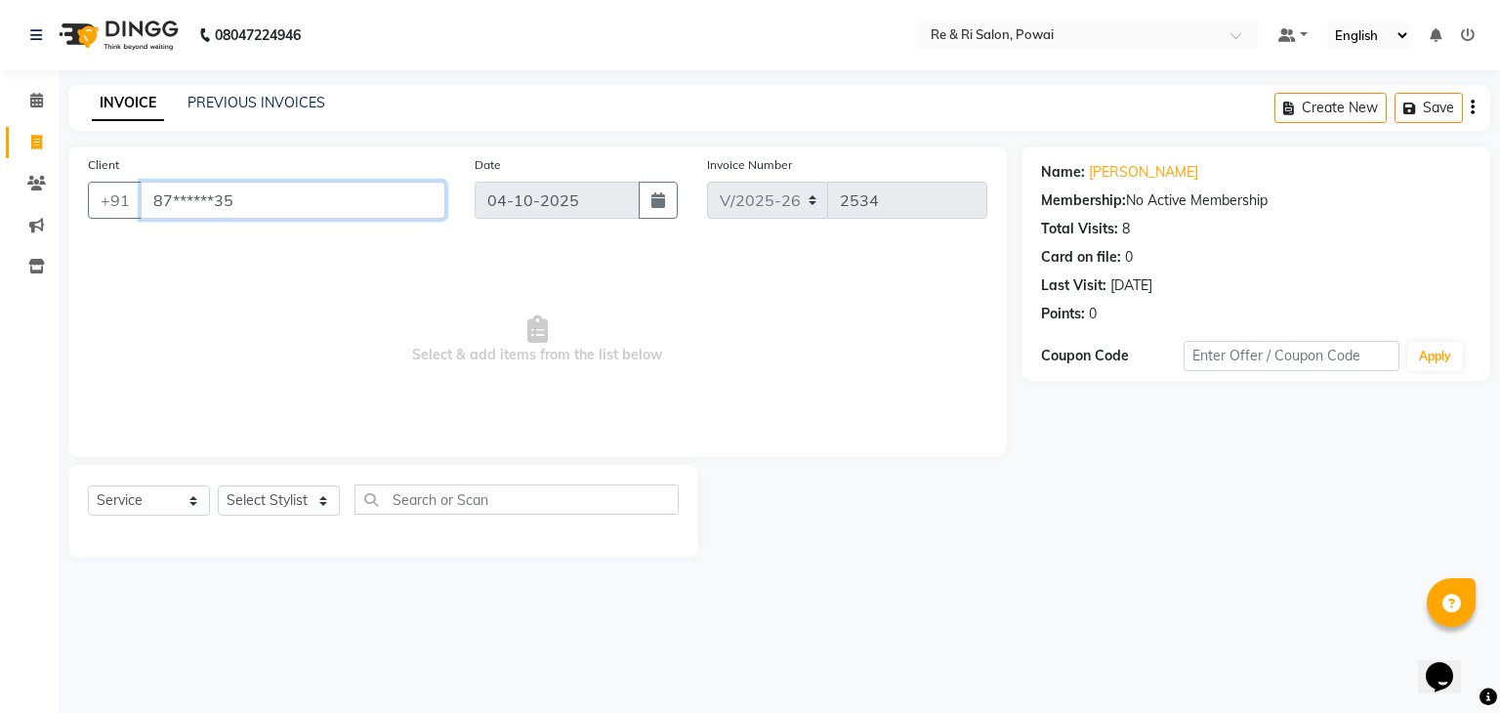
click at [239, 199] on input "87******35" at bounding box center [293, 200] width 305 height 37
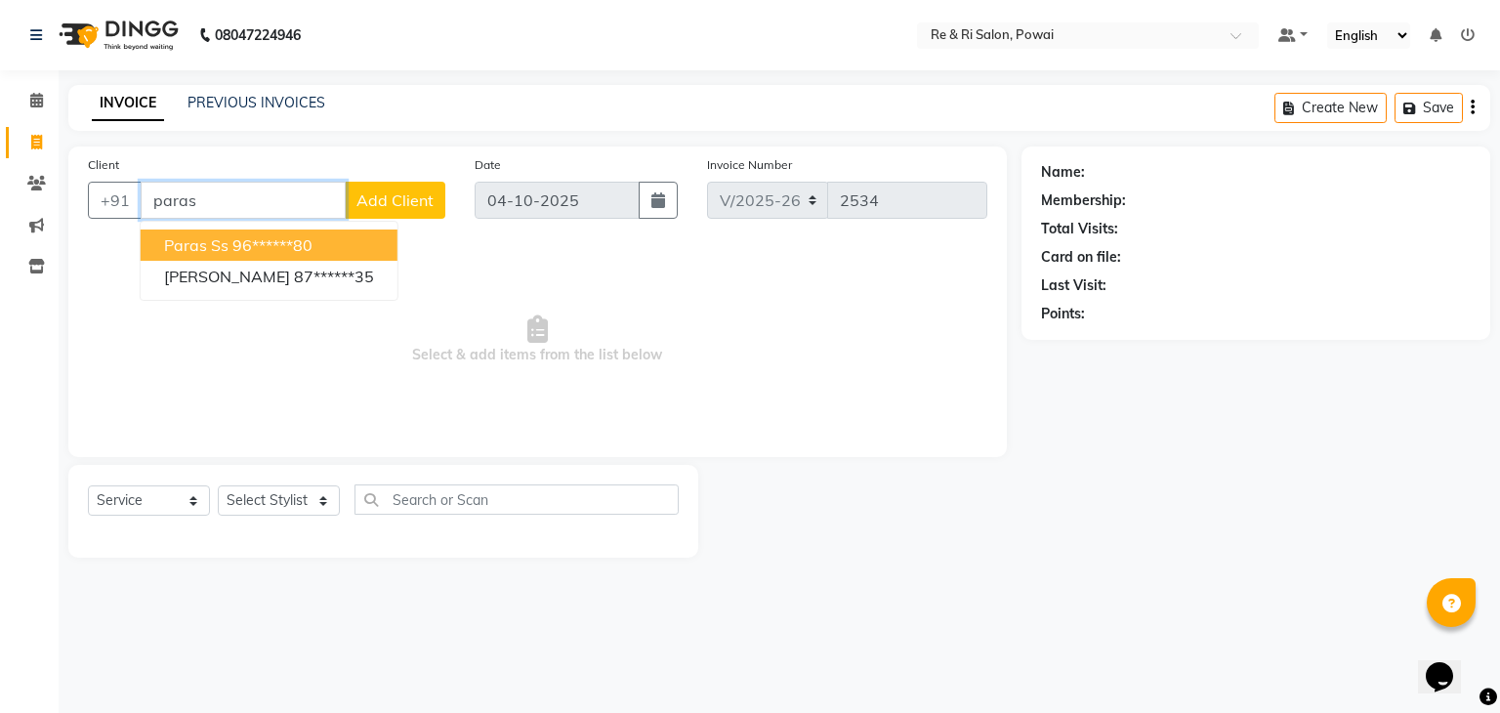
click at [285, 247] on ngb-highlight "96******80" at bounding box center [272, 245] width 80 height 20
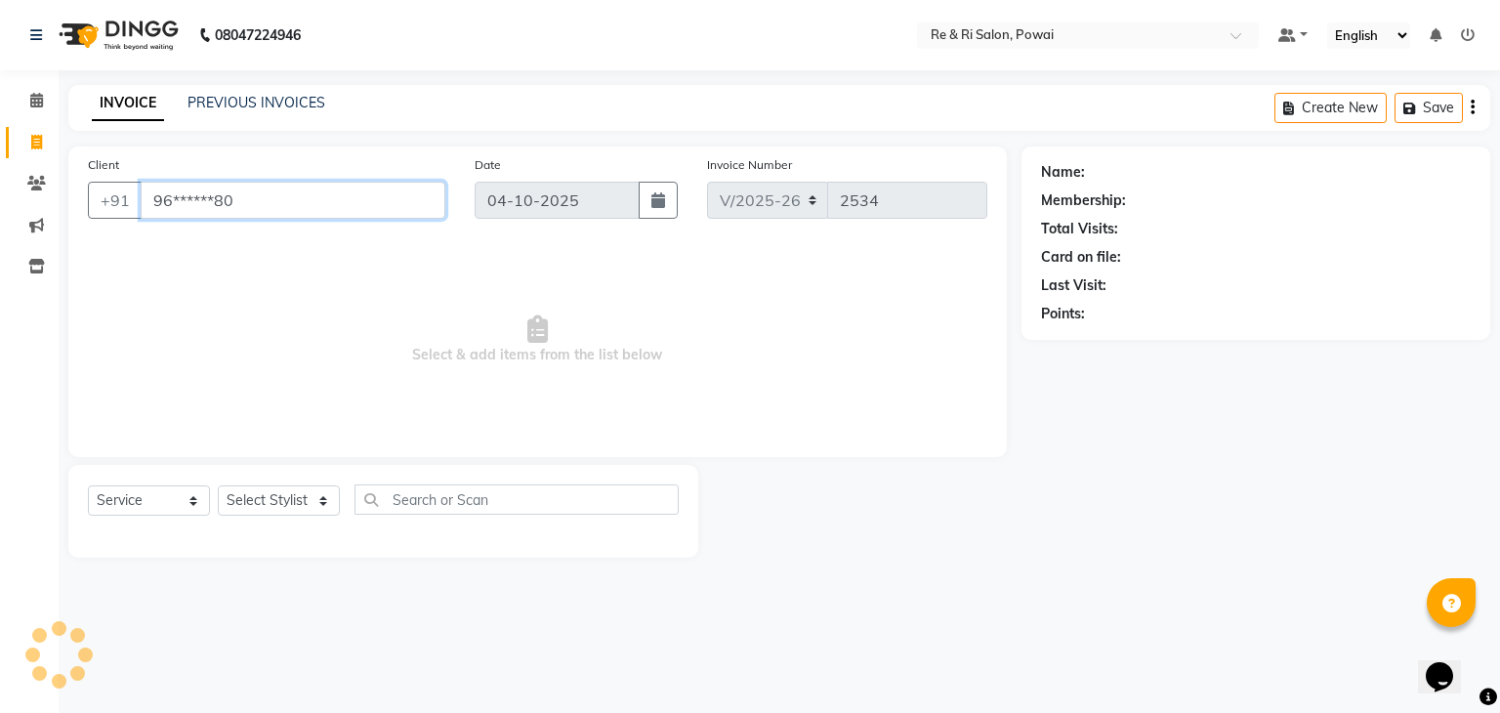
type input "96******80"
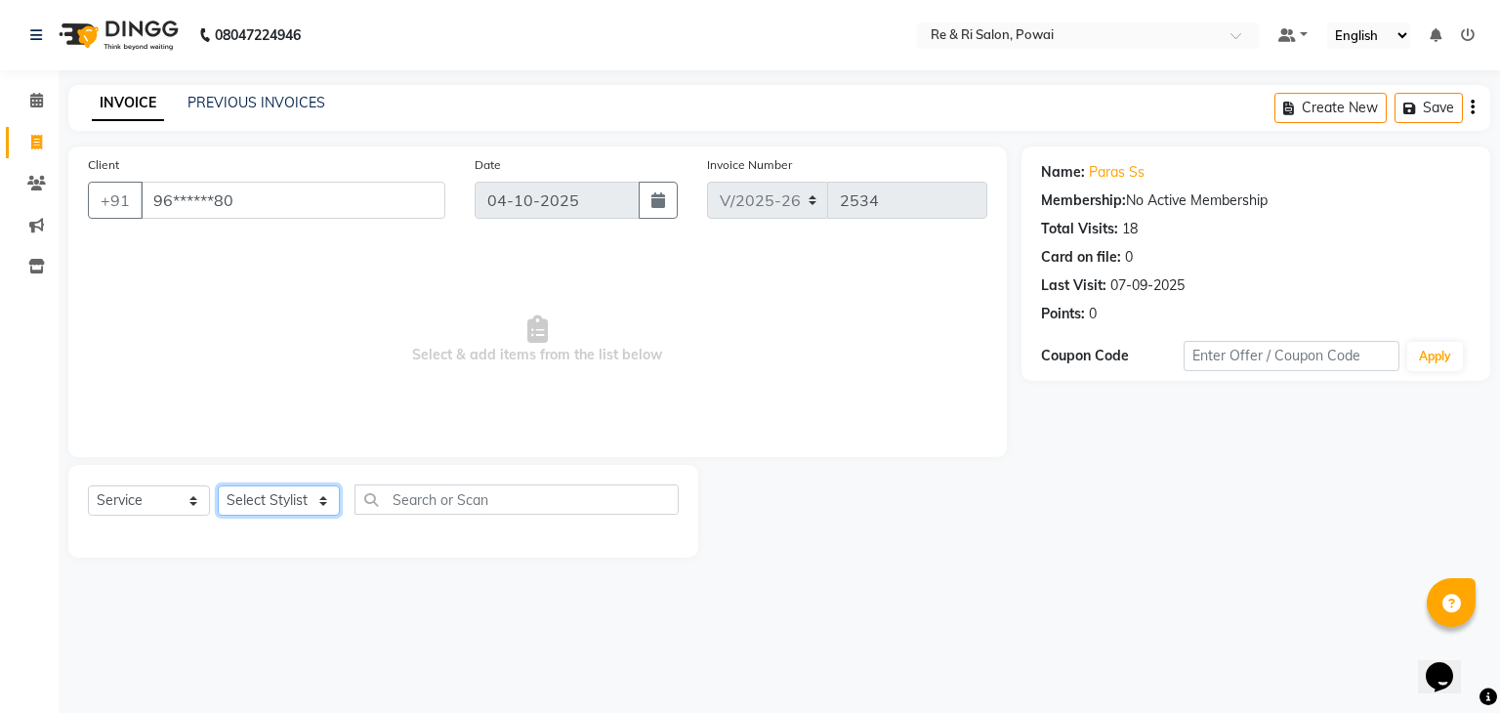
click at [266, 497] on select "Select Stylist [PERSON_NAME] Danish Poonam [PERSON_NAME] [PERSON_NAME] [PERSON_…" at bounding box center [279, 500] width 122 height 30
select select "35434"
click at [218, 486] on select "Select Stylist [PERSON_NAME] Danish Poonam [PERSON_NAME] [PERSON_NAME] [PERSON_…" at bounding box center [279, 500] width 122 height 30
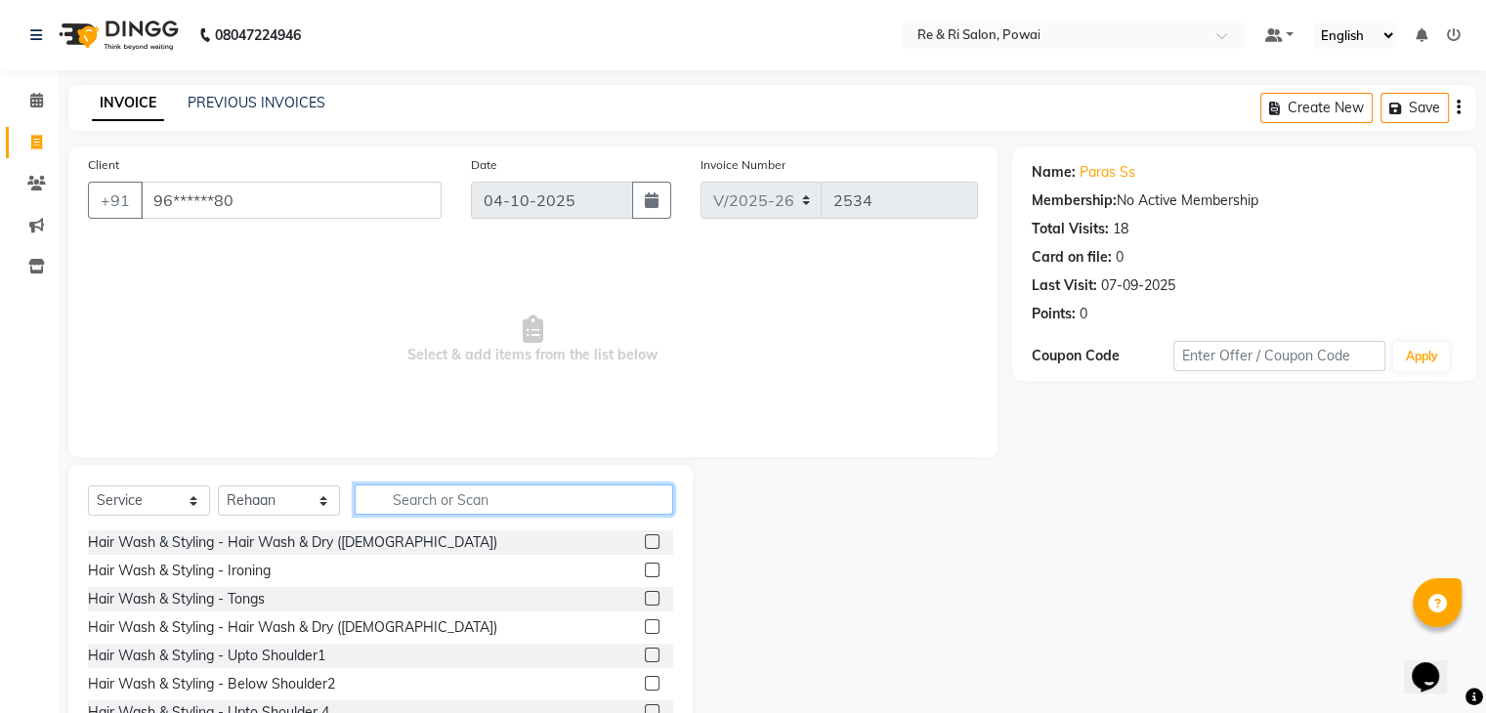
click at [430, 498] on input "text" at bounding box center [514, 500] width 318 height 30
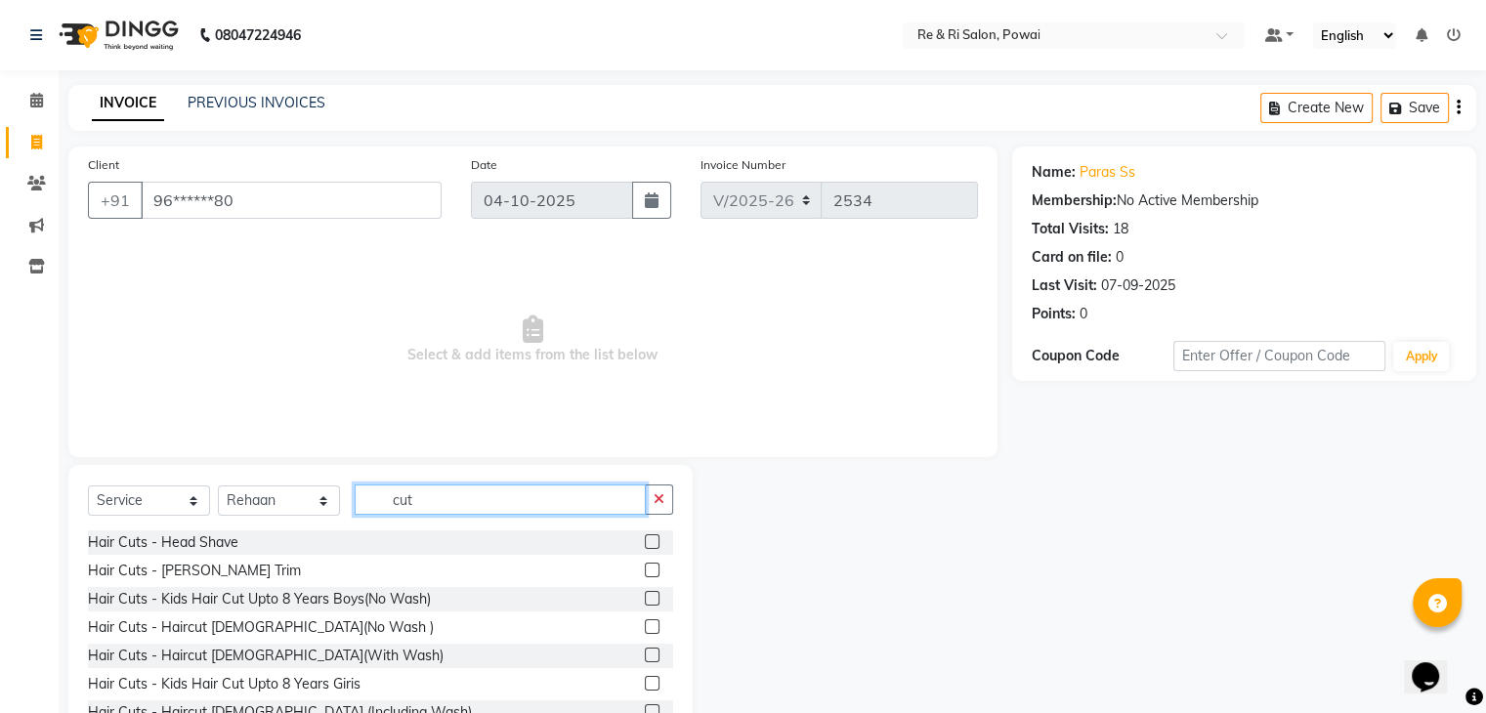
type input "cut"
click at [645, 622] on label at bounding box center [652, 626] width 15 height 15
click at [645, 622] on input "checkbox" at bounding box center [651, 627] width 13 height 13
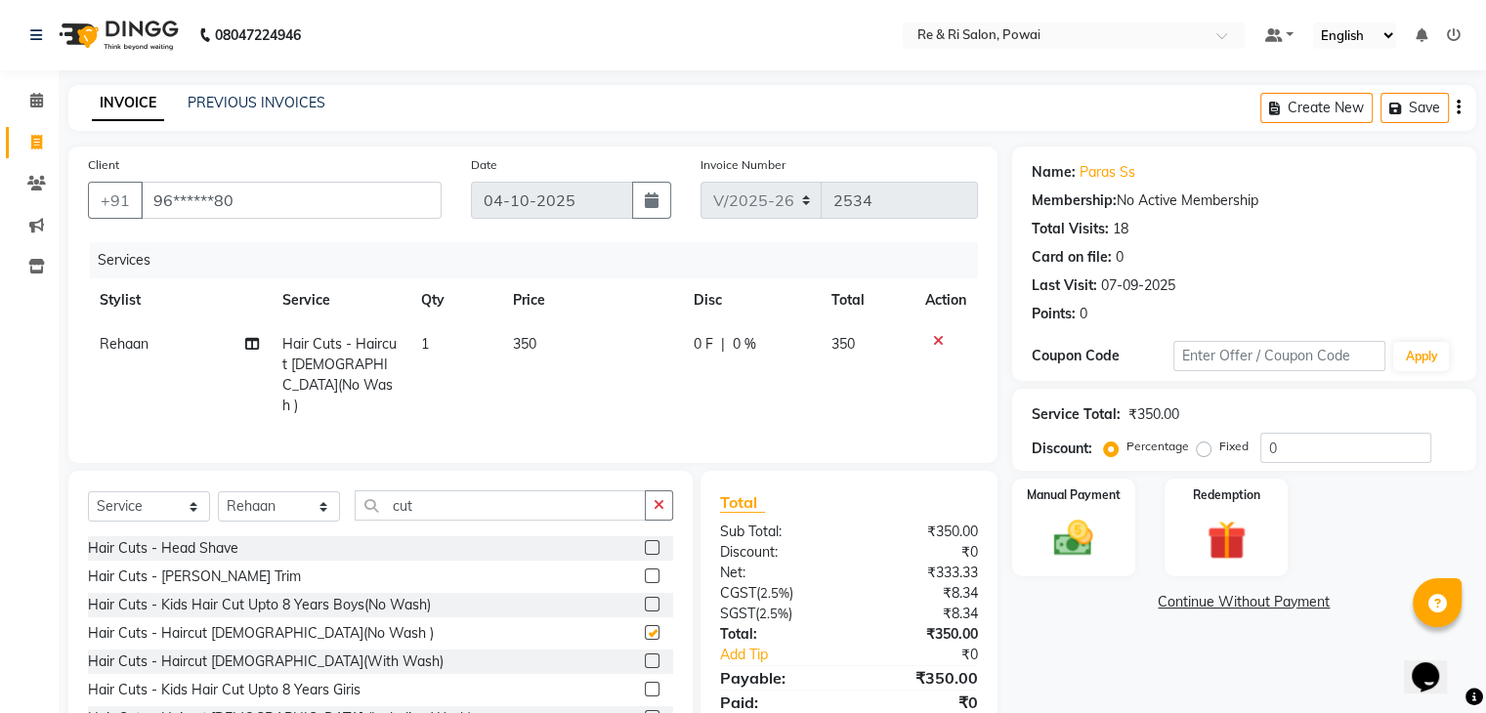
checkbox input "false"
click at [699, 345] on span "0 F" at bounding box center [704, 344] width 20 height 21
select select "35434"
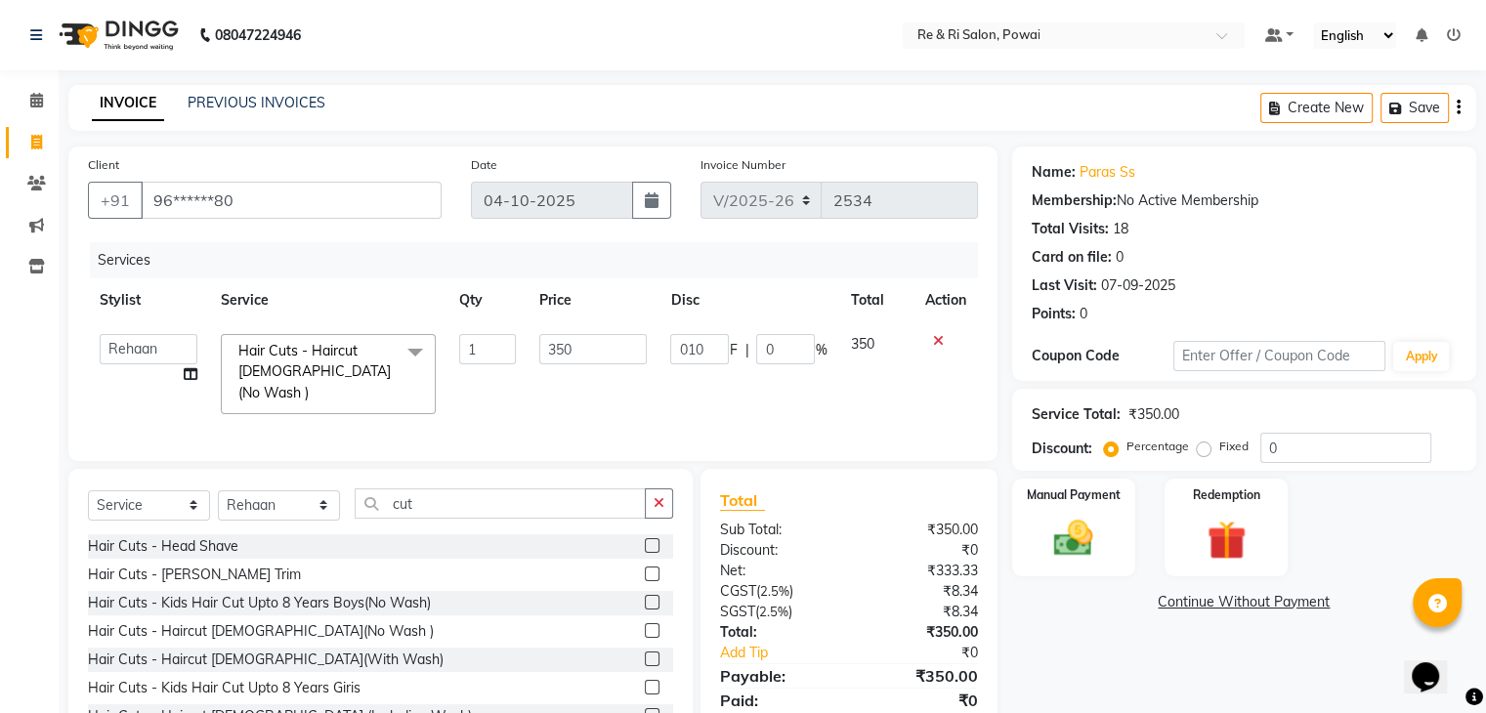
type input "0100"
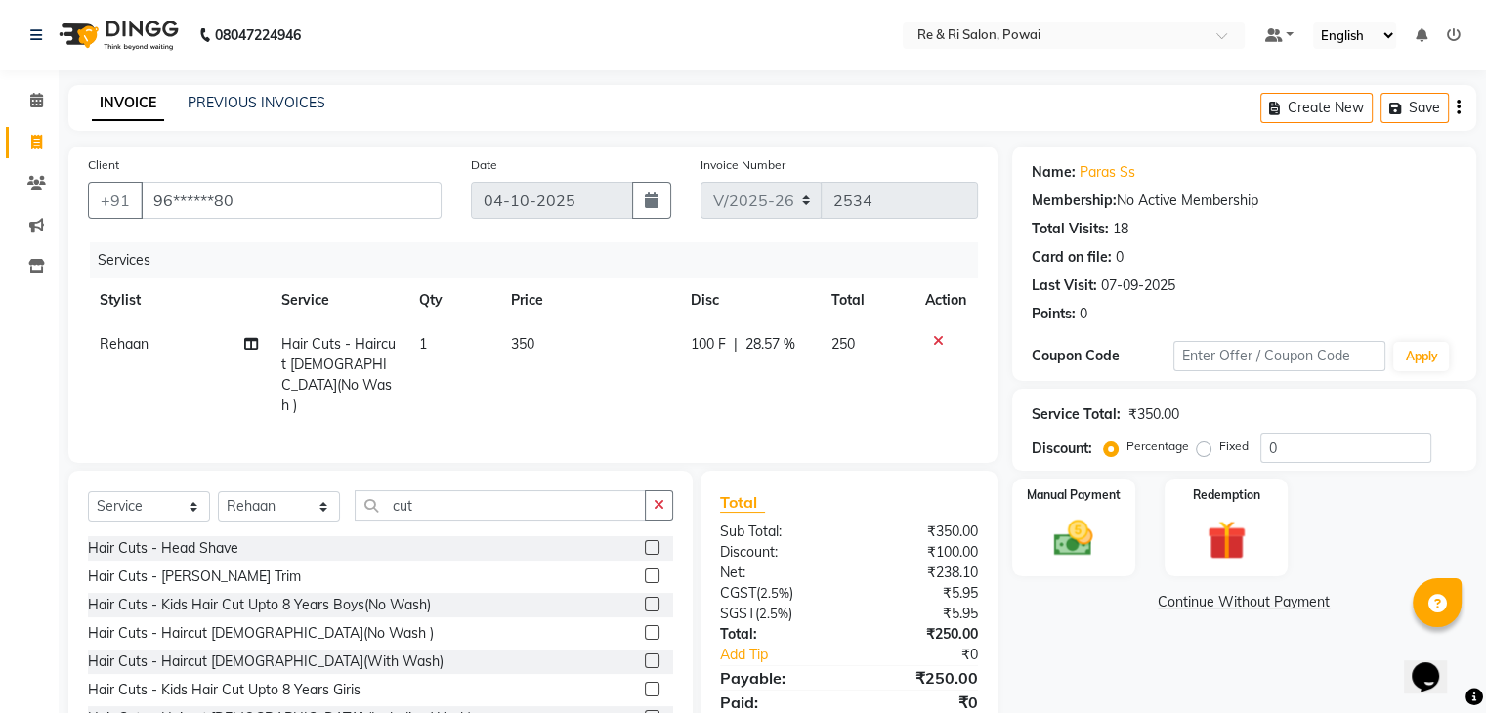
click at [641, 372] on td "350" at bounding box center [589, 375] width 180 height 106
select select "35434"
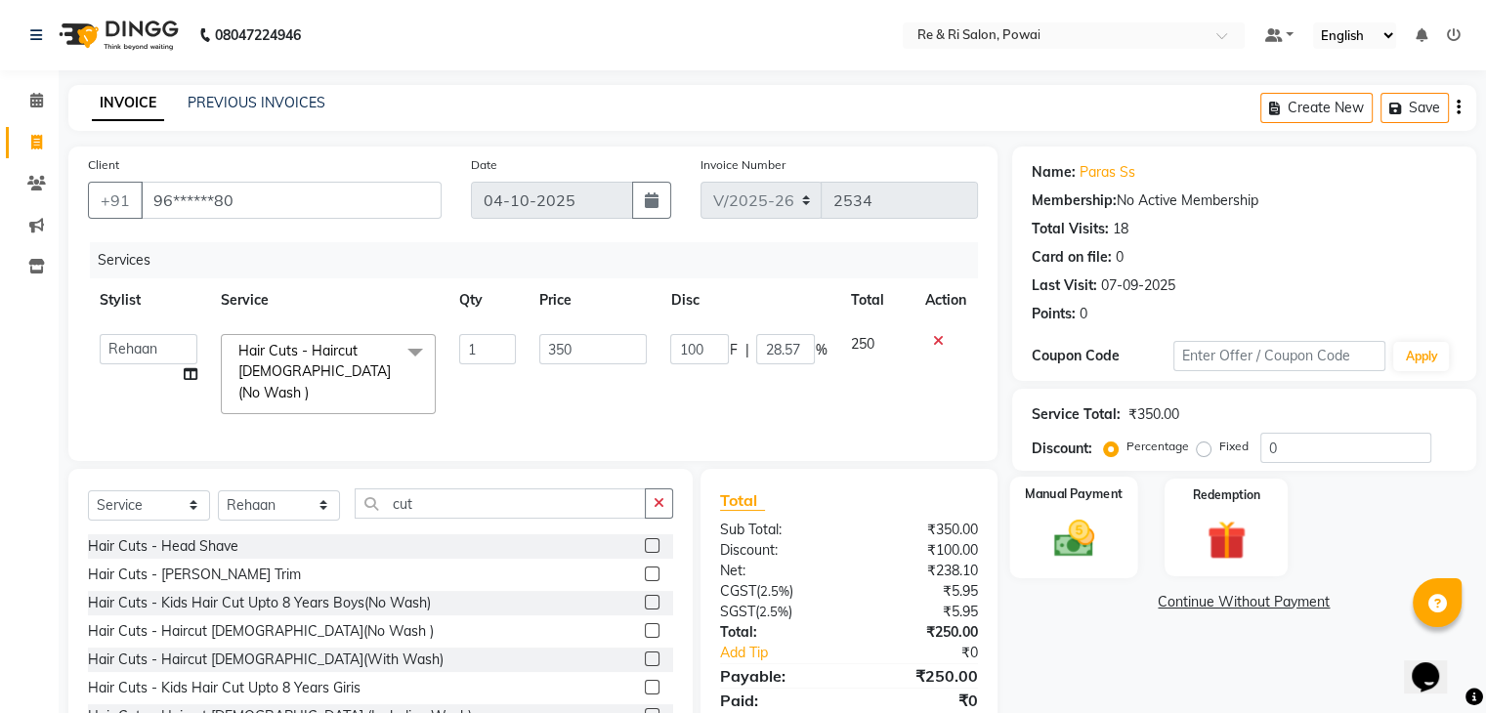
click at [1071, 560] on img at bounding box center [1072, 539] width 65 height 47
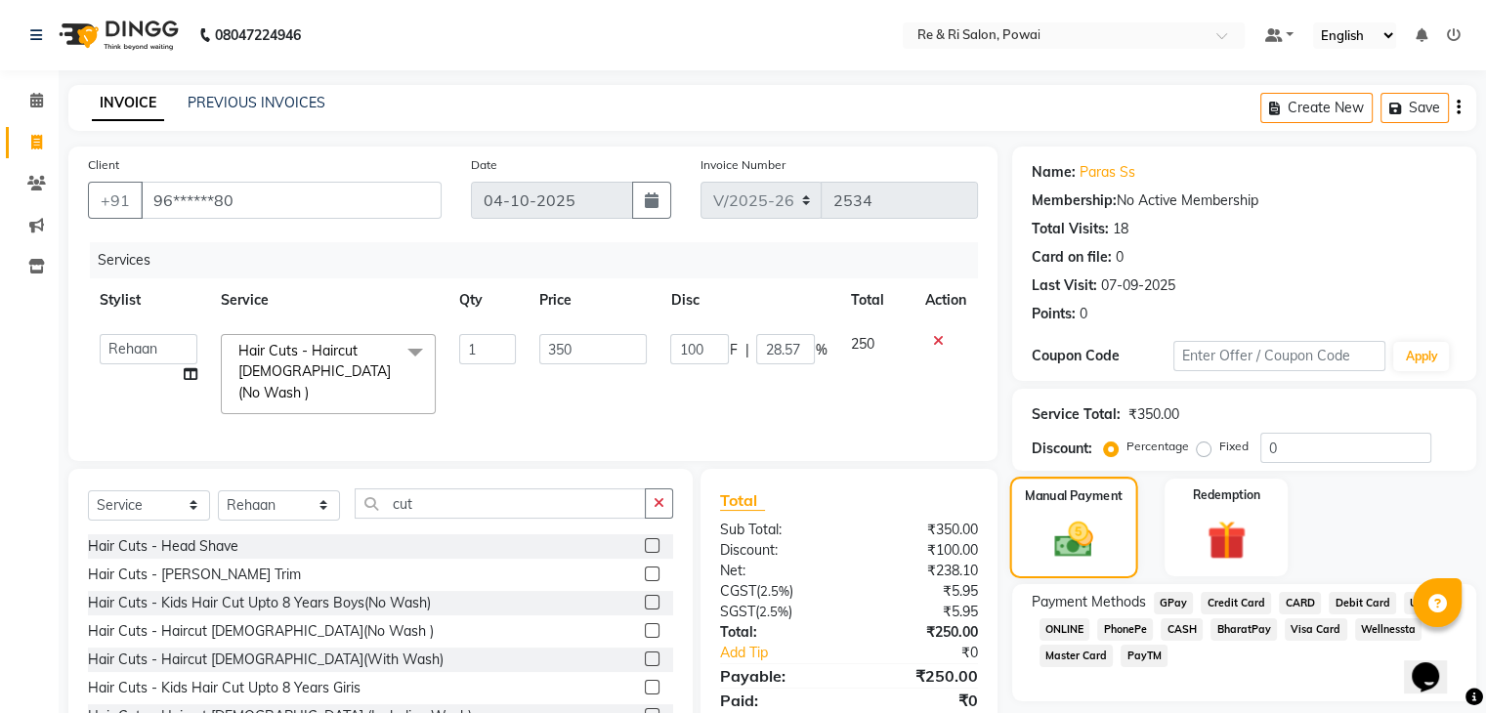
scroll to position [70, 0]
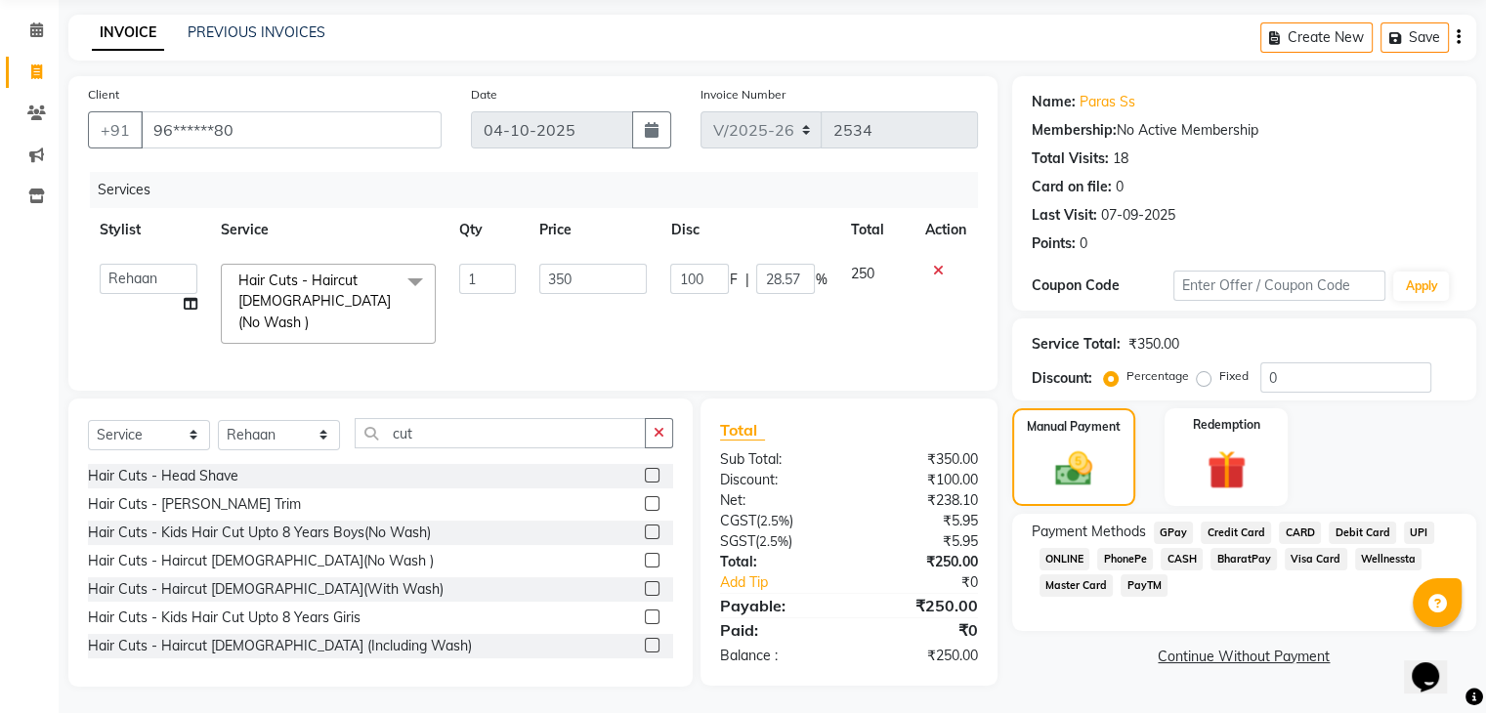
click at [1172, 536] on span "GPay" at bounding box center [1174, 533] width 40 height 22
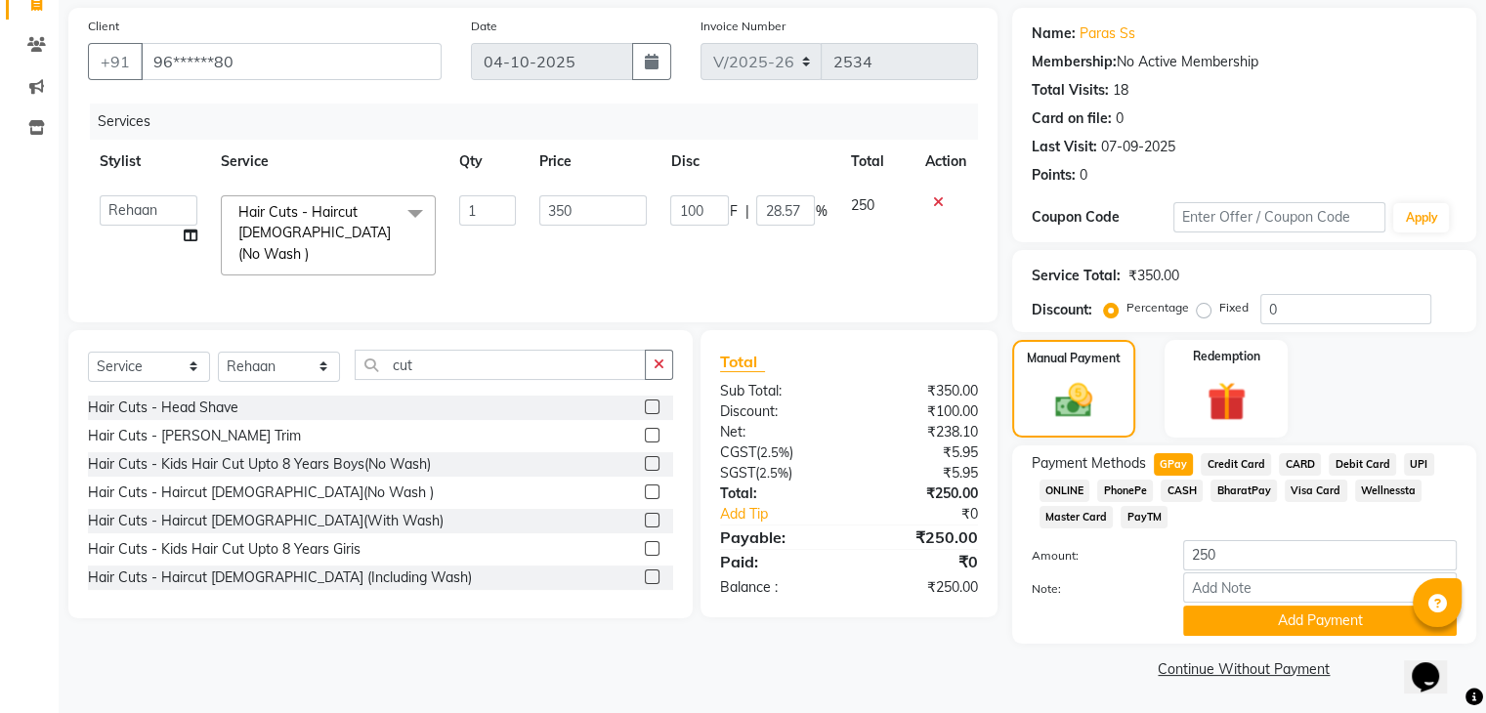
click at [1198, 637] on div "Payment Methods GPay Credit Card CARD Debit Card UPI ONLINE PhonePe CASH Bharat…" at bounding box center [1244, 544] width 464 height 198
click at [1202, 626] on button "Add Payment" at bounding box center [1320, 621] width 274 height 30
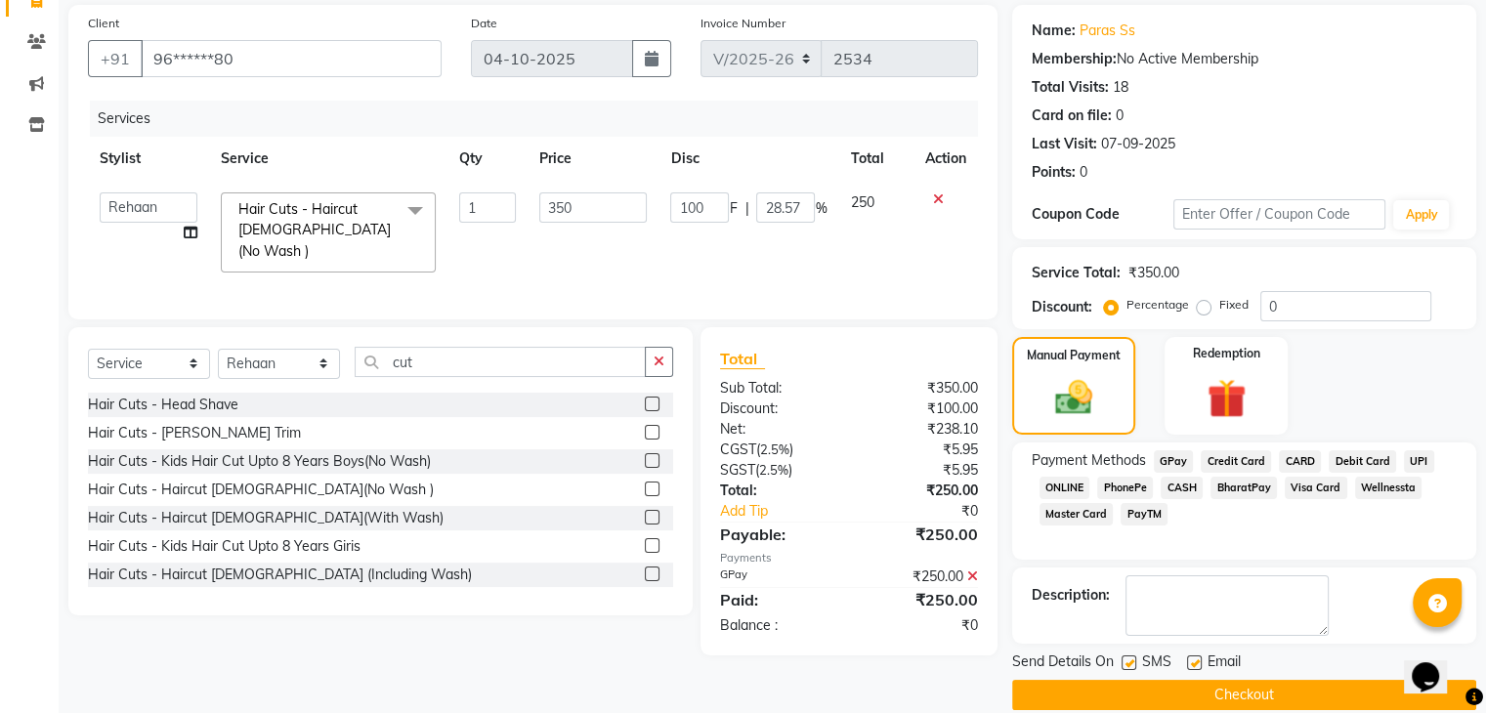
scroll to position [167, 0]
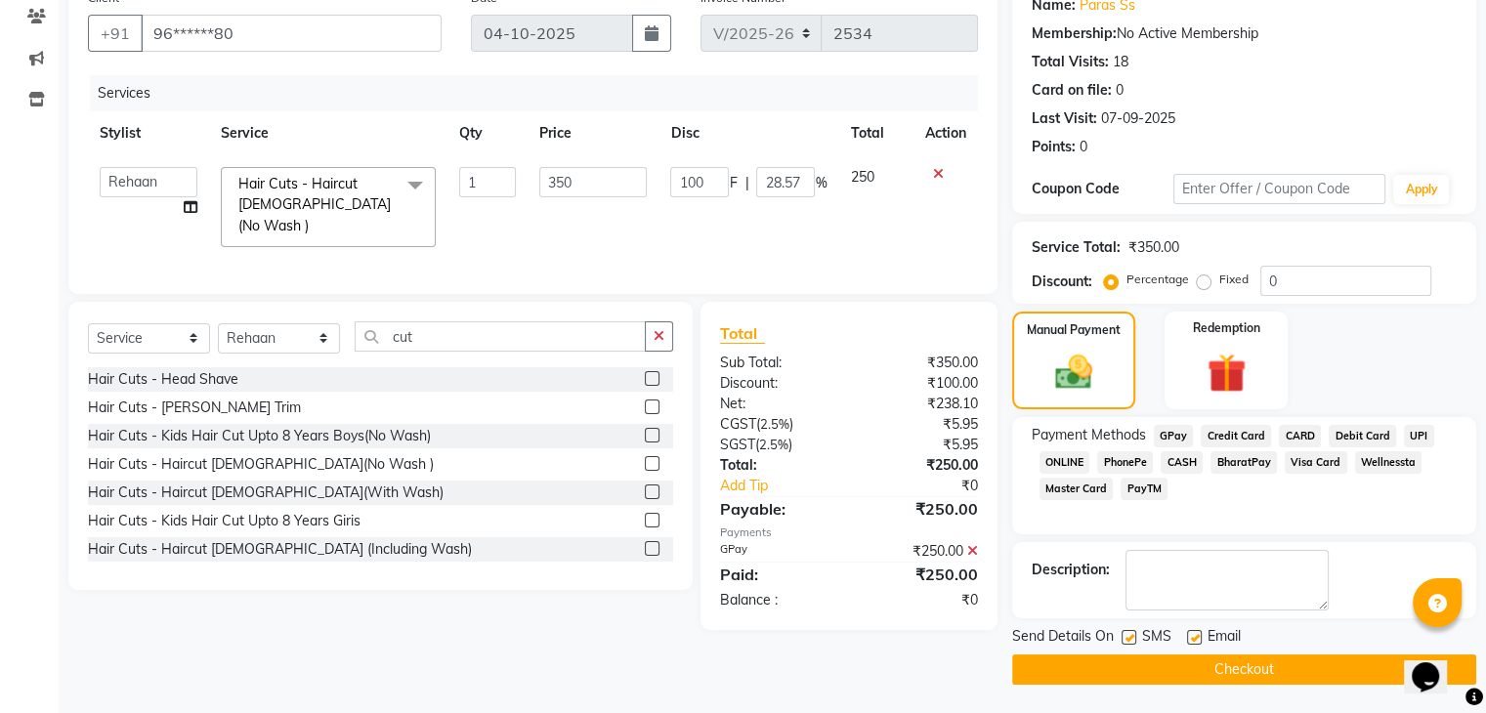
click at [1127, 636] on label at bounding box center [1128, 637] width 15 height 15
click at [1127, 636] on input "checkbox" at bounding box center [1127, 638] width 13 height 13
checkbox input "false"
click at [1195, 635] on label at bounding box center [1194, 637] width 15 height 15
click at [1195, 635] on input "checkbox" at bounding box center [1193, 638] width 13 height 13
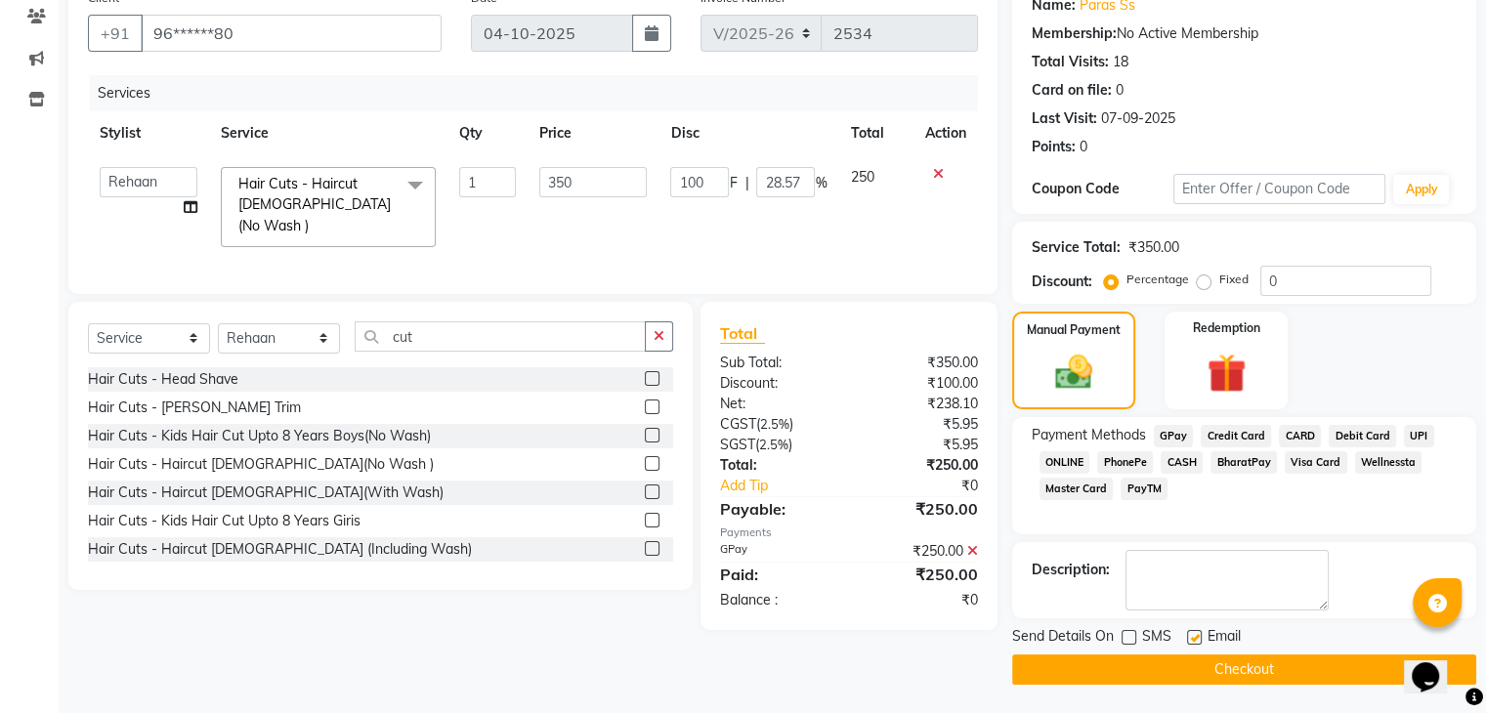
checkbox input "false"
click at [1173, 664] on button "Checkout" at bounding box center [1244, 669] width 464 height 30
